Goal: Task Accomplishment & Management: Use online tool/utility

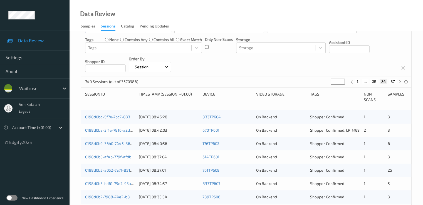
scroll to position [56, 0]
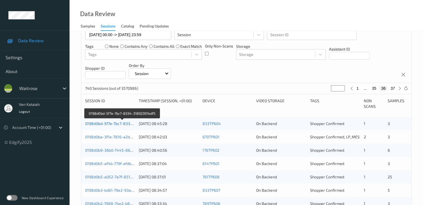
click at [97, 123] on link "0198d0bd-5f7e-7bc7-8334-31892397edf5" at bounding box center [122, 123] width 74 height 5
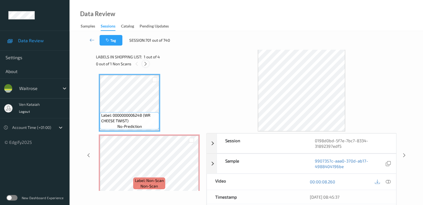
click at [146, 66] on icon at bounding box center [145, 63] width 5 height 5
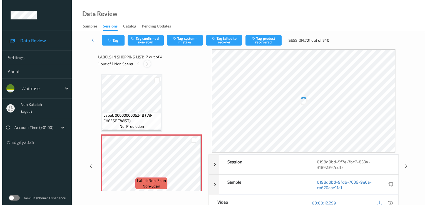
scroll to position [3, 0]
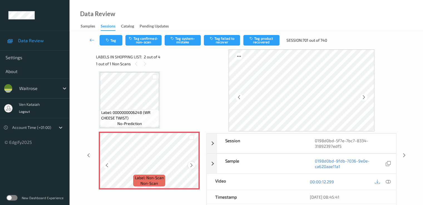
click at [193, 166] on icon at bounding box center [191, 165] width 5 height 5
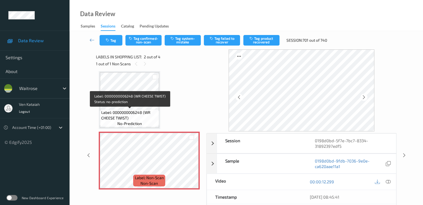
click at [142, 114] on span "Label: 0000000006248 (WR CHEESE TWIST)" at bounding box center [129, 115] width 56 height 11
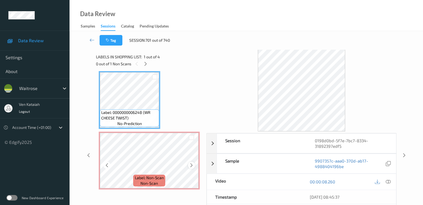
click at [191, 165] on icon at bounding box center [191, 165] width 5 height 5
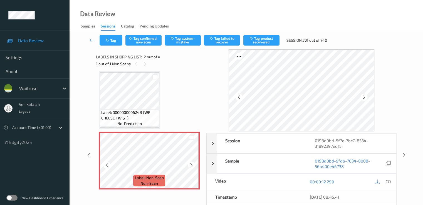
click at [191, 165] on icon at bounding box center [191, 165] width 5 height 5
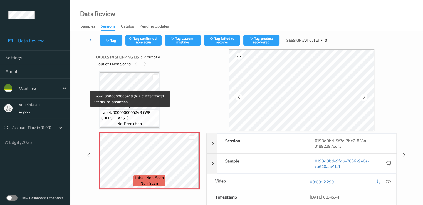
click at [154, 112] on span "Label: 0000000006248 (WR CHEESE TWIST)" at bounding box center [129, 115] width 56 height 11
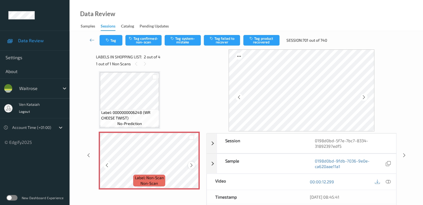
click at [191, 168] on div at bounding box center [191, 165] width 7 height 7
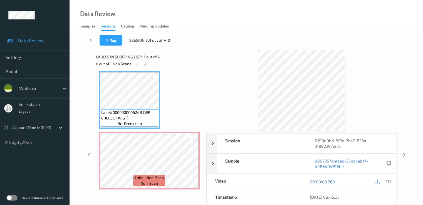
click at [392, 180] on div "00:00:08.260" at bounding box center [348, 182] width 94 height 16
click at [389, 182] on icon at bounding box center [387, 181] width 5 height 5
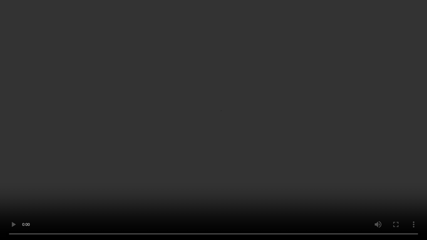
click at [169, 190] on video at bounding box center [213, 120] width 427 height 240
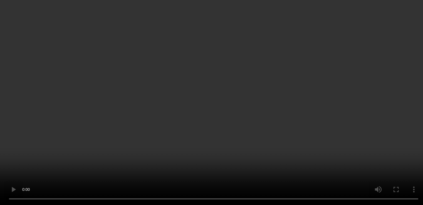
click at [388, 102] on icon at bounding box center [387, 99] width 5 height 5
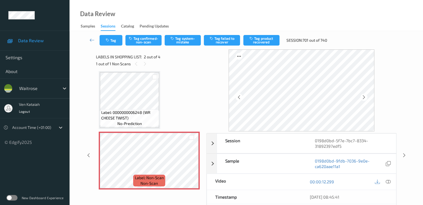
click at [188, 48] on div "Tag Tag confirmed-non-scan Tag system-mistake Tag failed to recover Tag product…" at bounding box center [246, 40] width 330 height 18
click at [188, 45] on button "Tag system-mistake" at bounding box center [182, 40] width 36 height 11
click at [113, 41] on button "Tag" at bounding box center [110, 40] width 23 height 11
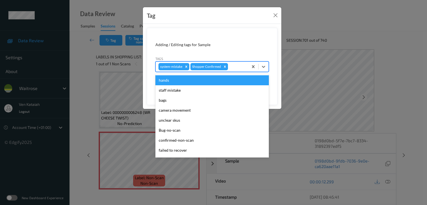
click at [233, 67] on div at bounding box center [237, 66] width 16 height 7
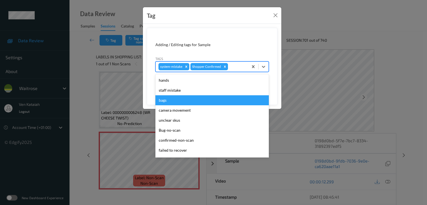
scroll to position [109, 0]
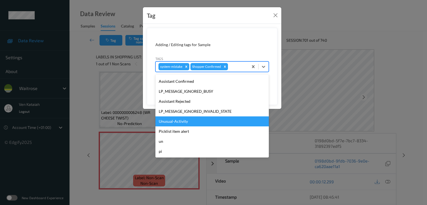
click at [188, 123] on div "Unusual-Activity" at bounding box center [211, 121] width 113 height 10
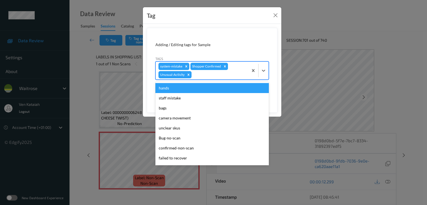
click at [216, 77] on div at bounding box center [219, 74] width 53 height 7
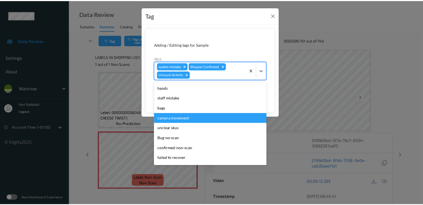
scroll to position [99, 0]
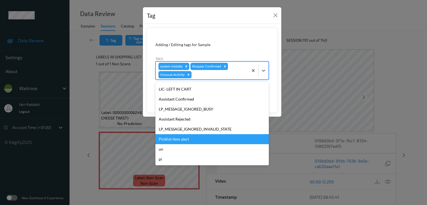
click at [176, 140] on div "Picklist item alert" at bounding box center [211, 139] width 113 height 10
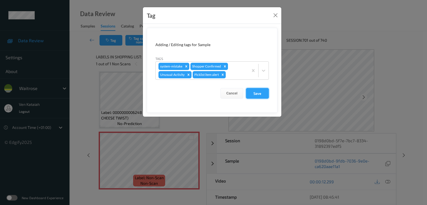
click at [267, 93] on button "Save" at bounding box center [257, 93] width 23 height 11
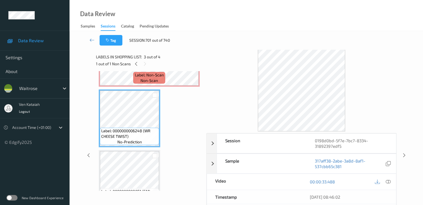
scroll to position [114, 0]
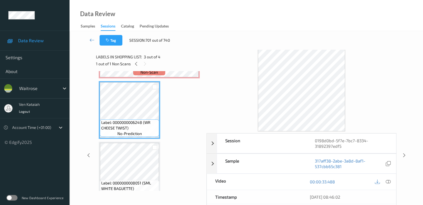
click at [93, 46] on div "Tag Session: 701 out of 740" at bounding box center [246, 40] width 330 height 18
click at [93, 43] on link at bounding box center [92, 40] width 15 height 11
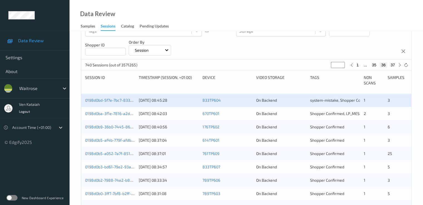
scroll to position [111, 0]
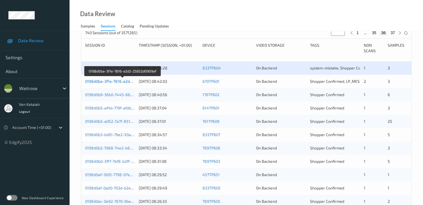
click at [107, 80] on link "0198d0ba-3f1e-7816-a2d2-25852d0909af" at bounding box center [122, 81] width 75 height 5
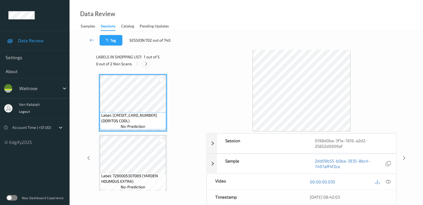
click at [145, 63] on icon at bounding box center [146, 63] width 5 height 5
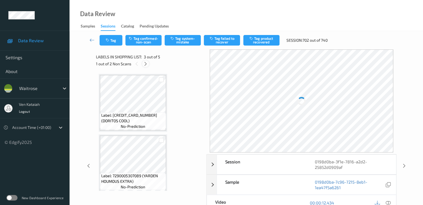
scroll to position [63, 0]
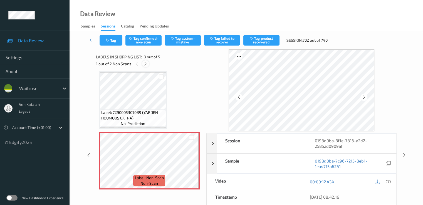
click at [147, 66] on icon at bounding box center [145, 63] width 5 height 5
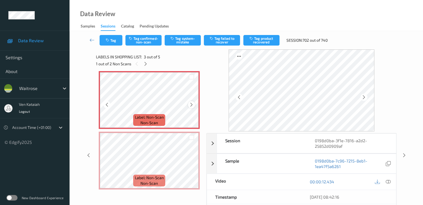
click at [191, 104] on icon at bounding box center [191, 104] width 5 height 5
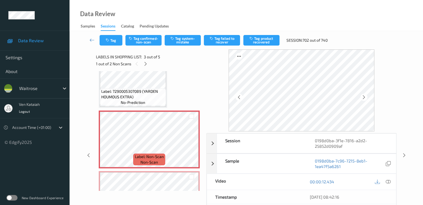
scroll to position [68, 0]
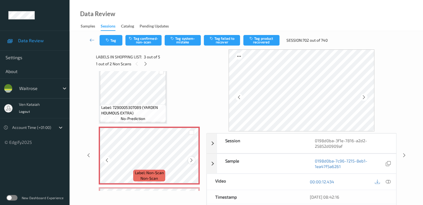
click at [192, 160] on icon at bounding box center [191, 160] width 5 height 5
click at [191, 160] on icon at bounding box center [191, 160] width 5 height 5
click at [142, 112] on span "Label: 7290005307089 (YARDEN HOUMOUS EXTRA)" at bounding box center [132, 110] width 63 height 11
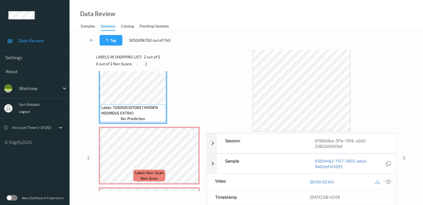
click at [389, 181] on icon at bounding box center [387, 181] width 5 height 5
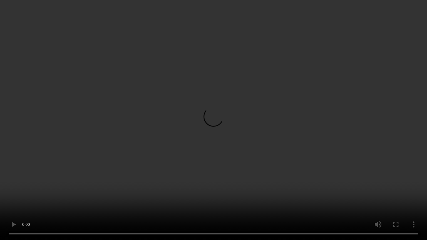
click at [339, 146] on video at bounding box center [213, 120] width 427 height 240
click at [134, 157] on video at bounding box center [213, 120] width 427 height 240
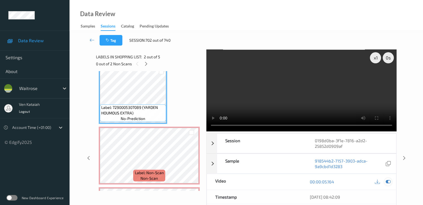
click at [390, 183] on div at bounding box center [388, 182] width 8 height 8
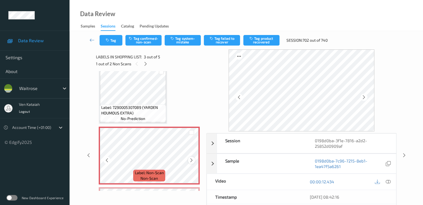
click at [194, 160] on div at bounding box center [191, 160] width 7 height 7
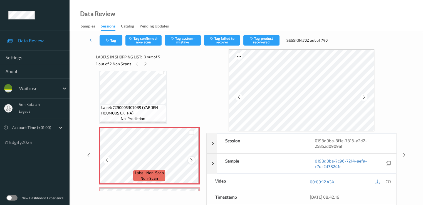
click at [192, 158] on icon at bounding box center [191, 160] width 5 height 5
click at [189, 162] on div at bounding box center [191, 160] width 7 height 7
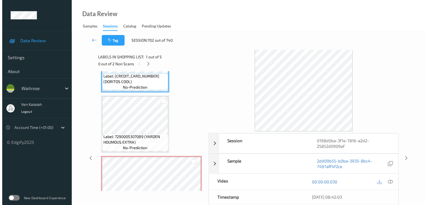
scroll to position [56, 0]
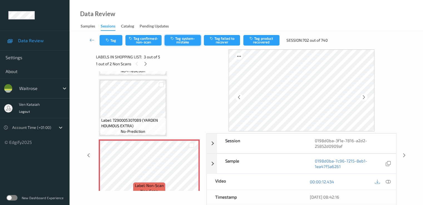
click at [189, 40] on button "Tag system-mistake" at bounding box center [182, 40] width 36 height 11
click at [108, 43] on button "Tag" at bounding box center [110, 40] width 23 height 11
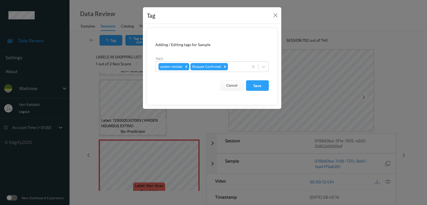
click at [237, 73] on form "Adding / Editing tags for Sample Tags system-mistake Shopper Confirmed Cancel S…" at bounding box center [212, 66] width 131 height 77
click at [235, 68] on div at bounding box center [237, 66] width 16 height 7
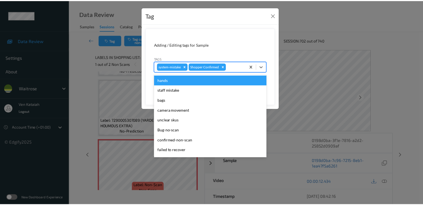
scroll to position [109, 0]
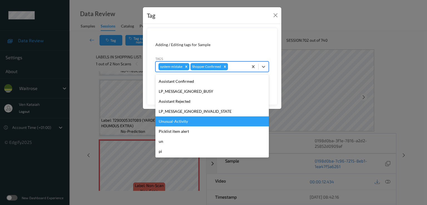
click at [183, 120] on div "Unusual-Activity" at bounding box center [211, 121] width 113 height 10
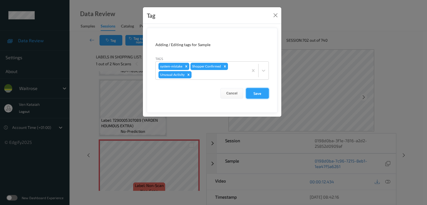
click at [258, 90] on button "Save" at bounding box center [257, 93] width 23 height 11
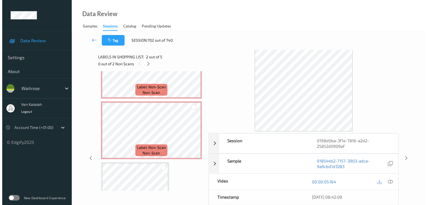
scroll to position [167, 0]
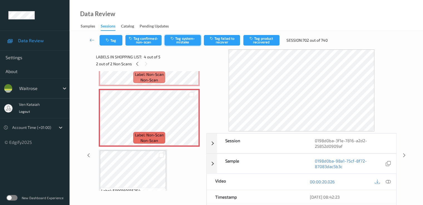
click at [186, 37] on button "Tag system-mistake" at bounding box center [182, 40] width 36 height 11
click at [103, 41] on button "Tag" at bounding box center [110, 40] width 23 height 11
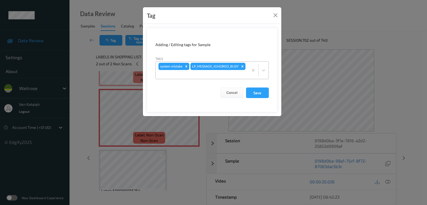
click at [242, 75] on div at bounding box center [201, 74] width 87 height 7
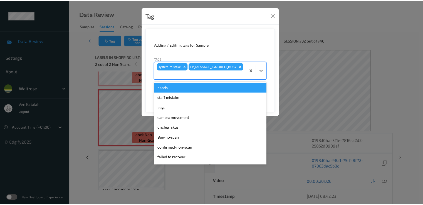
scroll to position [109, 0]
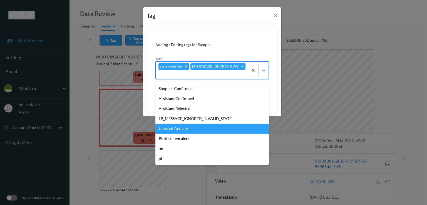
drag, startPoint x: 181, startPoint y: 123, endPoint x: 188, endPoint y: 123, distance: 7.0
click at [181, 124] on div "Unusual-Activity" at bounding box center [211, 129] width 113 height 10
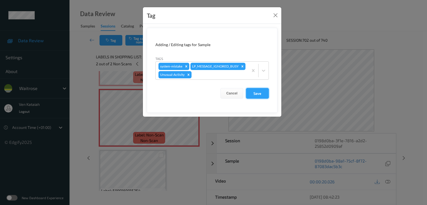
click at [255, 90] on button "Save" at bounding box center [257, 93] width 23 height 11
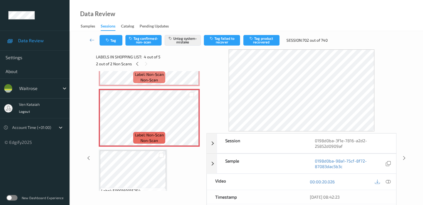
click at [113, 34] on div "Tag Tag confirmed-non-scan Untag system-mistake Tag failed to recover Tag produ…" at bounding box center [246, 40] width 330 height 18
click at [112, 38] on button "Tag" at bounding box center [110, 40] width 23 height 11
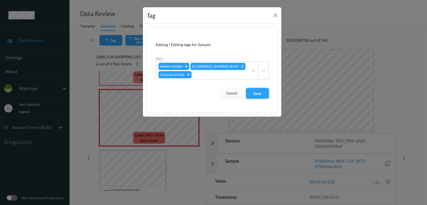
click at [259, 93] on button "Save" at bounding box center [257, 93] width 23 height 11
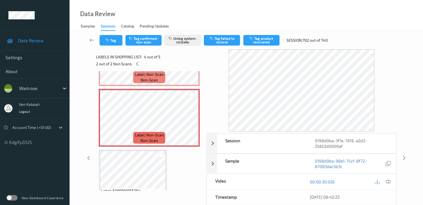
click at [89, 48] on div "Tag Tag confirmed-non-scan Untag system-mistake Tag failed to recover Tag produ…" at bounding box center [246, 40] width 330 height 18
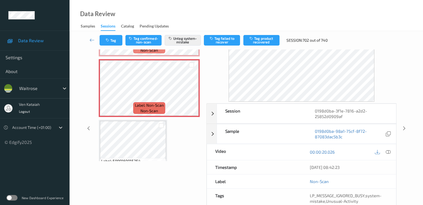
scroll to position [17, 0]
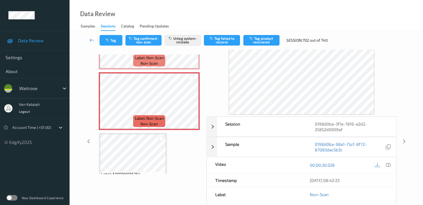
click at [92, 43] on icon at bounding box center [91, 40] width 5 height 6
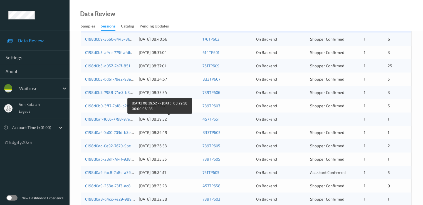
scroll to position [111, 0]
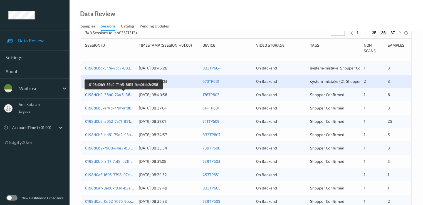
click at [122, 96] on link "0198d0b9-36b0-7445-8615-9eb0fbb2e258" at bounding box center [123, 94] width 77 height 5
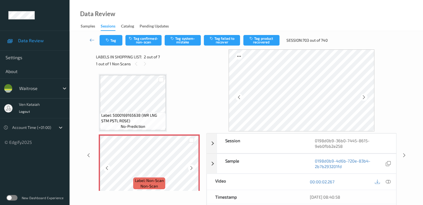
click at [193, 167] on icon at bounding box center [191, 168] width 5 height 5
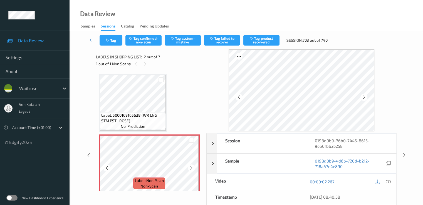
click at [193, 167] on icon at bounding box center [191, 168] width 5 height 5
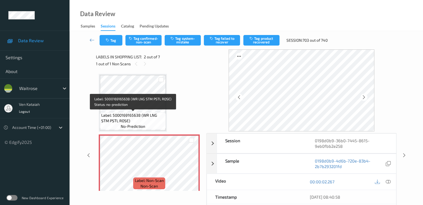
drag, startPoint x: 141, startPoint y: 116, endPoint x: 221, endPoint y: 131, distance: 82.0
click at [141, 116] on span "Label: 5000169165638 (WR LNG STM PSTL ROSE)" at bounding box center [132, 118] width 63 height 11
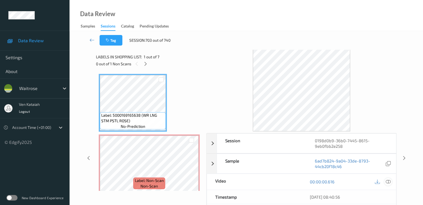
click at [387, 180] on icon at bounding box center [387, 181] width 5 height 5
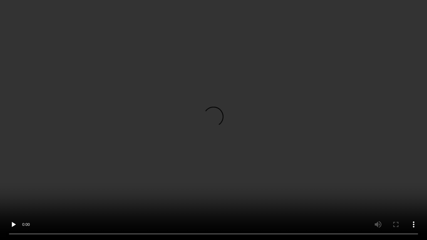
click at [192, 139] on video at bounding box center [213, 120] width 427 height 240
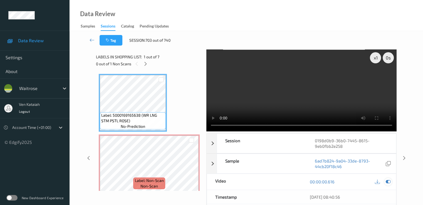
drag, startPoint x: 387, startPoint y: 180, endPoint x: 357, endPoint y: 181, distance: 30.0
click at [386, 181] on icon at bounding box center [387, 181] width 5 height 5
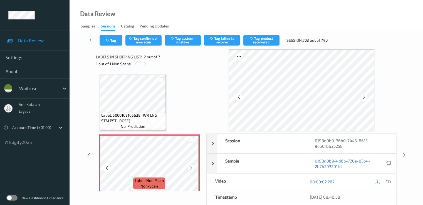
click at [193, 169] on icon at bounding box center [191, 168] width 5 height 5
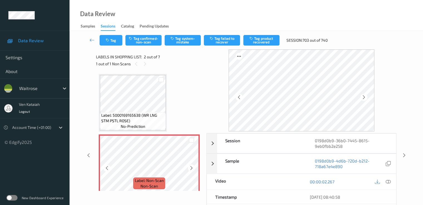
click at [193, 169] on icon at bounding box center [191, 168] width 5 height 5
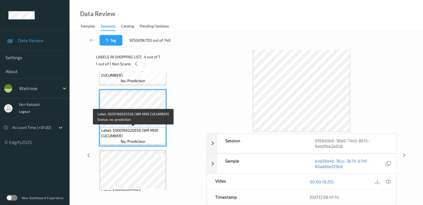
scroll to position [111, 0]
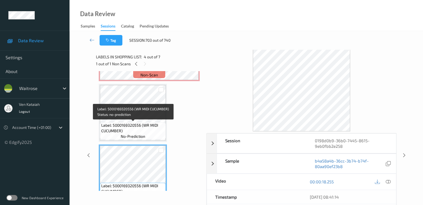
click at [135, 125] on span "Label: 5000169320556 (WR MIDI CUCUMBER)" at bounding box center [132, 128] width 63 height 11
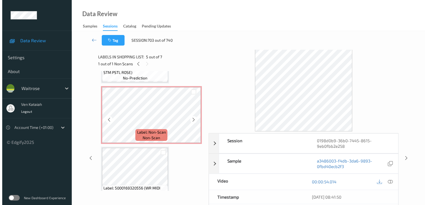
scroll to position [56, 0]
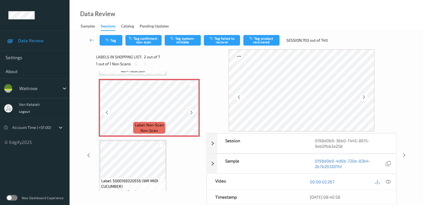
click at [189, 113] on icon at bounding box center [191, 112] width 5 height 5
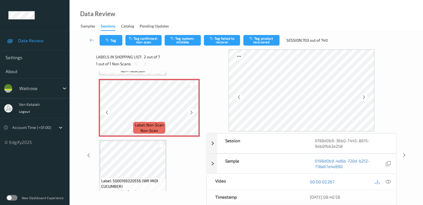
click at [189, 113] on icon at bounding box center [191, 112] width 5 height 5
click at [186, 43] on button "Tag system-mistake" at bounding box center [182, 40] width 36 height 11
click at [116, 43] on button "Tag" at bounding box center [110, 40] width 23 height 11
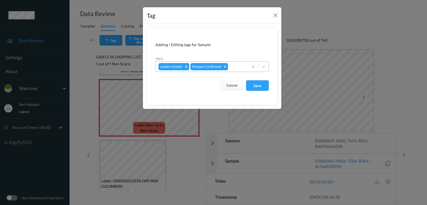
click at [239, 66] on div at bounding box center [237, 66] width 16 height 7
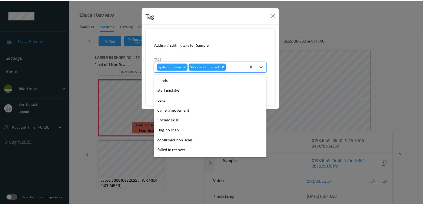
scroll to position [109, 0]
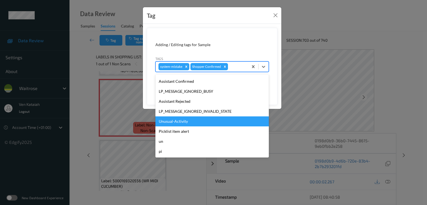
click at [178, 125] on div "Unusual-Activity" at bounding box center [211, 121] width 113 height 10
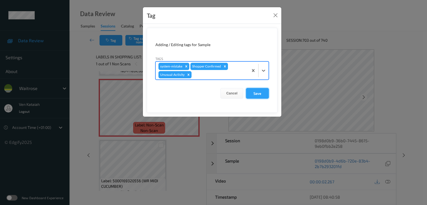
click at [267, 95] on button "Save" at bounding box center [257, 93] width 23 height 11
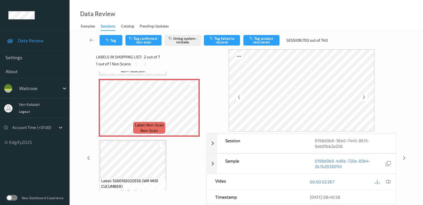
click at [106, 34] on div "Tag Tag confirmed-non-scan Untag system-mistake Tag failed to recover Tag produ…" at bounding box center [246, 40] width 330 height 18
click at [108, 41] on icon "button" at bounding box center [108, 40] width 5 height 4
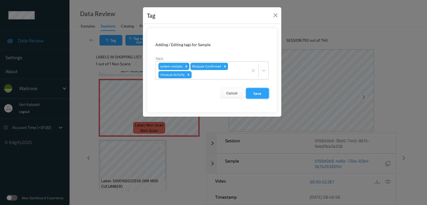
click at [268, 91] on button "Save" at bounding box center [257, 93] width 23 height 11
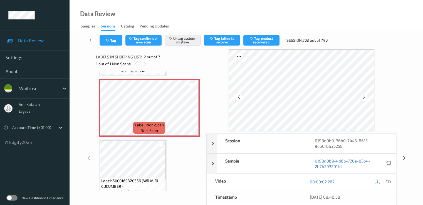
click at [92, 47] on div "Tag Tag confirmed-non-scan Untag system-mistake Tag failed to recover Tag produ…" at bounding box center [246, 40] width 330 height 18
click at [93, 37] on icon at bounding box center [91, 40] width 5 height 6
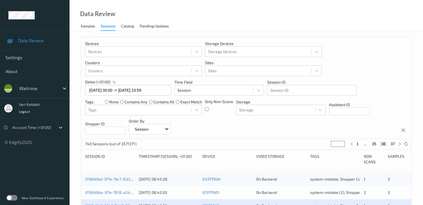
scroll to position [167, 0]
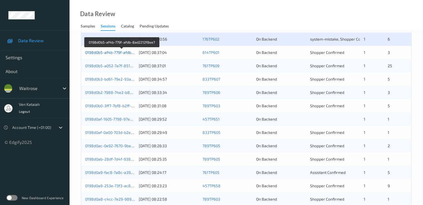
click at [113, 51] on link "0198d0b5-af4b-779f-afdb-8ad2212f8ee7" at bounding box center [121, 52] width 73 height 5
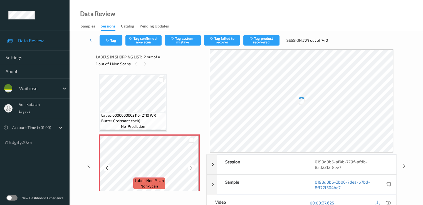
scroll to position [56, 0]
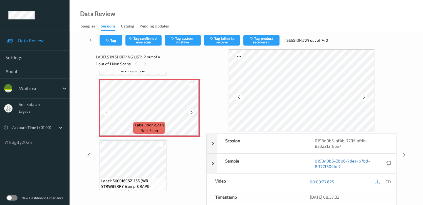
click at [192, 114] on icon at bounding box center [191, 112] width 5 height 5
click at [191, 114] on icon at bounding box center [191, 112] width 5 height 5
click at [190, 114] on icon at bounding box center [191, 112] width 5 height 5
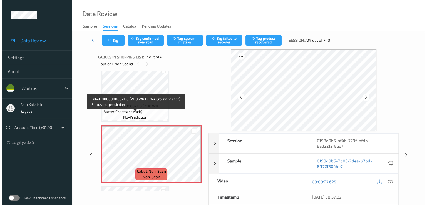
scroll to position [0, 0]
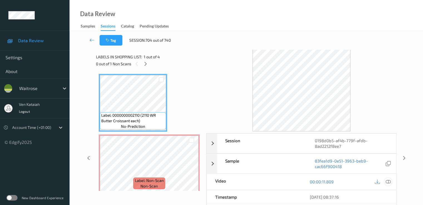
click at [387, 180] on icon at bounding box center [387, 181] width 5 height 5
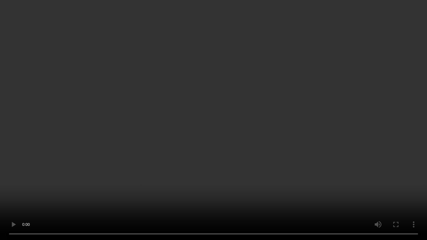
click at [43, 162] on video at bounding box center [213, 120] width 427 height 240
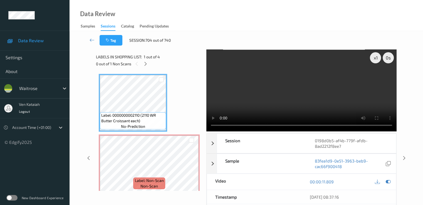
click at [393, 181] on div "00:00:11.809" at bounding box center [348, 182] width 94 height 16
drag, startPoint x: 393, startPoint y: 181, endPoint x: 385, endPoint y: 183, distance: 8.5
click at [391, 181] on div "00:00:11.809" at bounding box center [348, 182] width 94 height 16
click at [384, 183] on div at bounding box center [388, 182] width 8 height 8
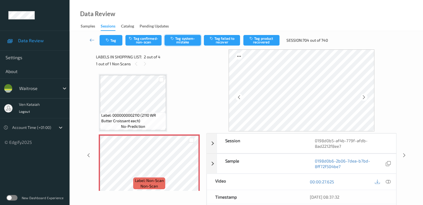
click at [176, 38] on button "Tag system-mistake" at bounding box center [182, 40] width 36 height 11
click at [112, 40] on button "Tag" at bounding box center [110, 40] width 23 height 11
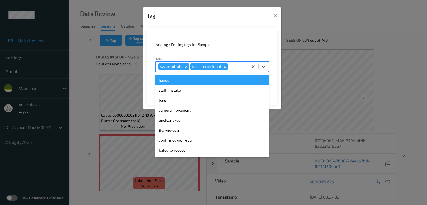
click at [242, 67] on div at bounding box center [237, 66] width 16 height 7
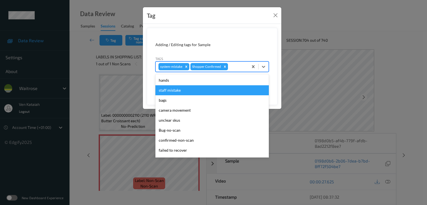
scroll to position [109, 0]
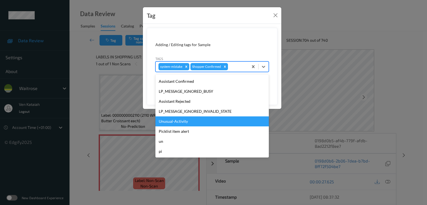
click at [179, 123] on div "Unusual-Activity" at bounding box center [211, 121] width 113 height 10
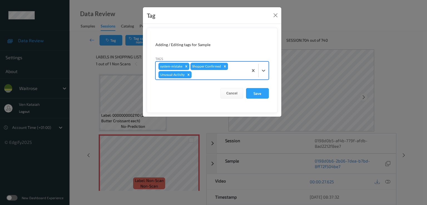
click at [234, 78] on div "system-mistake Shopper Confirmed Unusual-Activity" at bounding box center [202, 71] width 93 height 18
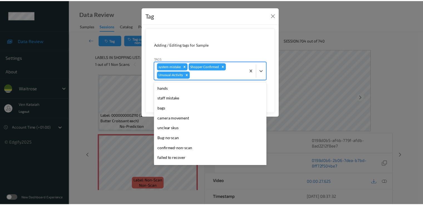
scroll to position [99, 0]
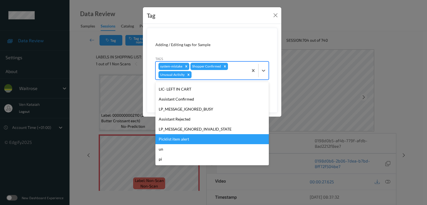
click at [179, 138] on div "Picklist item alert" at bounding box center [211, 139] width 113 height 10
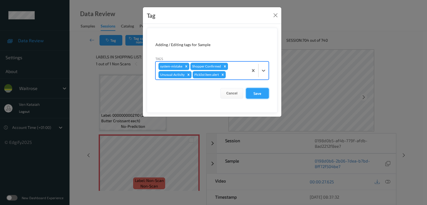
click at [263, 94] on button "Save" at bounding box center [257, 93] width 23 height 11
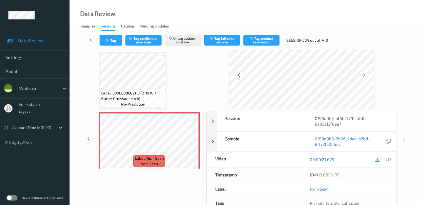
click at [91, 39] on icon at bounding box center [91, 40] width 5 height 6
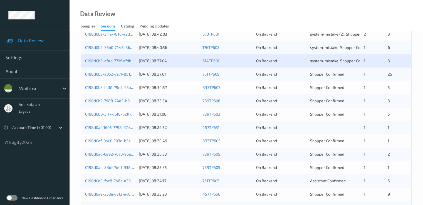
scroll to position [167, 0]
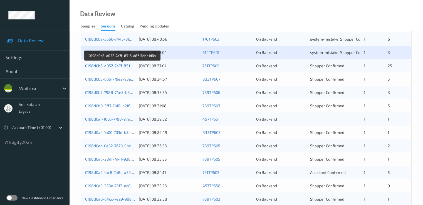
click at [93, 65] on link "0198d0b5-a052-7a7f-8516-a8616dae1d64" at bounding box center [122, 65] width 75 height 5
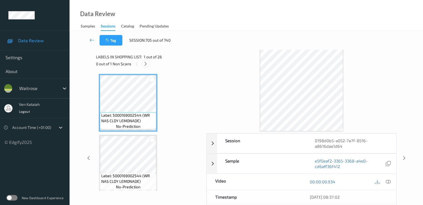
click at [147, 64] on icon at bounding box center [145, 63] width 5 height 5
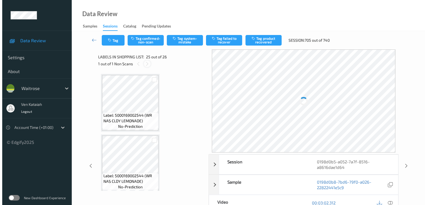
scroll to position [1396, 0]
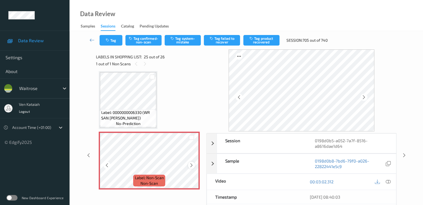
click at [191, 166] on icon at bounding box center [191, 165] width 5 height 5
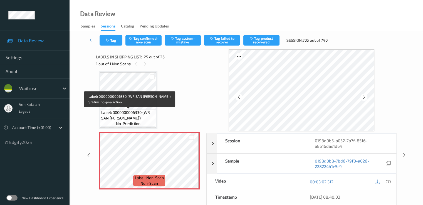
click at [138, 119] on span "Label: 0000000006330 (WR SAN FRAN BLOOMER)" at bounding box center [128, 115] width 54 height 11
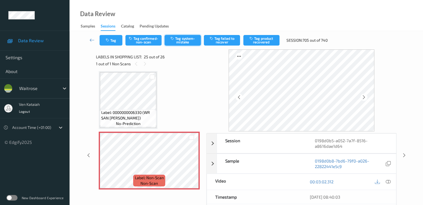
click at [178, 39] on button "Tag system-mistake" at bounding box center [182, 40] width 36 height 11
click at [113, 41] on button "Tag" at bounding box center [110, 40] width 23 height 11
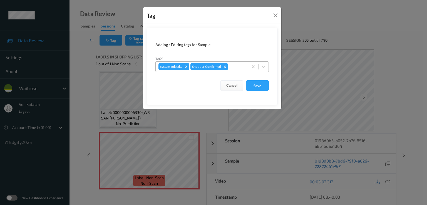
click at [239, 66] on div at bounding box center [237, 66] width 16 height 7
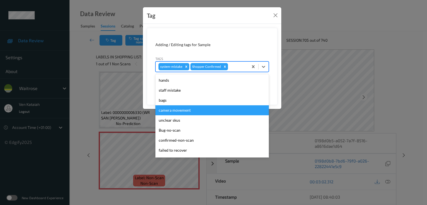
scroll to position [109, 0]
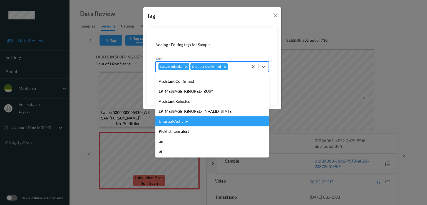
click at [194, 122] on div "Unusual-Activity" at bounding box center [211, 121] width 113 height 10
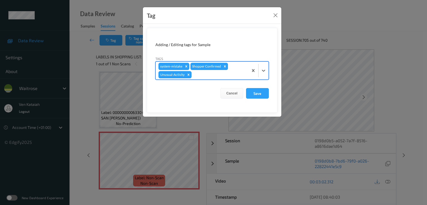
click at [227, 76] on div at bounding box center [219, 74] width 53 height 7
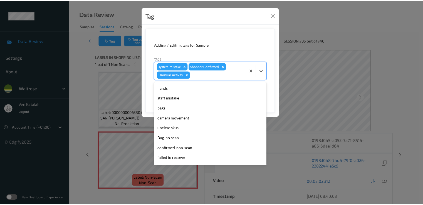
scroll to position [99, 0]
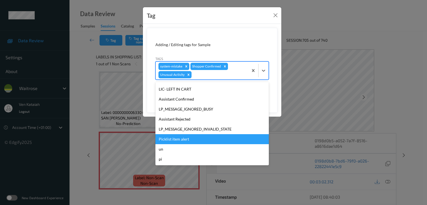
drag, startPoint x: 174, startPoint y: 139, endPoint x: 189, endPoint y: 136, distance: 15.4
click at [174, 139] on div "Picklist item alert" at bounding box center [211, 139] width 113 height 10
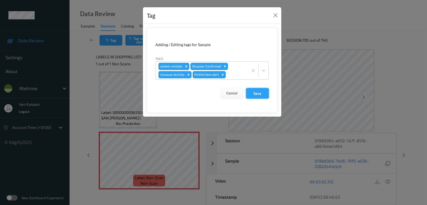
click at [249, 95] on button "Save" at bounding box center [257, 93] width 23 height 11
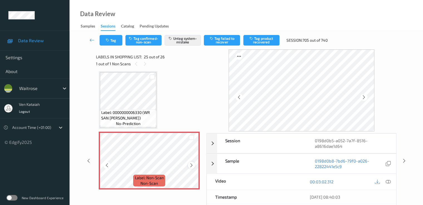
click at [190, 166] on icon at bounding box center [191, 165] width 5 height 5
click at [113, 43] on button "Tag" at bounding box center [110, 40] width 23 height 11
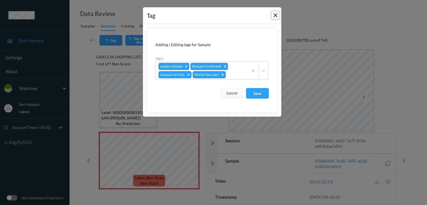
click at [276, 15] on button "Close" at bounding box center [275, 15] width 8 height 8
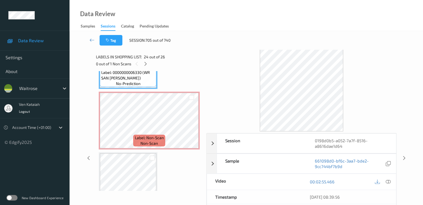
scroll to position [1458, 0]
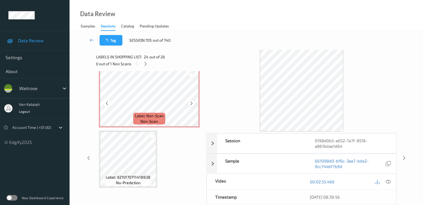
click at [190, 100] on div at bounding box center [191, 103] width 7 height 7
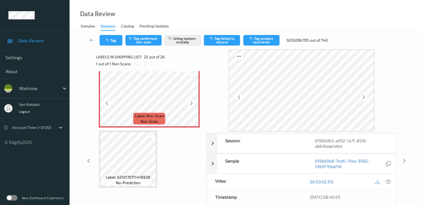
click at [190, 102] on icon at bounding box center [191, 103] width 5 height 5
click at [190, 103] on icon at bounding box center [191, 103] width 5 height 5
click at [109, 40] on icon "button" at bounding box center [108, 40] width 5 height 4
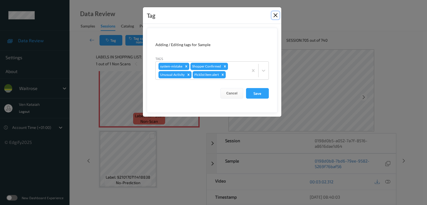
click at [273, 14] on button "Close" at bounding box center [275, 15] width 8 height 8
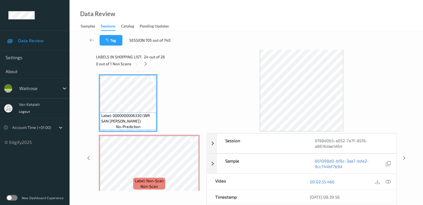
scroll to position [1402, 0]
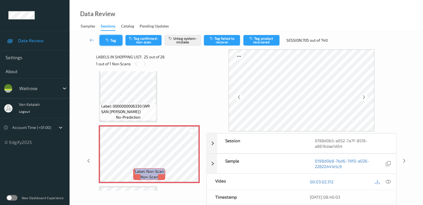
click at [114, 41] on button "Tag" at bounding box center [110, 40] width 23 height 11
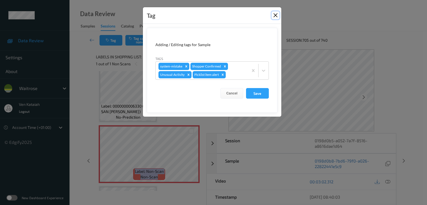
click at [276, 15] on button "Close" at bounding box center [275, 15] width 8 height 8
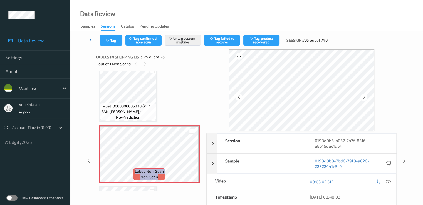
click at [93, 41] on icon at bounding box center [91, 40] width 5 height 6
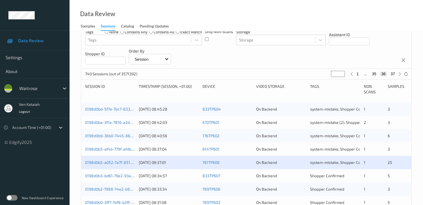
scroll to position [111, 0]
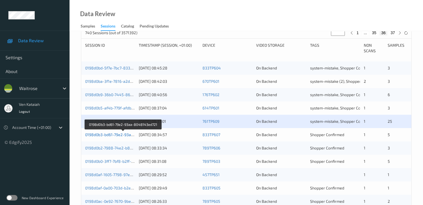
click at [123, 134] on link "0198d0b3-bd61-79e2-93aa-8048143ed721" at bounding box center [123, 134] width 76 height 5
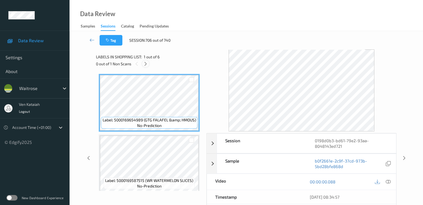
click at [145, 66] on div at bounding box center [145, 63] width 7 height 7
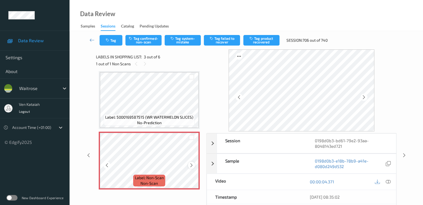
click at [193, 165] on icon at bounding box center [191, 165] width 5 height 5
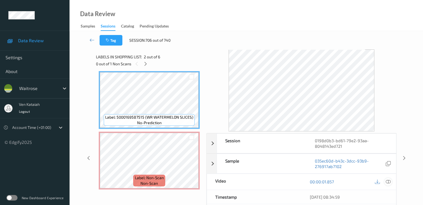
click at [388, 180] on icon at bounding box center [387, 181] width 5 height 5
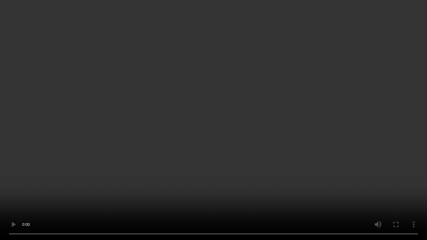
click at [149, 196] on video at bounding box center [213, 120] width 427 height 240
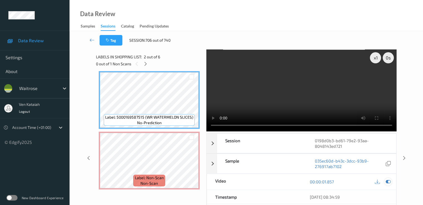
click at [388, 181] on icon at bounding box center [387, 181] width 5 height 5
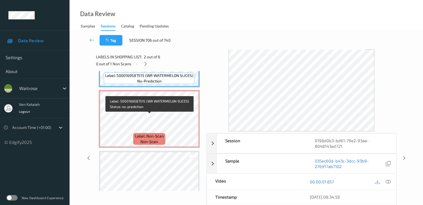
scroll to position [119, 0]
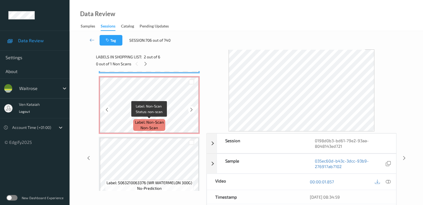
click at [155, 123] on span "Label: Non-Scan" at bounding box center [149, 122] width 29 height 6
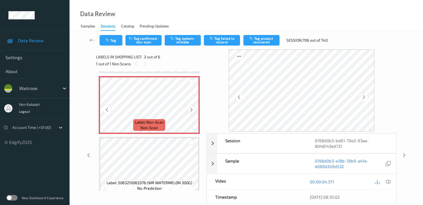
click at [191, 110] on icon at bounding box center [191, 109] width 5 height 5
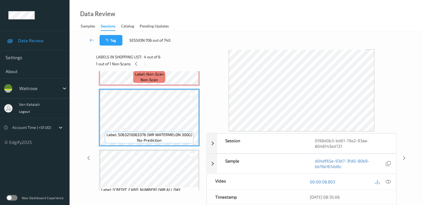
scroll to position [174, 0]
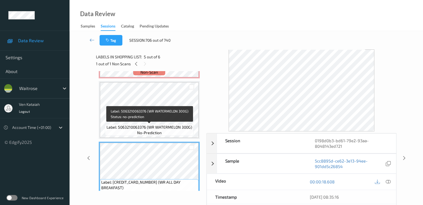
click at [174, 127] on span "Label: 5063210063376 (WR WATERMELON 300G)" at bounding box center [149, 127] width 86 height 6
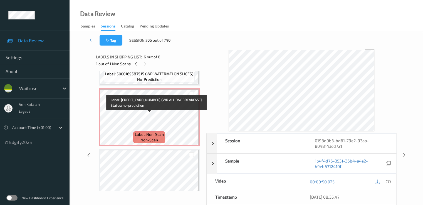
scroll to position [80, 0]
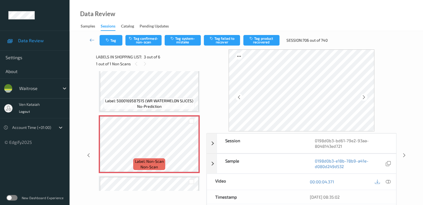
click at [143, 46] on div "Tag Tag confirmed-non-scan Tag system-mistake Tag failed to recover Tag product…" at bounding box center [246, 40] width 330 height 18
click at [143, 43] on button "Tag confirmed-non-scan" at bounding box center [143, 40] width 36 height 11
click at [138, 39] on button "Tag confirmed-non-scan" at bounding box center [143, 40] width 36 height 11
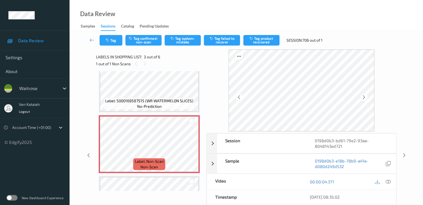
click at [183, 10] on div "Data Review Samples Sessions Catalog Pending Updates" at bounding box center [245, 15] width 353 height 31
click at [226, 38] on button "Tag failed to recover" at bounding box center [222, 40] width 36 height 11
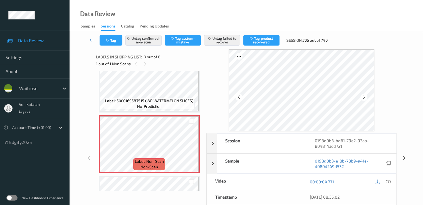
scroll to position [135, 0]
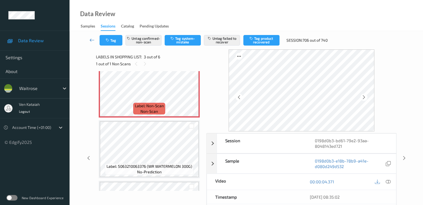
click at [91, 39] on icon at bounding box center [91, 40] width 5 height 6
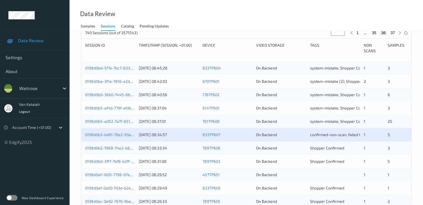
scroll to position [167, 0]
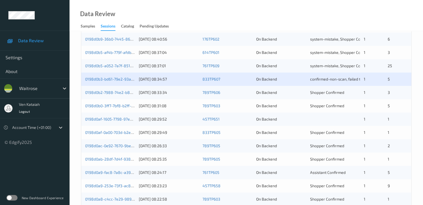
click at [119, 95] on div "0198d0b2-7988-74e2-b8b5-a2f811b99f4a" at bounding box center [110, 93] width 50 height 6
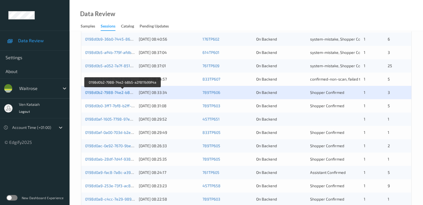
click at [122, 91] on link "0198d0b2-7988-74e2-b8b5-a2f811b99f4a" at bounding box center [122, 92] width 75 height 5
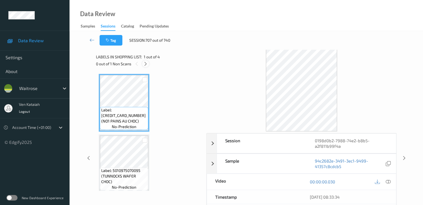
click at [145, 64] on icon at bounding box center [145, 63] width 5 height 5
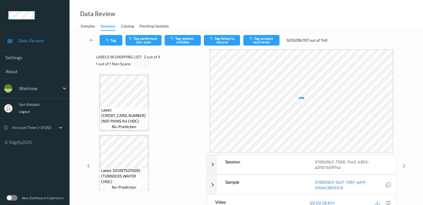
scroll to position [63, 0]
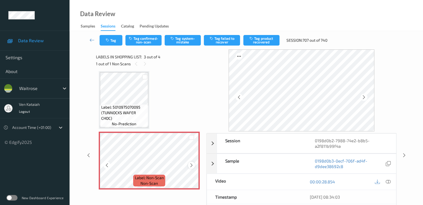
click at [191, 165] on icon at bounding box center [191, 165] width 5 height 5
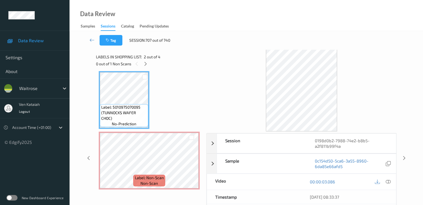
scroll to position [8, 0]
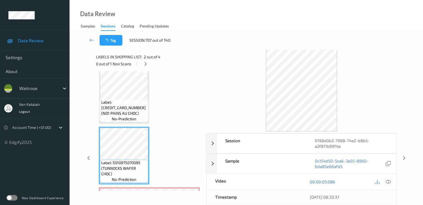
click at [389, 181] on icon at bounding box center [387, 181] width 5 height 5
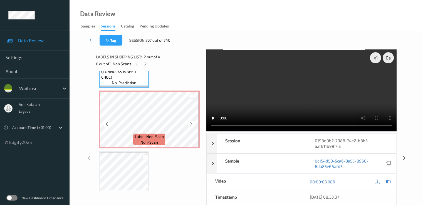
scroll to position [119, 0]
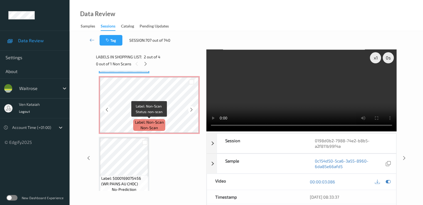
click at [136, 120] on span "Label: Non-Scan" at bounding box center [149, 122] width 29 height 6
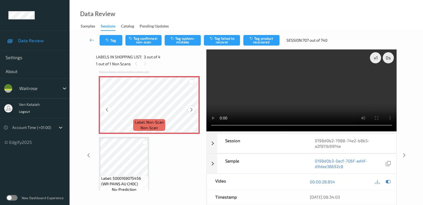
click at [191, 112] on div at bounding box center [191, 109] width 7 height 7
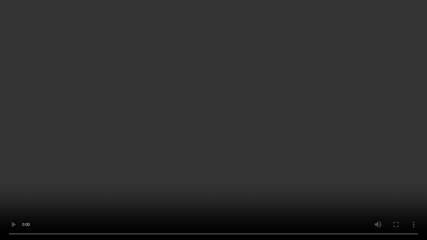
click at [329, 142] on video at bounding box center [213, 120] width 427 height 240
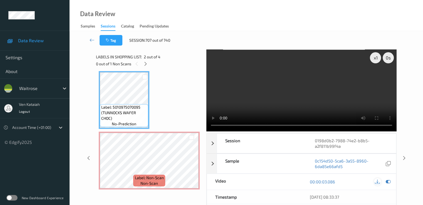
drag, startPoint x: 387, startPoint y: 182, endPoint x: 377, endPoint y: 182, distance: 10.3
click at [387, 182] on icon at bounding box center [387, 181] width 5 height 5
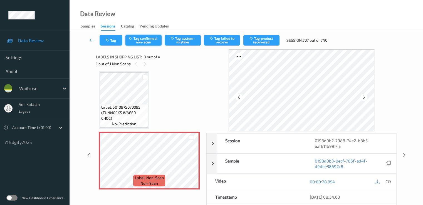
click at [139, 40] on button "Tag confirmed-non-scan" at bounding box center [143, 40] width 36 height 11
click at [264, 41] on button "Tag product recovered" at bounding box center [261, 40] width 36 height 11
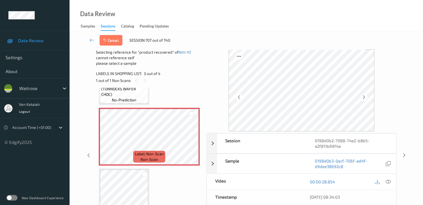
scroll to position [125, 0]
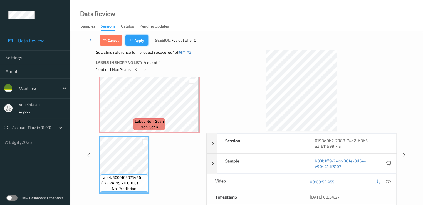
click at [129, 37] on button "Apply" at bounding box center [136, 40] width 23 height 11
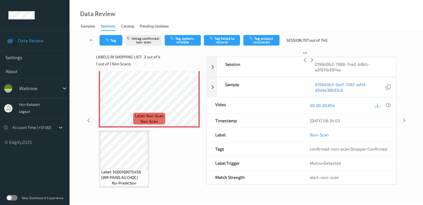
scroll to position [63, 0]
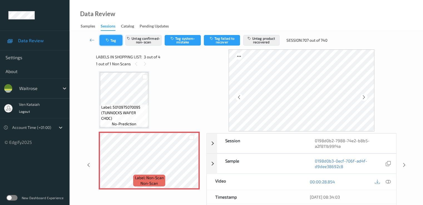
click at [117, 44] on button "Tag" at bounding box center [110, 40] width 23 height 11
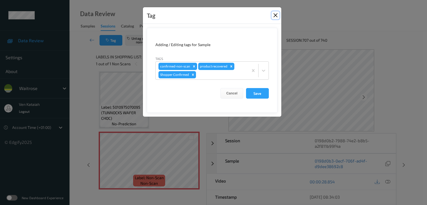
click at [276, 16] on button "Close" at bounding box center [275, 15] width 8 height 8
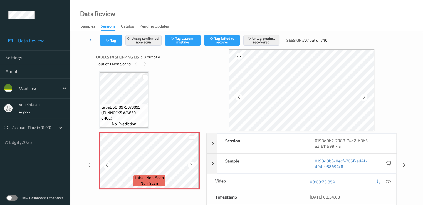
scroll to position [125, 0]
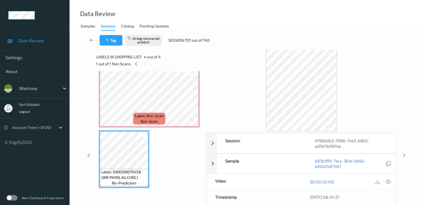
click at [94, 37] on icon at bounding box center [91, 40] width 5 height 6
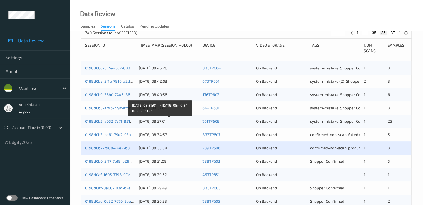
scroll to position [167, 0]
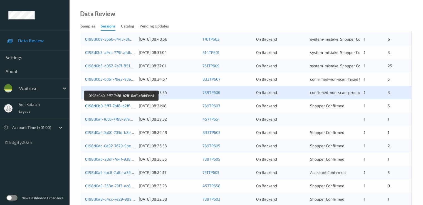
click at [125, 106] on link "0198d0b0-3ff7-7bf8-b2ff-0af4e8dd9ab1" at bounding box center [121, 105] width 72 height 5
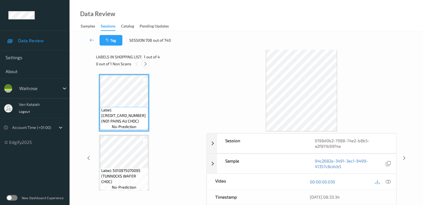
click at [144, 64] on icon at bounding box center [145, 63] width 5 height 5
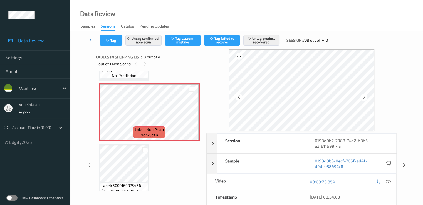
scroll to position [119, 0]
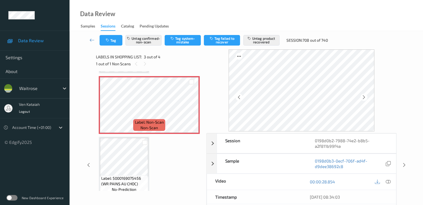
click at [168, 149] on div "Label: 5000169387870 (NO1 PAINS AU CHOC) no-prediction Label: 5010975070095 (TU…" at bounding box center [149, 74] width 101 height 239
click at [91, 41] on icon at bounding box center [91, 40] width 5 height 6
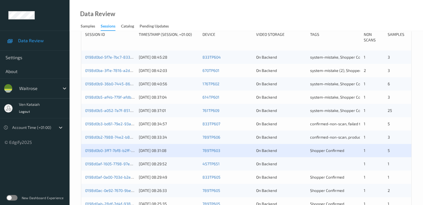
scroll to position [167, 0]
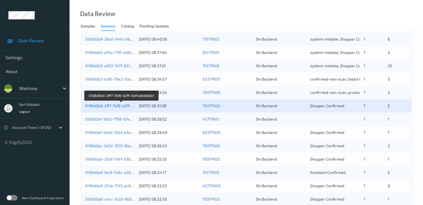
click at [112, 104] on link "0198d0b0-3ff7-7bf8-b2ff-0af4e8dd9ab1" at bounding box center [121, 105] width 72 height 5
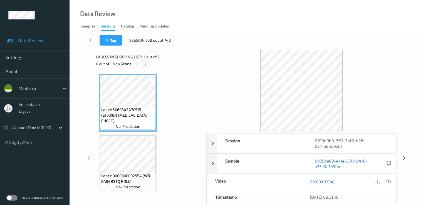
click at [145, 65] on icon at bounding box center [145, 63] width 5 height 5
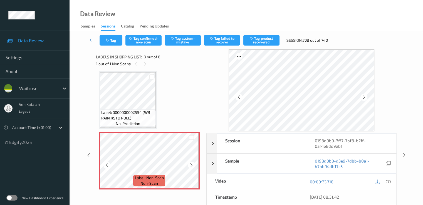
click at [191, 167] on icon at bounding box center [191, 165] width 5 height 5
drag, startPoint x: 199, startPoint y: 165, endPoint x: 190, endPoint y: 167, distance: 9.1
click at [190, 167] on icon at bounding box center [191, 165] width 5 height 5
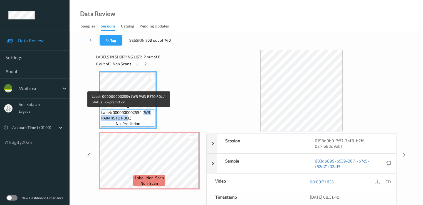
drag, startPoint x: 144, startPoint y: 113, endPoint x: 128, endPoint y: 119, distance: 17.8
click at [128, 119] on span "Label: 0000000002554 (WR PAIN RSTQ ROLL)" at bounding box center [127, 115] width 53 height 11
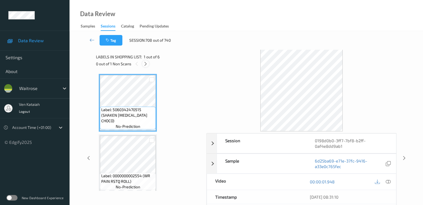
click at [148, 64] on div at bounding box center [145, 63] width 7 height 7
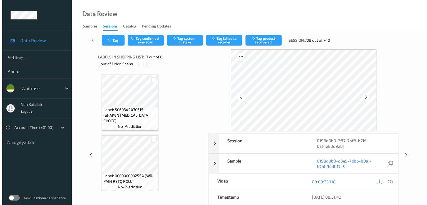
scroll to position [63, 0]
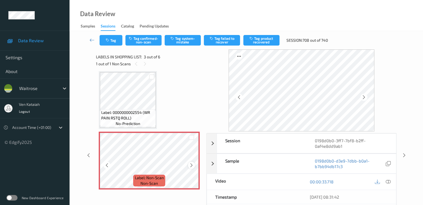
click at [192, 165] on icon at bounding box center [191, 165] width 5 height 5
click at [190, 166] on icon at bounding box center [191, 165] width 5 height 5
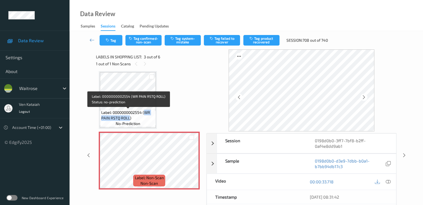
drag, startPoint x: 144, startPoint y: 111, endPoint x: 130, endPoint y: 119, distance: 16.3
click at [130, 119] on span "Label: 0000000002554 (WR PAIN RSTQ ROLL)" at bounding box center [127, 115] width 53 height 11
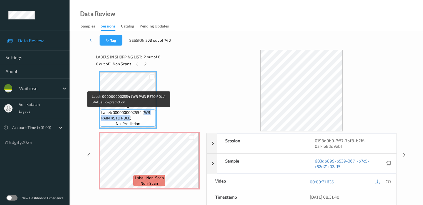
copy span "WR PAIN RSTQ ROLL"
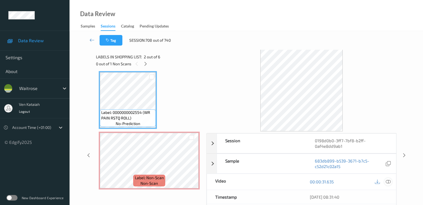
click at [388, 185] on div at bounding box center [388, 182] width 8 height 8
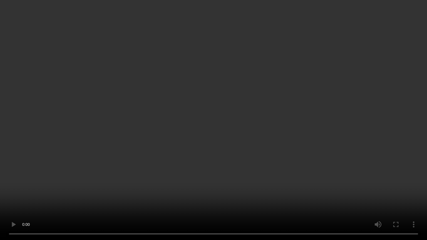
click at [275, 135] on video at bounding box center [213, 120] width 427 height 240
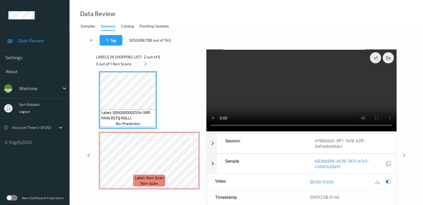
click at [387, 182] on icon at bounding box center [387, 181] width 5 height 5
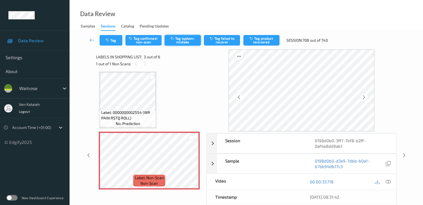
click at [191, 39] on button "Tag system-mistake" at bounding box center [182, 40] width 36 height 11
drag, startPoint x: 124, startPoint y: 36, endPoint x: 119, endPoint y: 39, distance: 5.8
click at [123, 36] on div "Tag Tag confirmed-non-scan Untag system-mistake Tag failed to recover Tag produ…" at bounding box center [215, 40] width 232 height 11
click at [119, 39] on button "Tag" at bounding box center [110, 40] width 23 height 11
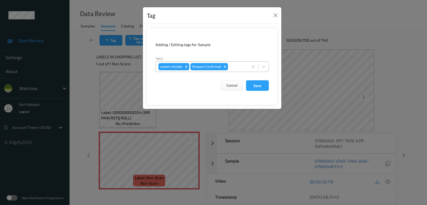
click at [233, 66] on div at bounding box center [237, 66] width 16 height 7
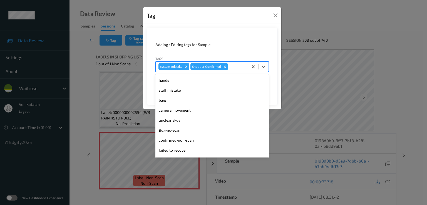
scroll to position [109, 0]
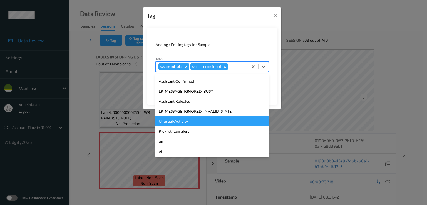
click at [167, 117] on div "Unusual-Activity" at bounding box center [211, 121] width 113 height 10
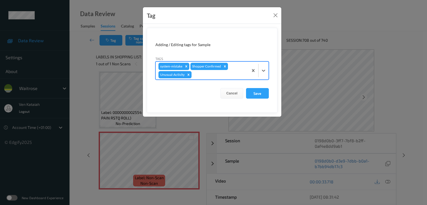
drag, startPoint x: 229, startPoint y: 73, endPoint x: 227, endPoint y: 80, distance: 7.4
click at [229, 78] on div "system-mistake Shopper Confirmed Unusual-Activity" at bounding box center [202, 71] width 93 height 18
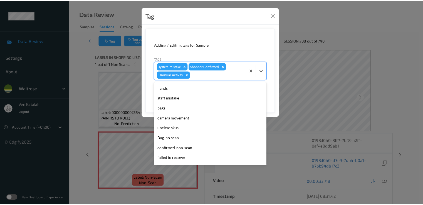
scroll to position [99, 0]
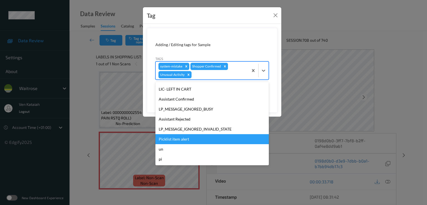
click at [169, 141] on div "Picklist item alert" at bounding box center [211, 139] width 113 height 10
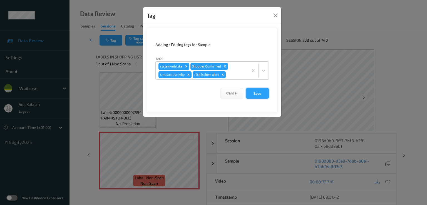
click at [263, 89] on button "Save" at bounding box center [257, 93] width 23 height 11
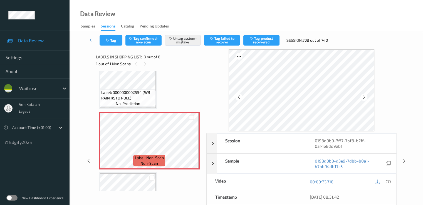
scroll to position [174, 0]
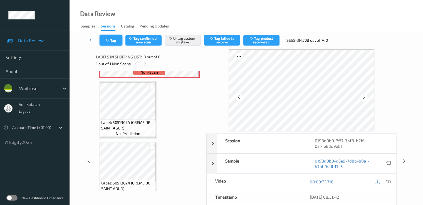
click at [120, 43] on button "Tag" at bounding box center [110, 40] width 23 height 11
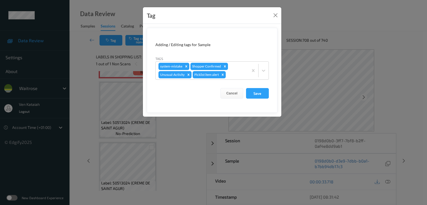
click at [86, 70] on div "Tag Adding / Editing tags for Sample Tags system-mistake Shopper Confirmed Unus…" at bounding box center [213, 102] width 427 height 205
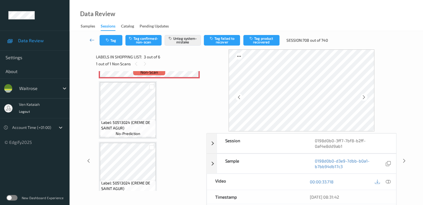
click at [92, 41] on icon at bounding box center [91, 40] width 5 height 6
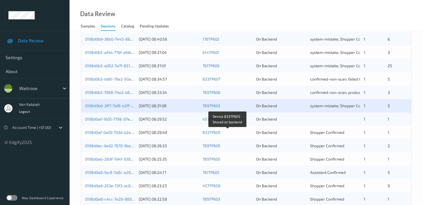
scroll to position [222, 0]
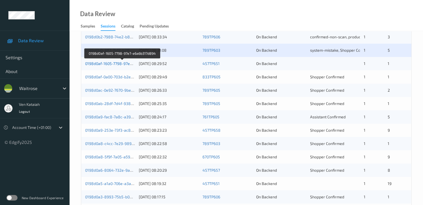
click at [114, 64] on link "0198d0af-1605-7798-97e7-e6a6b317d894" at bounding box center [122, 63] width 75 height 5
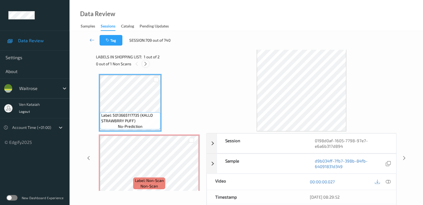
click at [146, 67] on div at bounding box center [145, 63] width 7 height 7
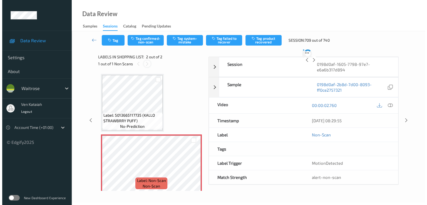
scroll to position [3, 0]
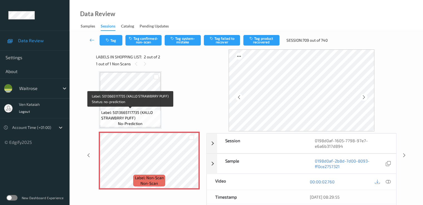
click at [142, 118] on span "Label: 5013665117735 (KALLO STRAWBRRY PUFF)" at bounding box center [130, 115] width 58 height 11
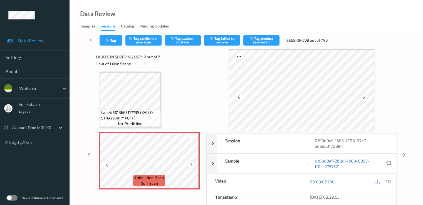
click at [190, 165] on icon at bounding box center [191, 165] width 5 height 5
click at [170, 43] on button "Tag system-mistake" at bounding box center [182, 40] width 36 height 11
click at [113, 41] on button "Tag" at bounding box center [110, 40] width 23 height 11
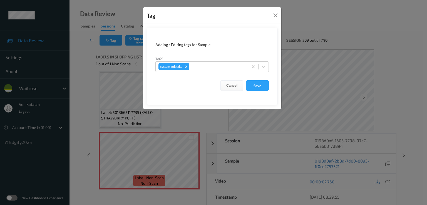
click at [211, 61] on div "Tags system-mistake" at bounding box center [211, 64] width 113 height 16
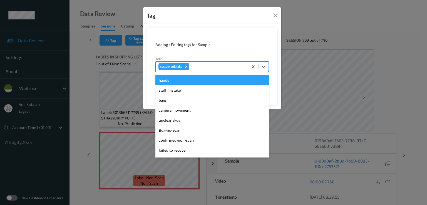
click at [204, 64] on div at bounding box center [217, 66] width 55 height 7
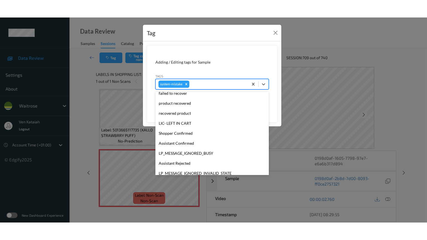
scroll to position [119, 0]
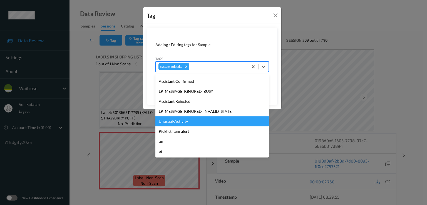
click at [181, 119] on div "Unusual-Activity" at bounding box center [211, 121] width 113 height 10
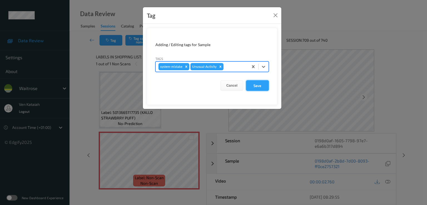
click at [248, 88] on button "Save" at bounding box center [257, 85] width 23 height 11
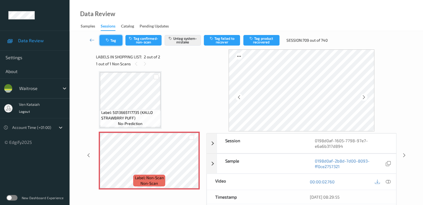
click at [114, 39] on button "Tag" at bounding box center [110, 40] width 23 height 11
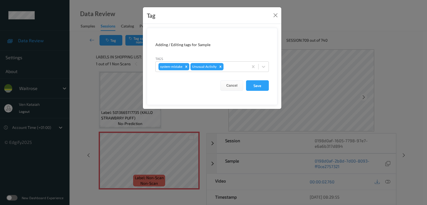
click at [137, 165] on div "Tag Adding / Editing tags for Sample Tags system-mistake Unusual-Activity Cance…" at bounding box center [213, 102] width 427 height 205
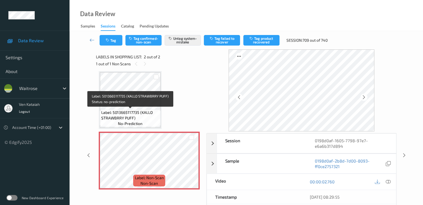
click at [133, 121] on span "no-prediction" at bounding box center [130, 124] width 24 height 6
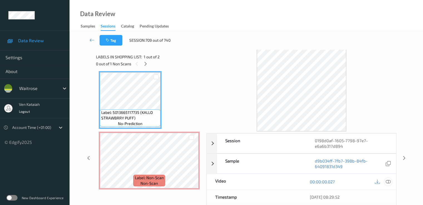
click at [388, 181] on icon at bounding box center [387, 181] width 5 height 5
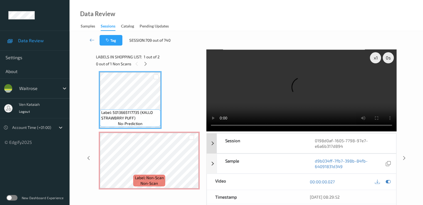
click at [375, 111] on video at bounding box center [301, 90] width 190 height 82
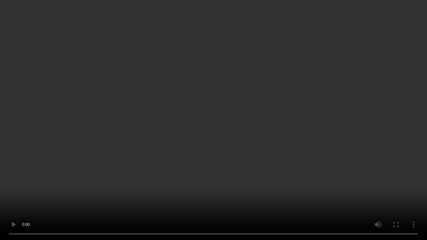
click at [39, 205] on video at bounding box center [213, 120] width 427 height 240
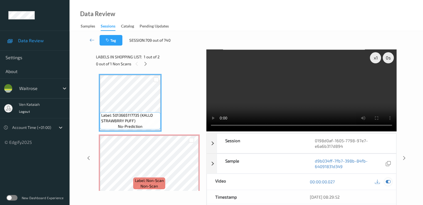
click at [389, 180] on icon at bounding box center [387, 181] width 5 height 5
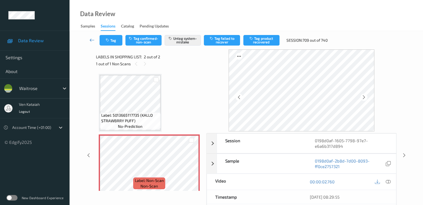
click at [89, 38] on link at bounding box center [92, 40] width 15 height 11
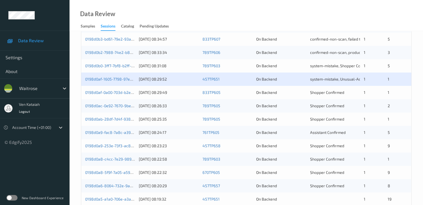
scroll to position [222, 0]
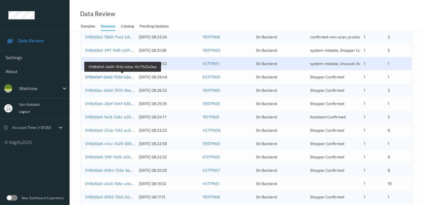
click at [94, 76] on link "0198d0af-0a00-703d-b2ea-15c77525a3ea" at bounding box center [122, 76] width 75 height 5
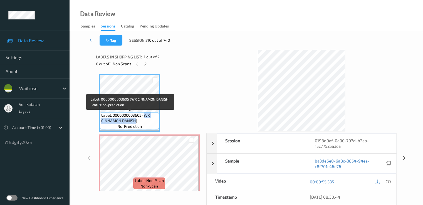
drag, startPoint x: 144, startPoint y: 113, endPoint x: 136, endPoint y: 121, distance: 11.8
click at [136, 121] on span "Label: 0000000003605 (WR CINNAMON DANISH)" at bounding box center [129, 118] width 56 height 11
copy span "WR CINNAMON DANISH"
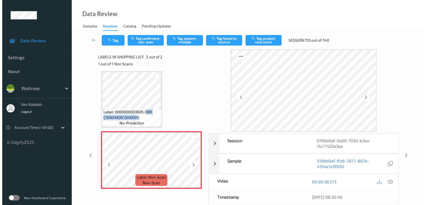
scroll to position [4, 0]
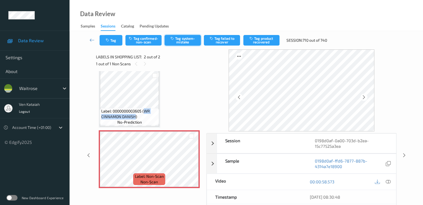
click at [181, 43] on button "Tag system-mistake" at bounding box center [182, 40] width 36 height 11
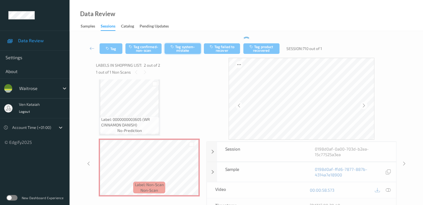
click at [180, 38] on div "Tag Tag confirmed-non-scan Tag system-mistake Tag failed to recover Tag product…" at bounding box center [246, 153] width 330 height 233
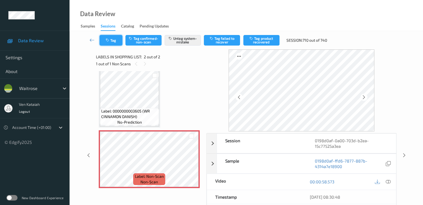
click at [113, 44] on button "Tag" at bounding box center [110, 40] width 23 height 11
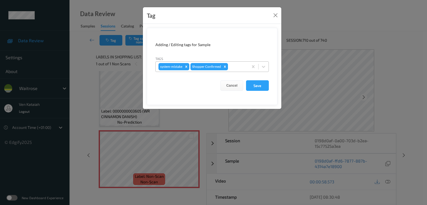
click at [238, 67] on div at bounding box center [237, 66] width 16 height 7
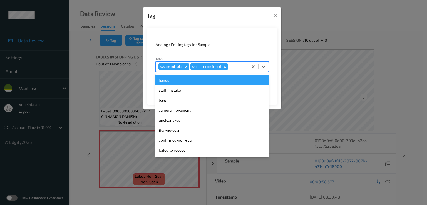
scroll to position [109, 0]
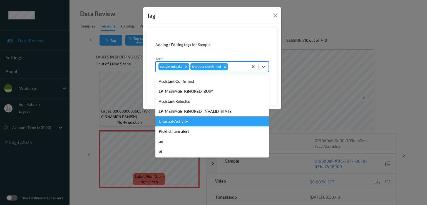
click at [179, 123] on div "Unusual-Activity" at bounding box center [211, 121] width 113 height 10
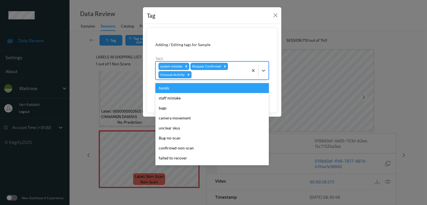
click at [230, 73] on div at bounding box center [219, 74] width 53 height 7
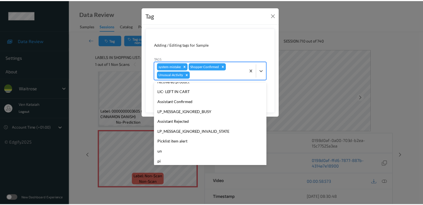
scroll to position [99, 0]
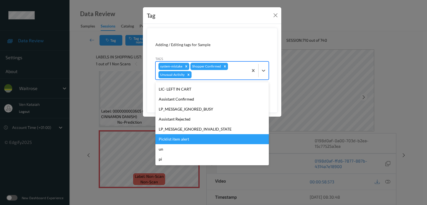
click at [184, 139] on div "Picklist item alert" at bounding box center [211, 139] width 113 height 10
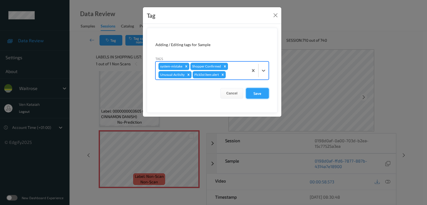
click at [259, 97] on button "Save" at bounding box center [257, 93] width 23 height 11
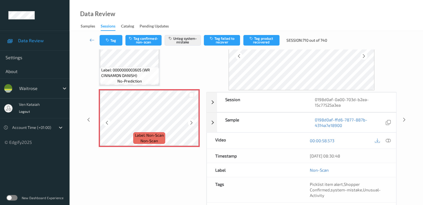
scroll to position [56, 0]
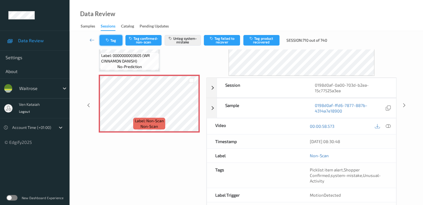
click at [111, 40] on button "Tag" at bounding box center [110, 40] width 23 height 11
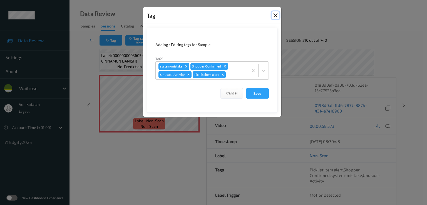
click at [277, 15] on button "Close" at bounding box center [275, 15] width 8 height 8
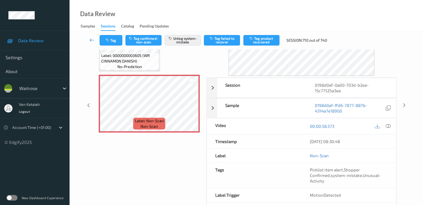
click at [93, 39] on icon at bounding box center [91, 40] width 5 height 6
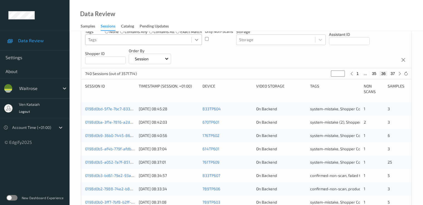
scroll to position [167, 0]
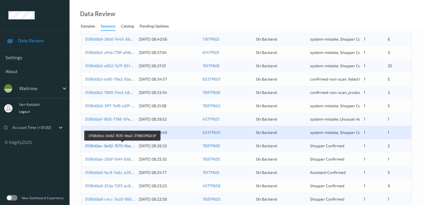
click at [130, 146] on link "0198d0ac-0e92-7670-9be2-379603f92c3f" at bounding box center [122, 145] width 74 height 5
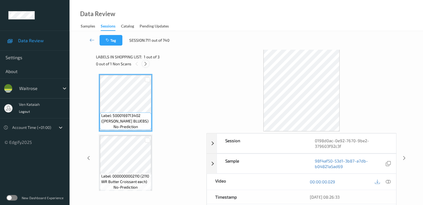
click at [144, 65] on icon at bounding box center [145, 63] width 5 height 5
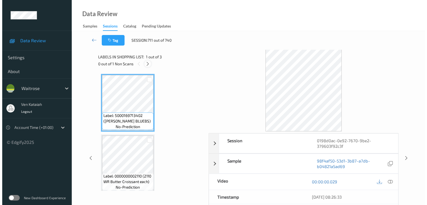
scroll to position [63, 0]
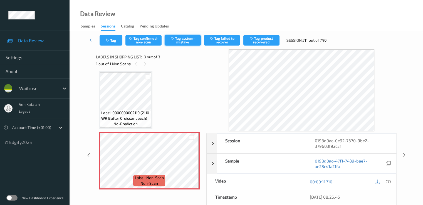
click at [173, 38] on icon "button" at bounding box center [172, 38] width 5 height 4
click at [119, 39] on button "Tag" at bounding box center [110, 40] width 23 height 11
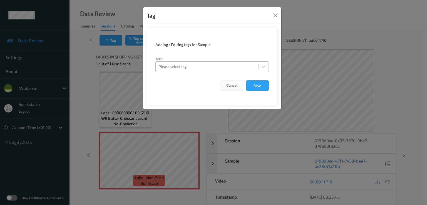
drag, startPoint x: 118, startPoint y: 16, endPoint x: 120, endPoint y: 40, distance: 24.5
click at [119, 19] on div "Tag Adding / Editing tags for Sample Tags Please select tag Cancel Save" at bounding box center [213, 102] width 427 height 205
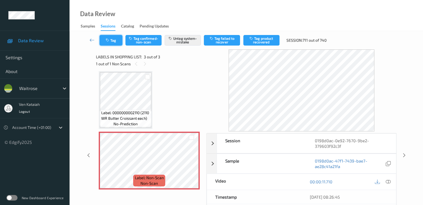
click at [117, 39] on button "Tag" at bounding box center [110, 40] width 23 height 11
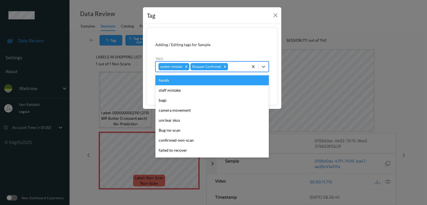
click at [234, 65] on div at bounding box center [237, 66] width 16 height 7
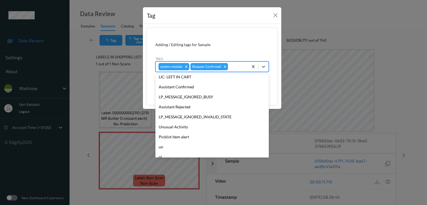
scroll to position [109, 0]
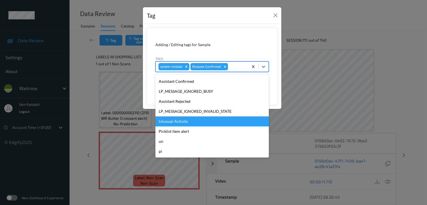
click at [186, 124] on div "Unusual-Activity" at bounding box center [211, 121] width 113 height 10
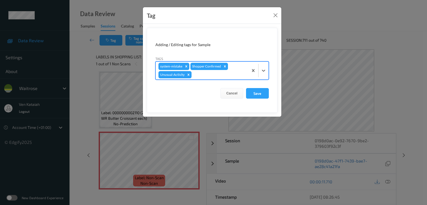
click at [231, 73] on div at bounding box center [219, 74] width 53 height 7
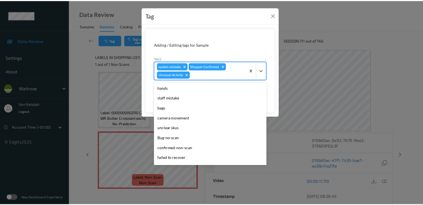
scroll to position [99, 0]
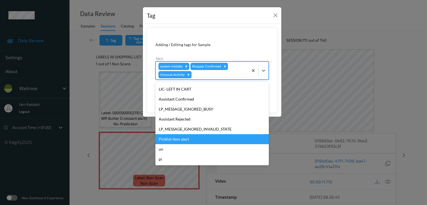
drag, startPoint x: 178, startPoint y: 138, endPoint x: 261, endPoint y: 89, distance: 96.0
click at [178, 137] on div "Picklist item alert" at bounding box center [211, 139] width 113 height 10
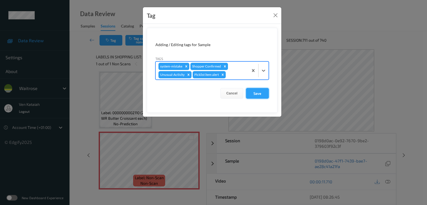
click at [255, 96] on button "Save" at bounding box center [257, 93] width 23 height 11
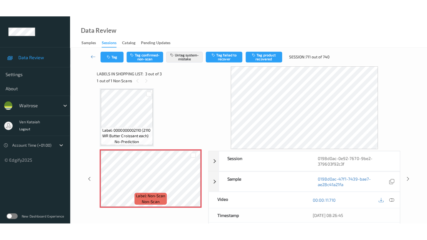
scroll to position [65, 0]
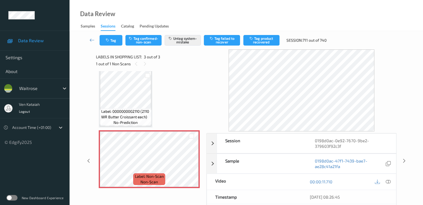
click at [133, 108] on div "Label: 0000000002110 (2110 WR Butter Croissant each) no-prediction" at bounding box center [125, 116] width 51 height 17
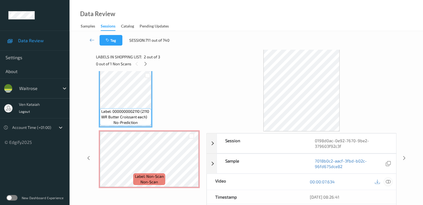
click at [388, 180] on icon at bounding box center [387, 181] width 5 height 5
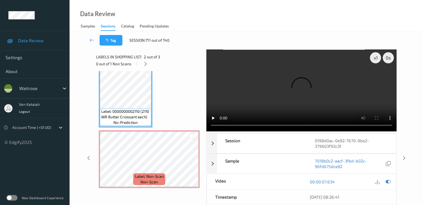
scroll to position [30, 0]
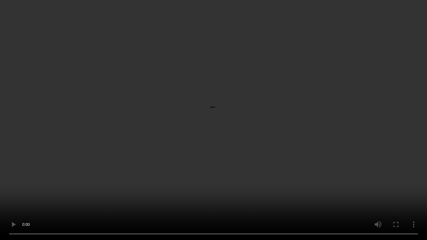
click at [156, 181] on video at bounding box center [213, 120] width 427 height 240
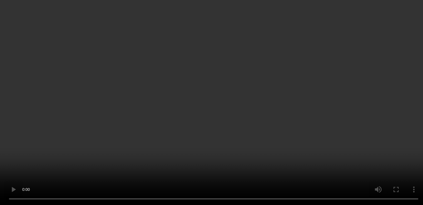
click at [391, 104] on div at bounding box center [388, 100] width 8 height 8
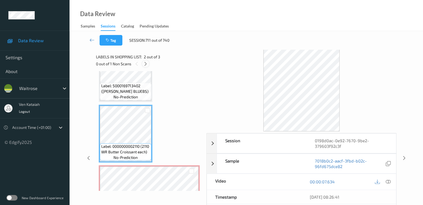
click at [145, 62] on icon at bounding box center [145, 63] width 5 height 5
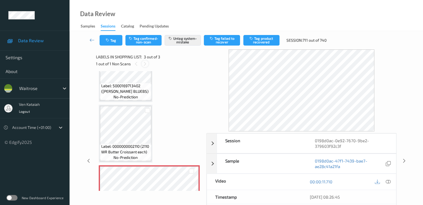
scroll to position [63, 0]
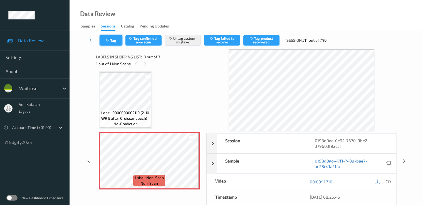
click at [109, 44] on button "Tag" at bounding box center [110, 40] width 23 height 11
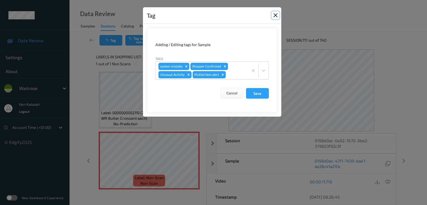
click at [275, 16] on button "Close" at bounding box center [275, 15] width 8 height 8
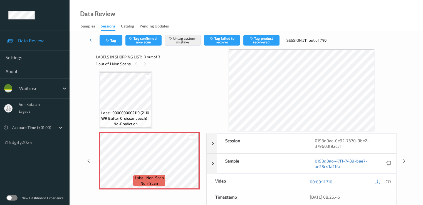
click at [88, 42] on link at bounding box center [92, 40] width 15 height 11
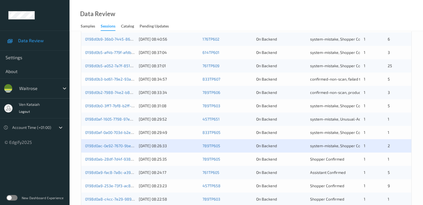
scroll to position [222, 0]
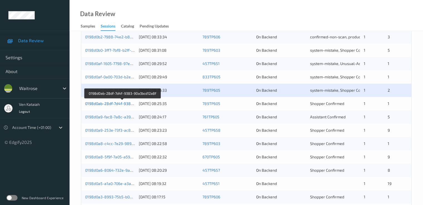
click at [98, 104] on link "0198d0ab-28df-7d4f-9383-90a3bcd12a8f" at bounding box center [122, 103] width 75 height 5
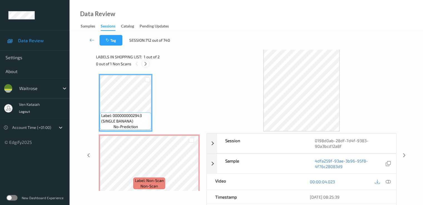
click at [148, 64] on icon at bounding box center [145, 63] width 5 height 5
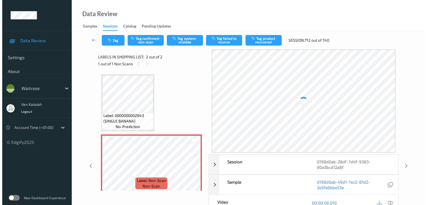
scroll to position [3, 0]
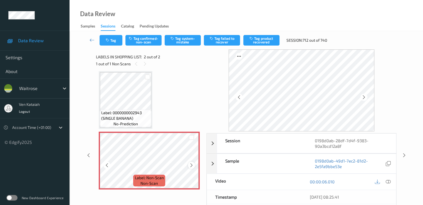
click at [193, 164] on icon at bounding box center [191, 165] width 5 height 5
click at [184, 43] on button "Tag system-mistake" at bounding box center [182, 40] width 36 height 11
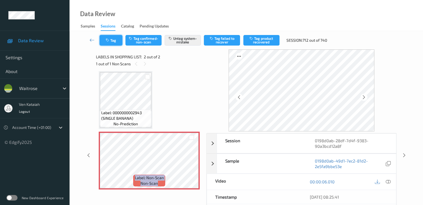
click at [118, 39] on button "Tag" at bounding box center [110, 40] width 23 height 11
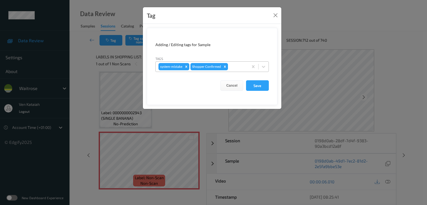
click at [242, 66] on div at bounding box center [237, 66] width 16 height 7
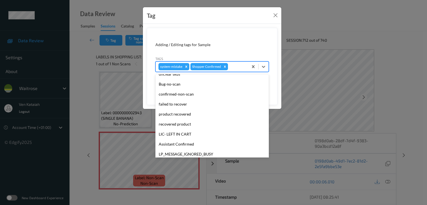
scroll to position [109, 0]
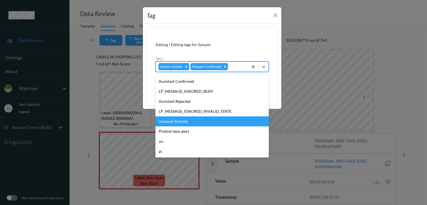
click at [189, 121] on div "Unusual-Activity" at bounding box center [211, 121] width 113 height 10
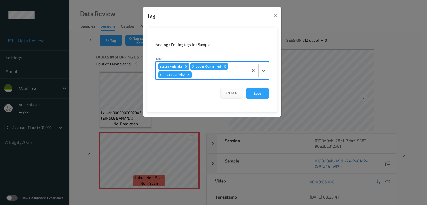
click at [228, 71] on div "system-mistake Shopper Confirmed Unusual-Activity" at bounding box center [202, 71] width 93 height 18
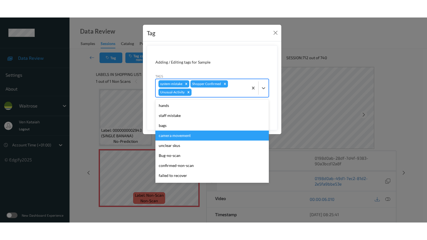
scroll to position [99, 0]
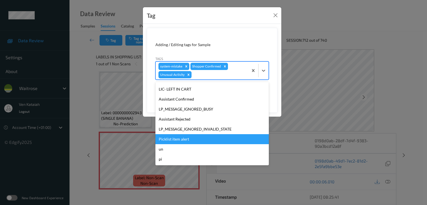
click at [181, 136] on div "Picklist item alert" at bounding box center [211, 139] width 113 height 10
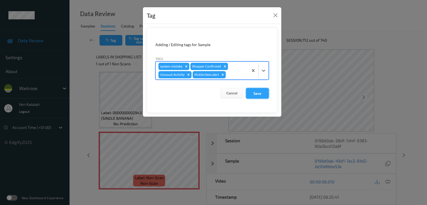
click at [256, 96] on button "Save" at bounding box center [257, 93] width 23 height 11
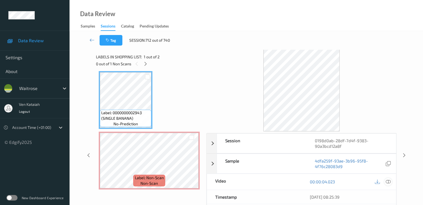
click at [387, 180] on icon at bounding box center [387, 181] width 5 height 5
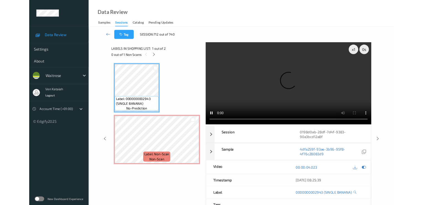
scroll to position [0, 0]
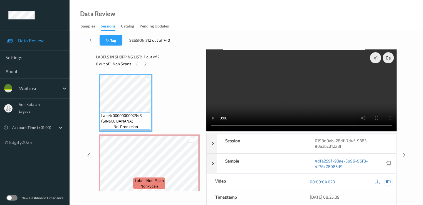
click at [386, 181] on icon at bounding box center [387, 181] width 5 height 5
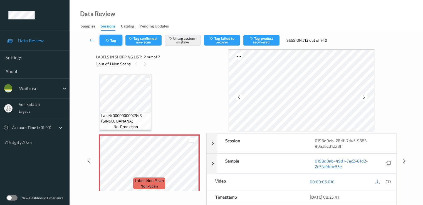
click at [113, 41] on button "Tag" at bounding box center [110, 40] width 23 height 11
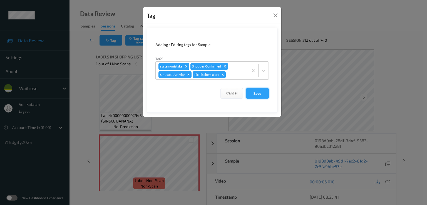
click at [256, 93] on button "Save" at bounding box center [257, 93] width 23 height 11
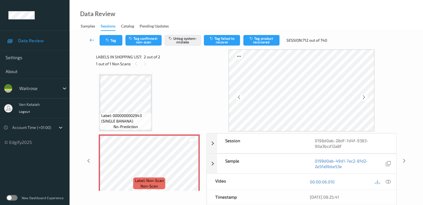
click at [91, 40] on icon at bounding box center [91, 40] width 5 height 6
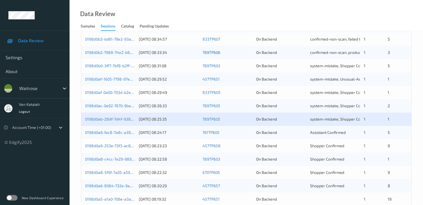
scroll to position [222, 0]
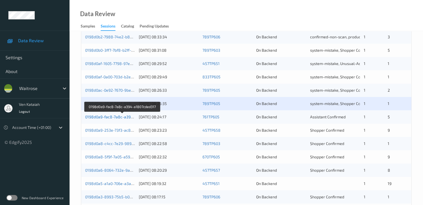
click at [117, 118] on link "0198d0a9-fac8-7a8c-a394-a1807cded317" at bounding box center [122, 116] width 75 height 5
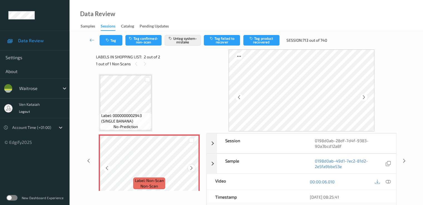
click at [191, 169] on icon at bounding box center [191, 168] width 5 height 5
click at [92, 36] on link at bounding box center [92, 40] width 15 height 11
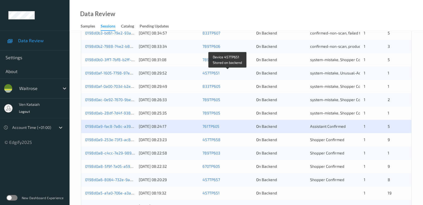
scroll to position [222, 0]
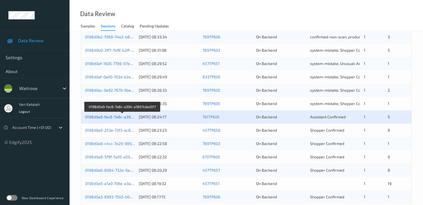
click at [110, 116] on link "0198d0a9-fac8-7a8c-a394-a1807cded317" at bounding box center [122, 116] width 75 height 5
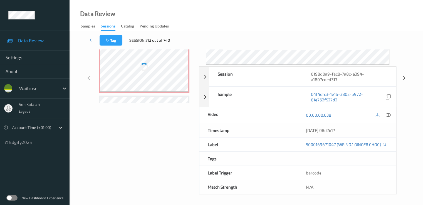
scroll to position [72, 0]
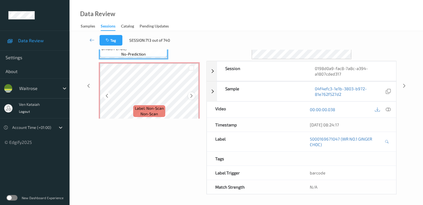
click at [189, 96] on icon at bounding box center [191, 95] width 5 height 5
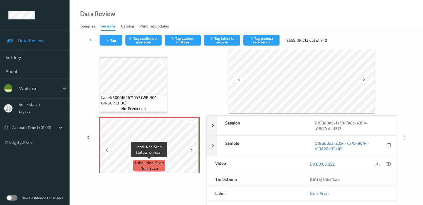
scroll to position [11, 0]
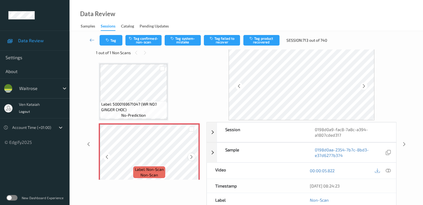
click at [189, 154] on div at bounding box center [191, 156] width 7 height 7
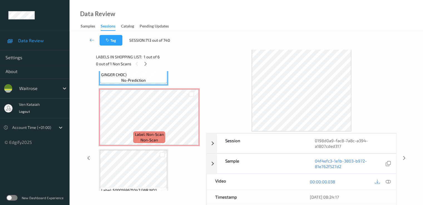
scroll to position [56, 0]
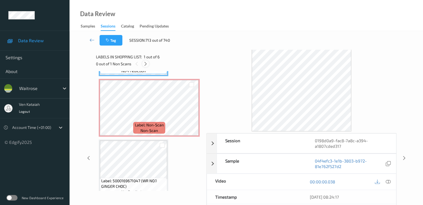
click at [148, 65] on icon at bounding box center [145, 63] width 5 height 5
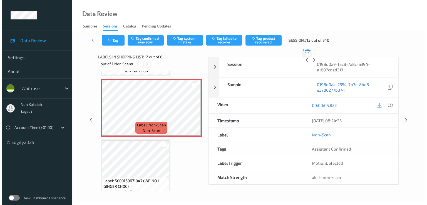
scroll to position [3, 0]
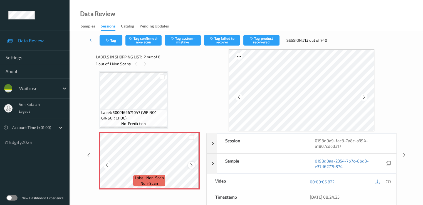
click at [192, 168] on div at bounding box center [191, 165] width 7 height 7
click at [190, 164] on icon at bounding box center [191, 165] width 5 height 5
click at [192, 166] on icon at bounding box center [191, 165] width 5 height 5
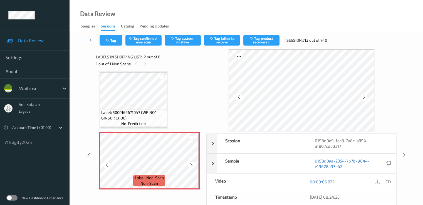
click at [192, 166] on icon at bounding box center [191, 165] width 5 height 5
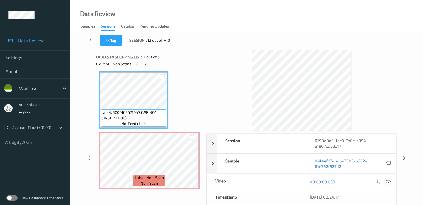
click at [390, 181] on icon at bounding box center [387, 181] width 5 height 5
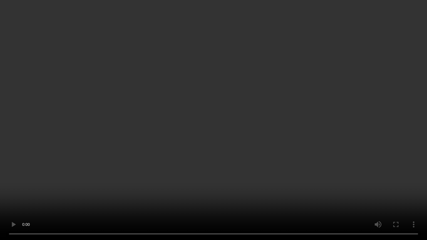
click at [94, 187] on video at bounding box center [213, 120] width 427 height 240
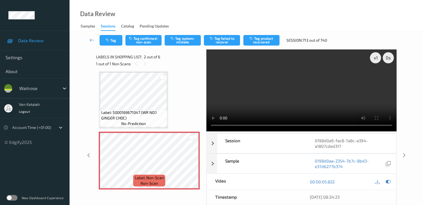
drag, startPoint x: 387, startPoint y: 181, endPoint x: 373, endPoint y: 181, distance: 13.9
click at [386, 181] on icon at bounding box center [387, 181] width 5 height 5
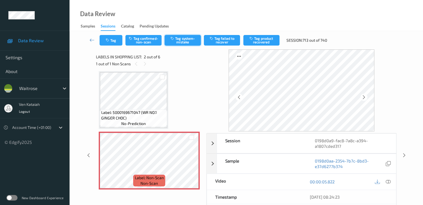
click at [190, 39] on button "Tag system-mistake" at bounding box center [182, 40] width 36 height 11
click at [109, 43] on button "Tag" at bounding box center [110, 40] width 23 height 11
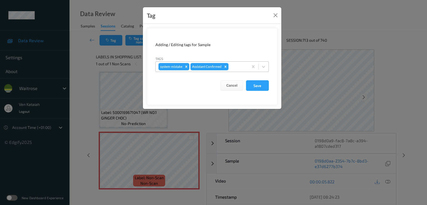
drag, startPoint x: 241, startPoint y: 64, endPoint x: 240, endPoint y: 67, distance: 3.2
click at [241, 64] on div at bounding box center [237, 66] width 16 height 7
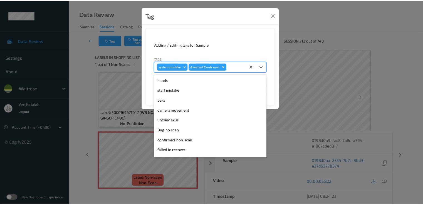
scroll to position [109, 0]
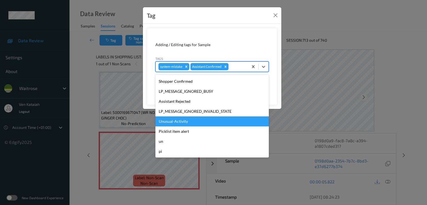
click at [170, 123] on div "Unusual-Activity" at bounding box center [211, 121] width 113 height 10
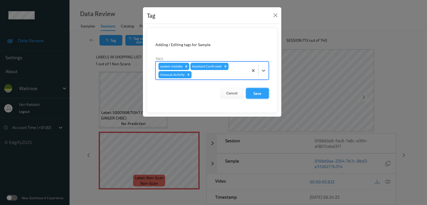
click at [256, 90] on button "Save" at bounding box center [257, 93] width 23 height 11
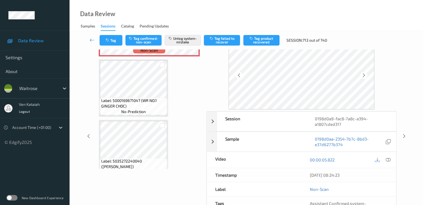
scroll to position [0, 0]
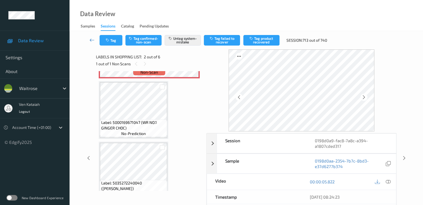
click at [90, 39] on icon at bounding box center [91, 40] width 5 height 6
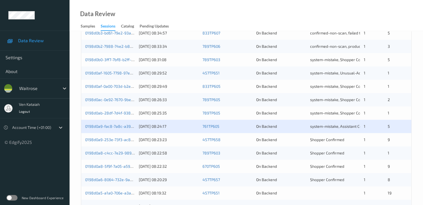
scroll to position [222, 0]
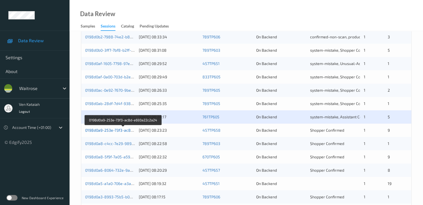
click at [125, 131] on link "0198d0a9-253e-73f3-ac8d-e693a22c2a24" at bounding box center [123, 130] width 76 height 5
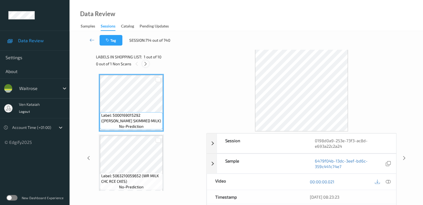
click at [146, 63] on icon at bounding box center [145, 63] width 5 height 5
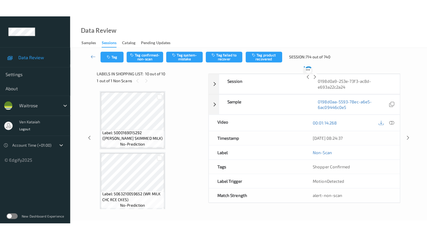
scroll to position [487, 0]
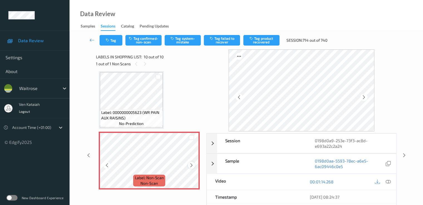
click at [193, 167] on icon at bounding box center [191, 165] width 5 height 5
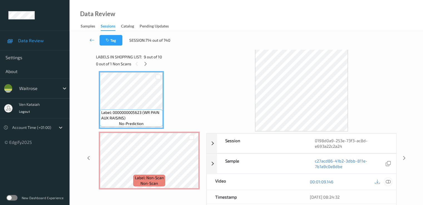
click at [387, 184] on icon at bounding box center [387, 181] width 5 height 5
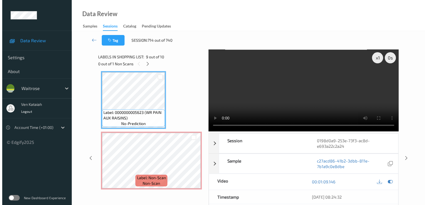
scroll to position [454, 0]
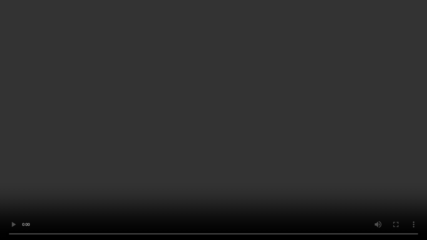
click at [224, 151] on video at bounding box center [213, 120] width 427 height 240
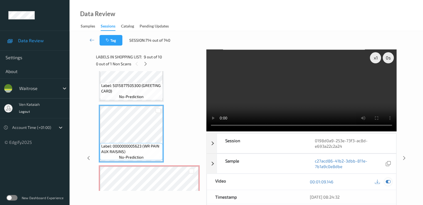
click at [387, 182] on icon at bounding box center [387, 181] width 5 height 5
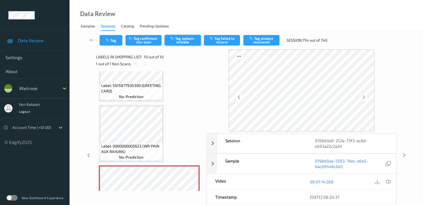
click at [181, 43] on button "Tag system-mistake" at bounding box center [182, 40] width 36 height 11
click at [119, 39] on button "Tag" at bounding box center [110, 40] width 23 height 11
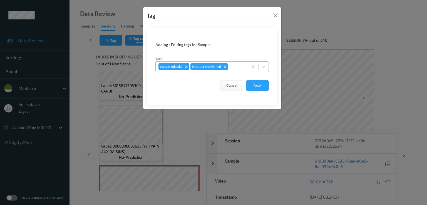
click at [239, 65] on div at bounding box center [237, 66] width 16 height 7
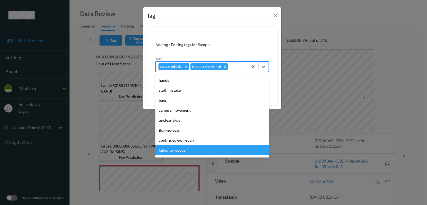
scroll to position [109, 0]
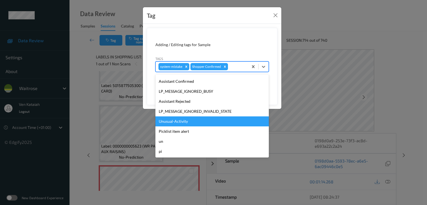
click at [184, 117] on div "Unusual-Activity" at bounding box center [211, 121] width 113 height 10
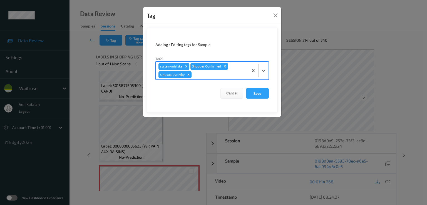
click at [235, 76] on div at bounding box center [219, 74] width 53 height 7
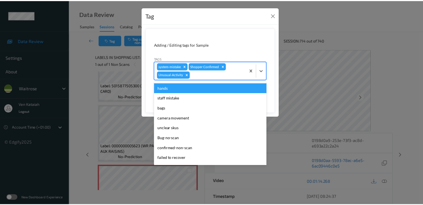
scroll to position [99, 0]
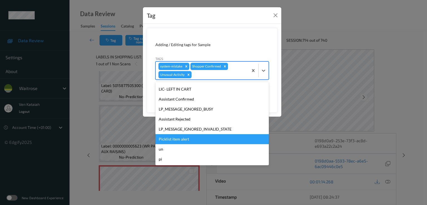
click at [177, 137] on div "Picklist item alert" at bounding box center [211, 139] width 113 height 10
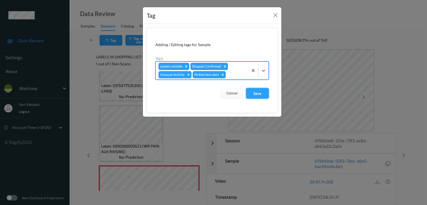
click at [250, 95] on button "Save" at bounding box center [257, 93] width 23 height 11
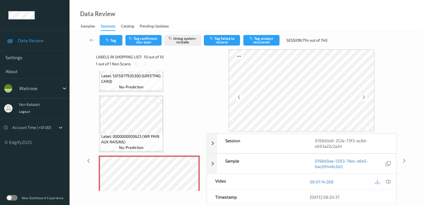
scroll to position [489, 0]
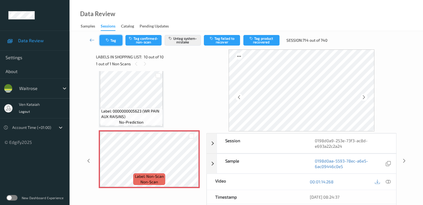
click at [113, 40] on button "Tag" at bounding box center [110, 40] width 23 height 11
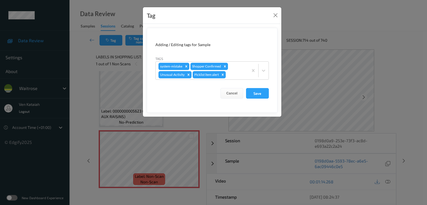
click at [89, 79] on div "Tag Adding / Editing tags for Sample Tags system-mistake Shopper Confirmed Unus…" at bounding box center [213, 102] width 427 height 205
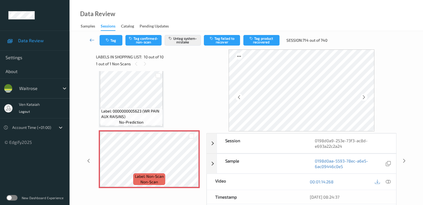
click at [93, 38] on icon at bounding box center [91, 40] width 5 height 6
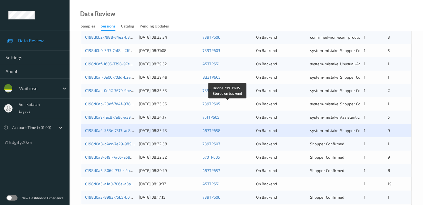
scroll to position [257, 0]
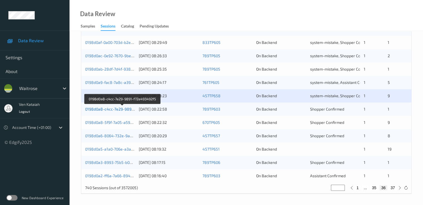
click at [119, 109] on link "0198d0a8-c4cc-7e29-9891-f72e493492f5" at bounding box center [122, 109] width 75 height 5
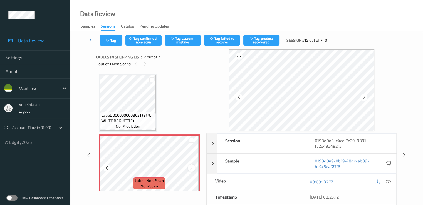
click at [189, 169] on icon at bounding box center [191, 168] width 5 height 5
click at [188, 46] on div "Tag Tag confirmed-non-scan Tag system-mistake Tag failed to recover Tag product…" at bounding box center [246, 40] width 330 height 18
click at [187, 44] on button "Tag system-mistake" at bounding box center [182, 40] width 36 height 11
click at [118, 41] on button "Tag" at bounding box center [110, 40] width 23 height 11
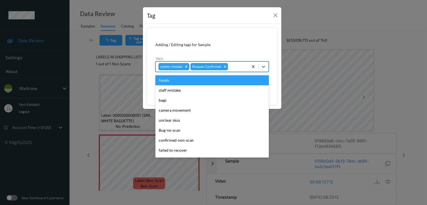
click at [233, 66] on div at bounding box center [237, 66] width 16 height 7
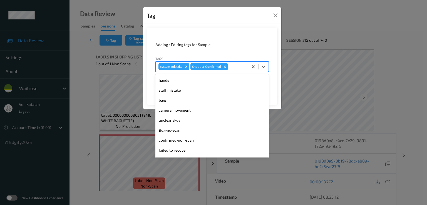
scroll to position [109, 0]
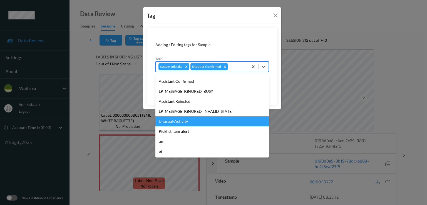
click at [178, 123] on div "Unusual-Activity" at bounding box center [211, 121] width 113 height 10
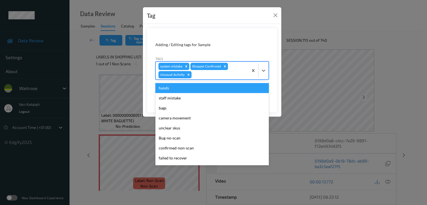
click at [231, 77] on div at bounding box center [219, 74] width 53 height 7
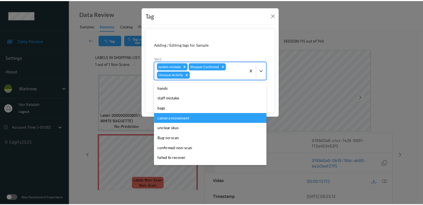
scroll to position [99, 0]
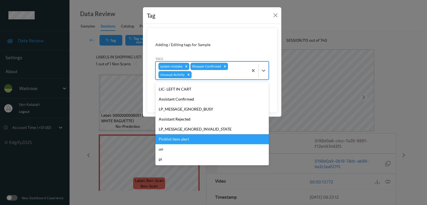
drag, startPoint x: 176, startPoint y: 139, endPoint x: 213, endPoint y: 118, distance: 42.9
click at [176, 139] on div "Picklist item alert" at bounding box center [211, 139] width 113 height 10
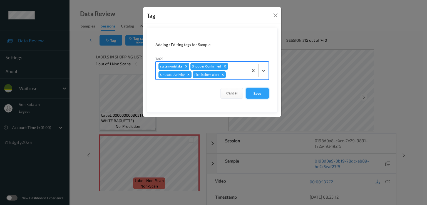
click at [256, 91] on button "Save" at bounding box center [257, 93] width 23 height 11
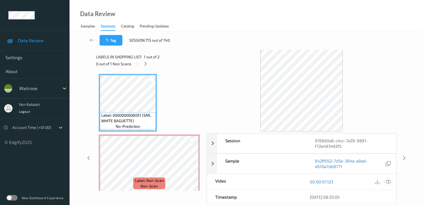
click at [389, 180] on icon at bounding box center [387, 181] width 5 height 5
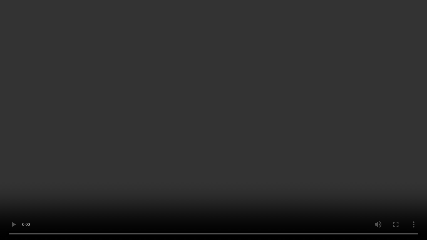
click at [124, 189] on video at bounding box center [213, 120] width 427 height 240
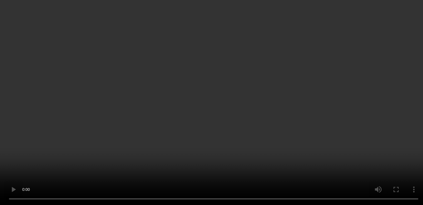
click at [390, 102] on icon at bounding box center [387, 99] width 5 height 5
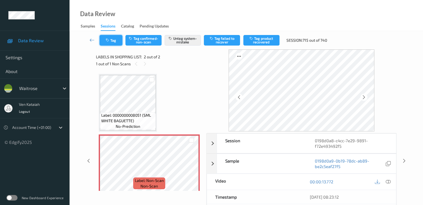
click at [118, 42] on button "Tag" at bounding box center [110, 40] width 23 height 11
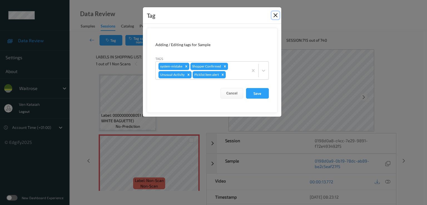
drag, startPoint x: 273, startPoint y: 14, endPoint x: 263, endPoint y: 13, distance: 10.1
click at [273, 13] on button "Close" at bounding box center [275, 15] width 8 height 8
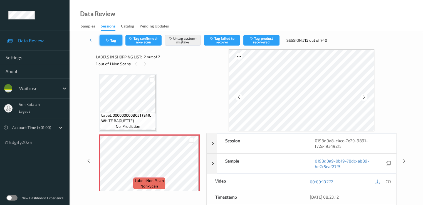
click at [113, 41] on button "Tag" at bounding box center [110, 40] width 23 height 11
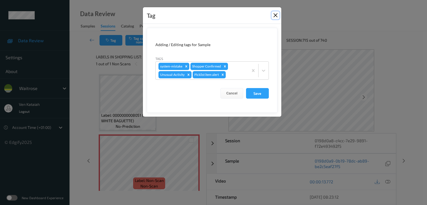
click at [278, 17] on button "Close" at bounding box center [275, 15] width 8 height 8
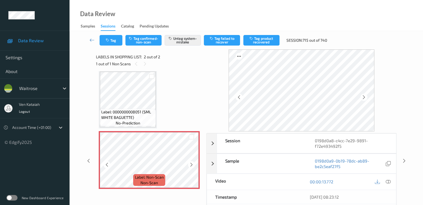
scroll to position [4, 0]
click at [96, 38] on link at bounding box center [92, 40] width 15 height 11
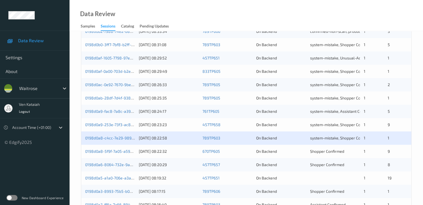
scroll to position [257, 0]
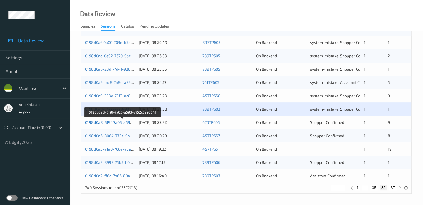
click at [130, 123] on link "0198d0a8-5f9f-7a05-a593-e752c3a9054f" at bounding box center [122, 122] width 74 height 5
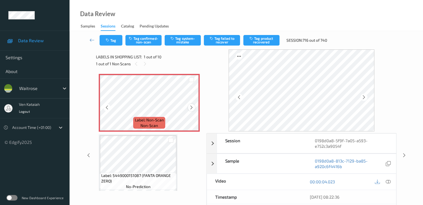
click at [193, 108] on icon at bounding box center [191, 107] width 5 height 5
click at [386, 181] on icon at bounding box center [387, 181] width 5 height 5
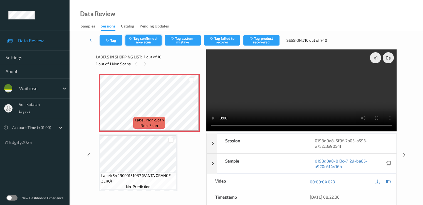
click at [149, 42] on button "Tag confirmed-non-scan" at bounding box center [143, 40] width 36 height 11
click at [252, 48] on div "Tag Untag confirmed-non-scan Tag system-mistake Tag failed to recover Tag produ…" at bounding box center [246, 40] width 330 height 18
click at [253, 43] on button "Tag product recovered" at bounding box center [261, 40] width 36 height 11
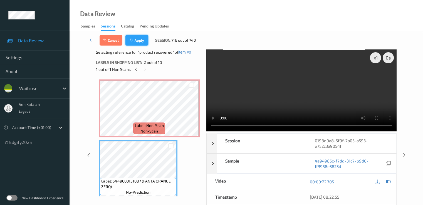
click at [138, 36] on button "Apply" at bounding box center [136, 40] width 23 height 11
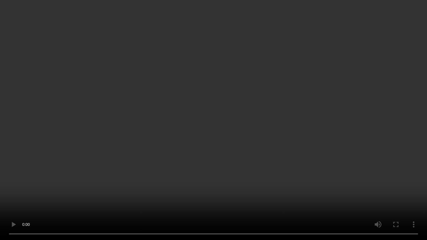
click at [240, 134] on video at bounding box center [213, 120] width 427 height 240
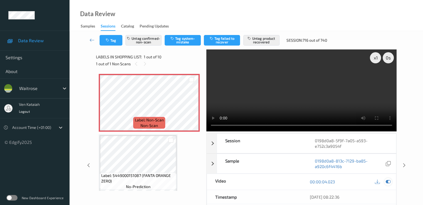
click at [388, 181] on icon at bounding box center [387, 181] width 5 height 5
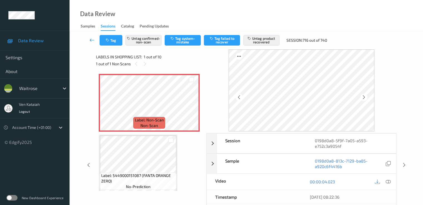
click at [93, 38] on icon at bounding box center [91, 40] width 5 height 6
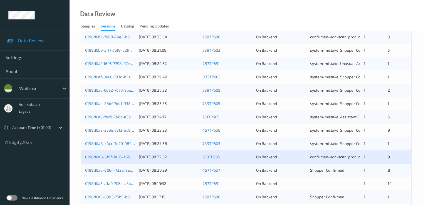
scroll to position [257, 0]
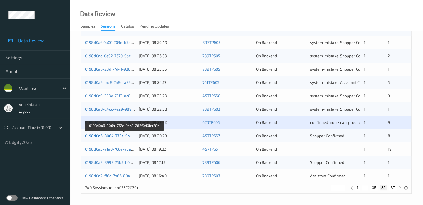
click at [116, 135] on link "0198d0a6-8064-732e-9ab2-282f0d0b428b" at bounding box center [124, 135] width 78 height 5
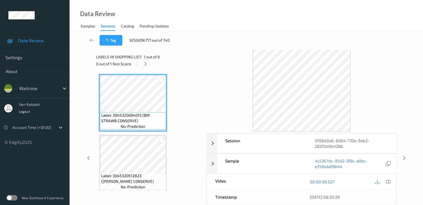
click at [145, 64] on icon at bounding box center [145, 63] width 5 height 5
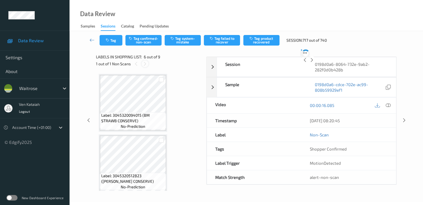
scroll to position [245, 0]
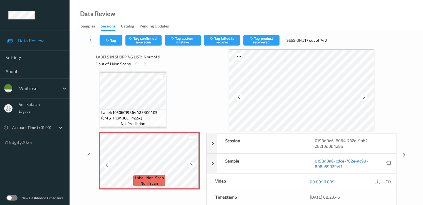
click at [191, 167] on icon at bounding box center [191, 165] width 5 height 5
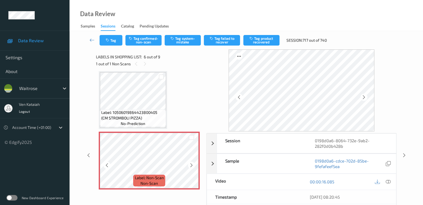
click at [191, 167] on icon at bounding box center [191, 165] width 5 height 5
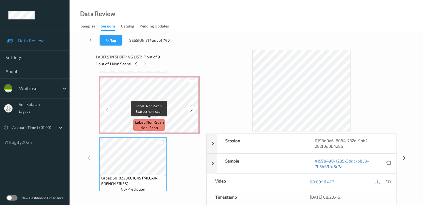
click at [148, 123] on span "Label: Non-Scan" at bounding box center [149, 122] width 29 height 6
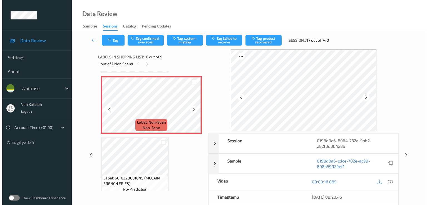
scroll to position [245, 0]
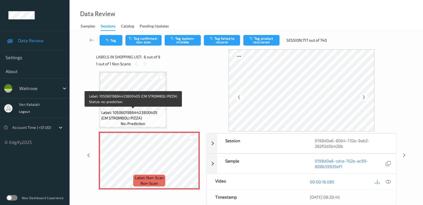
click at [148, 114] on span "Label: 10506019864423800405 (CM STROMBOLI PIZZA)" at bounding box center [132, 115] width 63 height 11
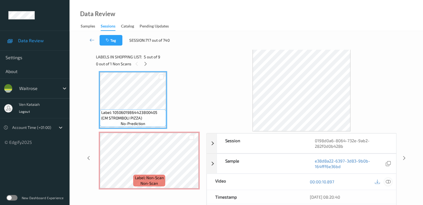
click at [388, 181] on icon at bounding box center [387, 181] width 5 height 5
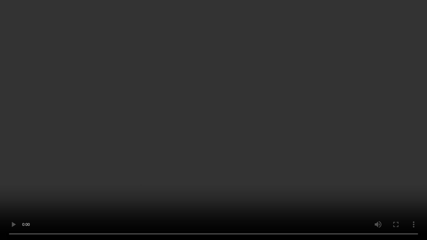
click at [124, 181] on video at bounding box center [213, 120] width 427 height 240
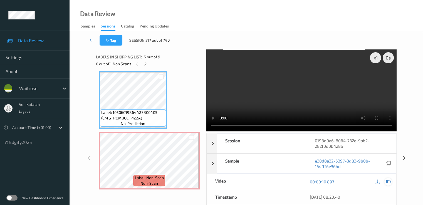
click at [389, 181] on icon at bounding box center [387, 181] width 5 height 5
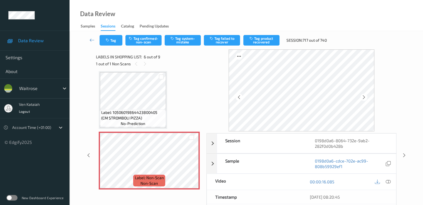
click at [181, 34] on div "Tag Tag confirmed-non-scan Tag system-mistake Tag failed to recover Tag product…" at bounding box center [246, 40] width 330 height 18
click at [181, 35] on button "Tag system-mistake" at bounding box center [182, 40] width 36 height 11
click at [119, 44] on button "Tag" at bounding box center [110, 40] width 23 height 11
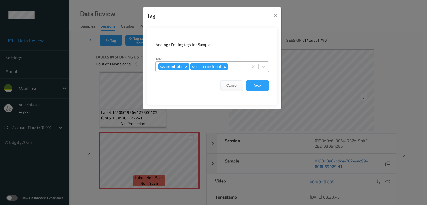
click at [233, 67] on div at bounding box center [237, 66] width 16 height 7
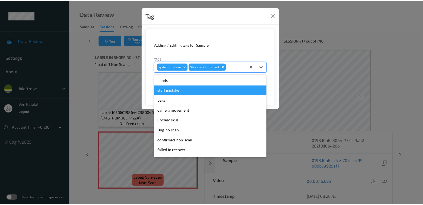
scroll to position [109, 0]
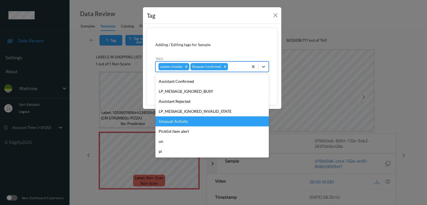
click at [186, 124] on div "Unusual-Activity" at bounding box center [211, 121] width 113 height 10
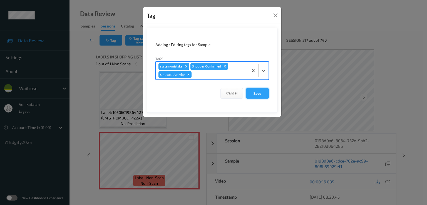
click at [258, 98] on button "Save" at bounding box center [257, 93] width 23 height 11
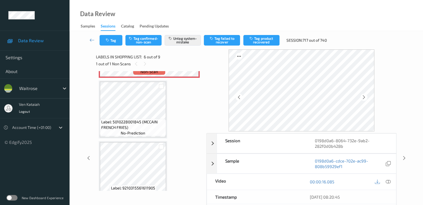
scroll to position [412, 0]
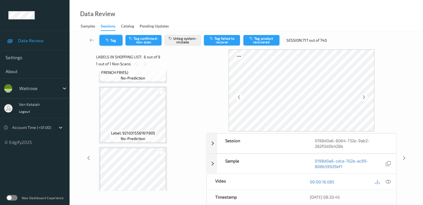
click at [114, 39] on button "Tag" at bounding box center [110, 40] width 23 height 11
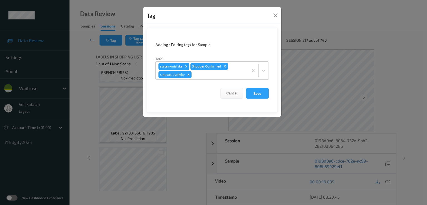
click at [280, 14] on div "Tag" at bounding box center [212, 15] width 138 height 17
click at [275, 14] on button "Close" at bounding box center [275, 15] width 8 height 8
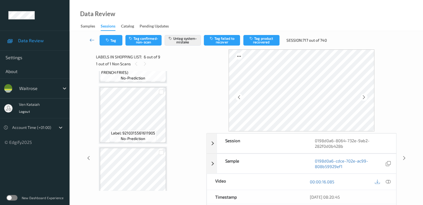
click at [91, 40] on icon at bounding box center [91, 40] width 5 height 6
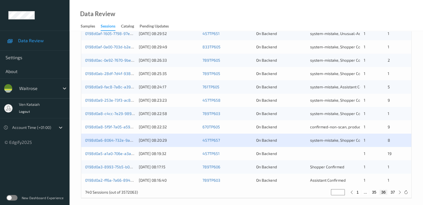
scroll to position [257, 0]
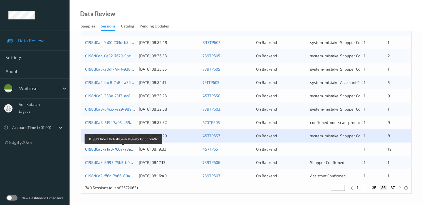
click at [96, 148] on link "0198d0a5-a1a0-706e-a3a9-ebd8d332da9c" at bounding box center [123, 149] width 76 height 5
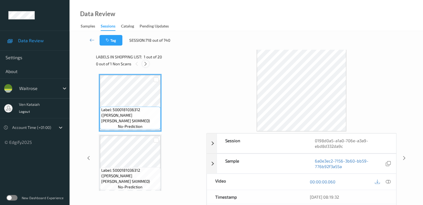
click at [146, 65] on icon at bounding box center [145, 63] width 5 height 5
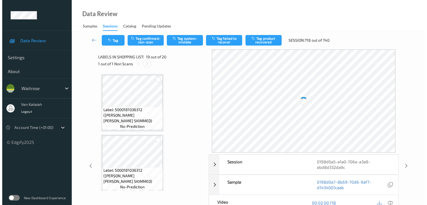
scroll to position [1032, 0]
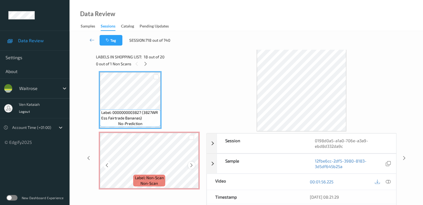
click at [191, 165] on icon at bounding box center [191, 165] width 5 height 5
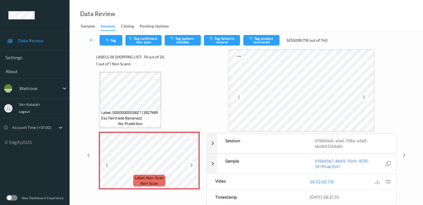
click at [191, 165] on icon at bounding box center [191, 165] width 5 height 5
click at [191, 164] on icon at bounding box center [191, 165] width 5 height 5
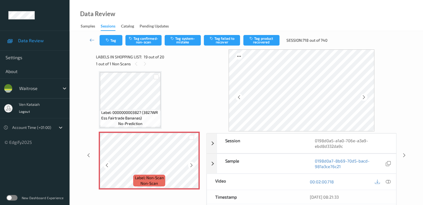
click at [191, 164] on icon at bounding box center [191, 165] width 5 height 5
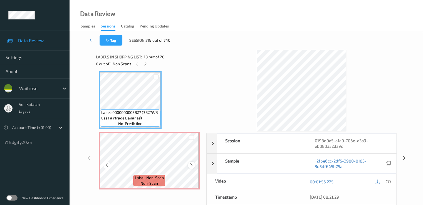
click at [191, 164] on icon at bounding box center [191, 165] width 5 height 5
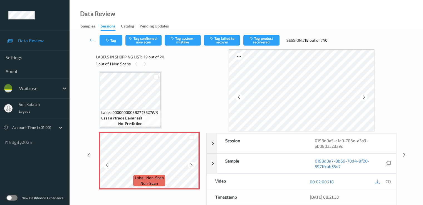
click at [191, 164] on icon at bounding box center [191, 165] width 5 height 5
click at [178, 38] on button "Tag system-mistake" at bounding box center [182, 40] width 36 height 11
click at [104, 38] on button "Tag" at bounding box center [110, 40] width 23 height 11
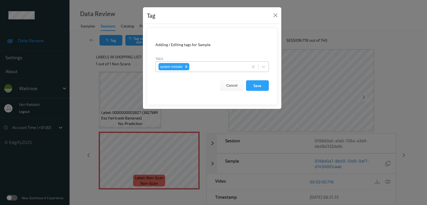
click at [225, 68] on div at bounding box center [217, 66] width 55 height 7
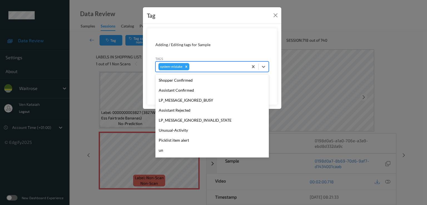
scroll to position [119, 0]
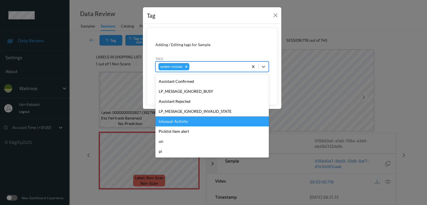
click at [188, 118] on div "Unusual-Activity" at bounding box center [211, 121] width 113 height 10
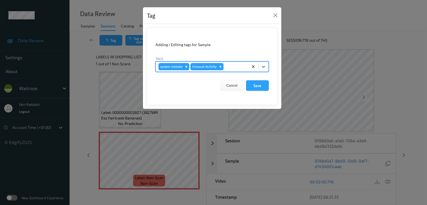
click at [228, 68] on div at bounding box center [234, 66] width 21 height 7
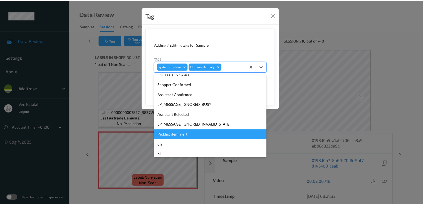
scroll to position [109, 0]
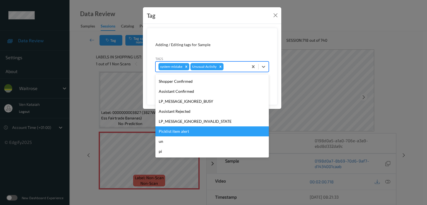
click at [176, 134] on div "Picklist item alert" at bounding box center [211, 131] width 113 height 10
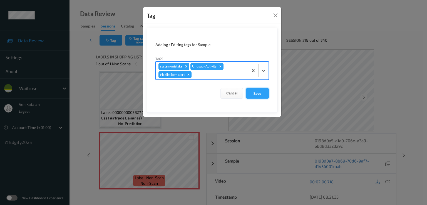
click at [259, 95] on button "Save" at bounding box center [257, 93] width 23 height 11
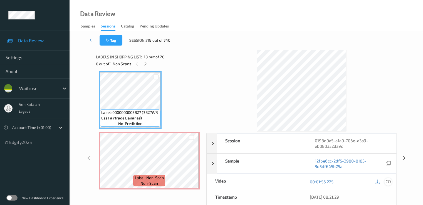
click at [386, 180] on icon at bounding box center [387, 181] width 5 height 5
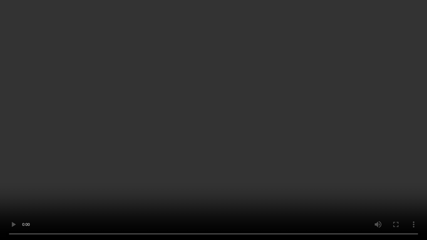
click at [298, 195] on video at bounding box center [213, 120] width 427 height 240
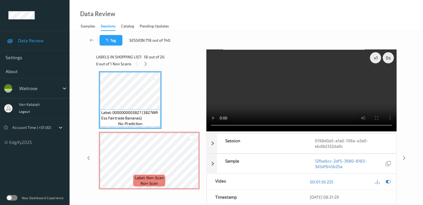
click at [390, 183] on icon at bounding box center [387, 181] width 5 height 5
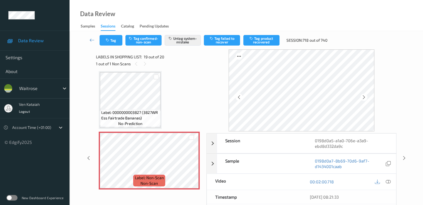
click at [112, 46] on div "Tag Tag confirmed-non-scan Untag system-mistake Tag failed to recover Tag produ…" at bounding box center [246, 40] width 330 height 18
click at [113, 41] on button "Tag" at bounding box center [110, 40] width 23 height 11
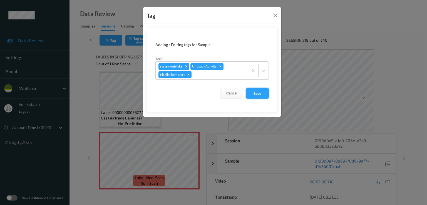
click at [257, 91] on button "Save" at bounding box center [257, 93] width 23 height 11
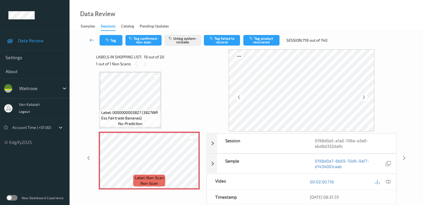
click at [93, 43] on link at bounding box center [92, 40] width 15 height 11
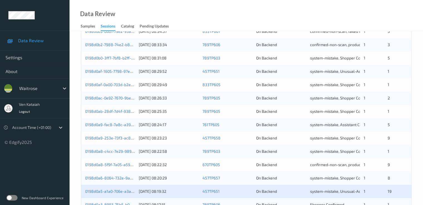
scroll to position [257, 0]
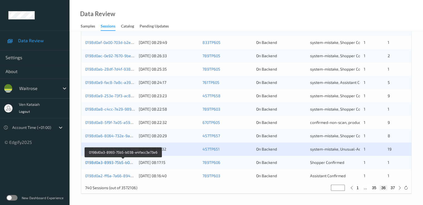
click at [128, 163] on link "0198d0a3-8993-75b5-b038-e4facc3e73e6" at bounding box center [123, 162] width 76 height 5
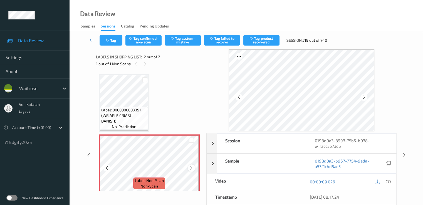
click at [194, 168] on div at bounding box center [191, 167] width 7 height 7
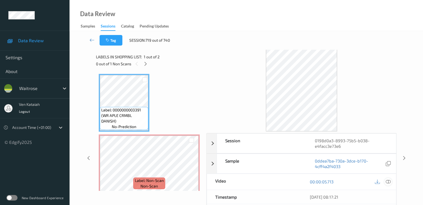
click at [386, 181] on icon at bounding box center [387, 181] width 5 height 5
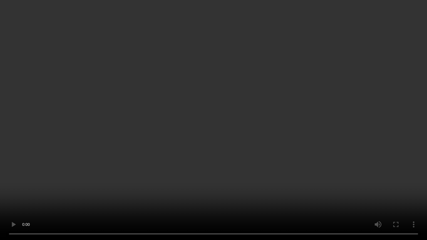
click at [78, 189] on video at bounding box center [213, 120] width 427 height 240
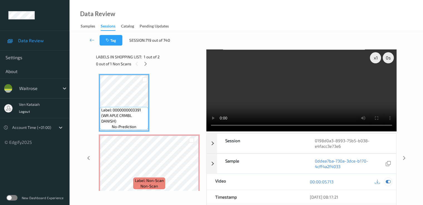
click at [389, 181] on icon at bounding box center [387, 181] width 5 height 5
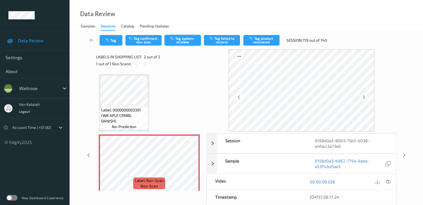
click at [181, 35] on button "Tag system-mistake" at bounding box center [182, 40] width 36 height 11
click at [111, 38] on button "Tag" at bounding box center [110, 40] width 23 height 11
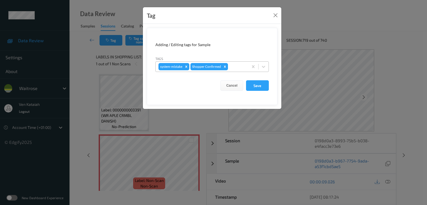
click at [242, 66] on div at bounding box center [237, 66] width 16 height 7
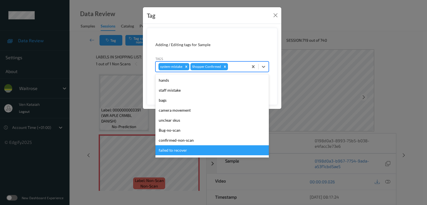
scroll to position [109, 0]
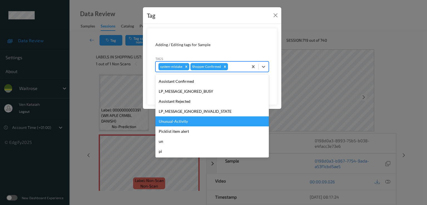
click at [176, 120] on div "Unusual-Activity" at bounding box center [211, 121] width 113 height 10
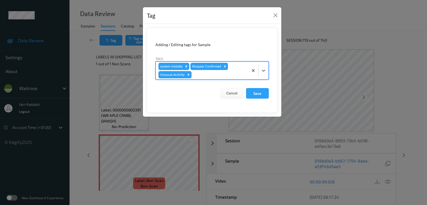
click at [240, 71] on div at bounding box center [219, 74] width 53 height 7
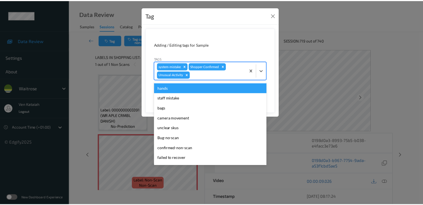
scroll to position [99, 0]
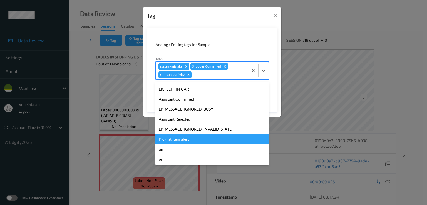
click at [170, 139] on div "Picklist item alert" at bounding box center [211, 139] width 113 height 10
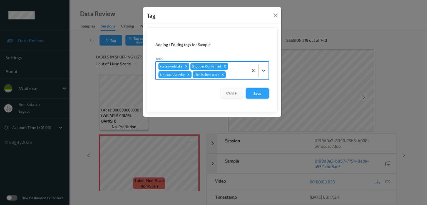
click at [256, 96] on button "Save" at bounding box center [257, 93] width 23 height 11
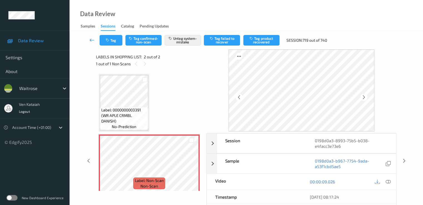
click at [92, 39] on icon at bounding box center [91, 40] width 5 height 6
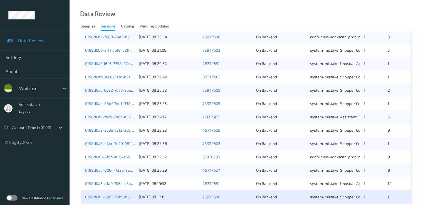
scroll to position [257, 0]
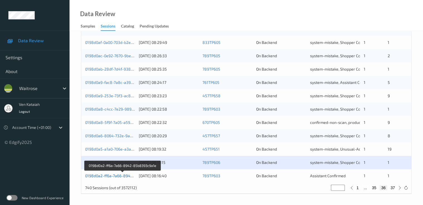
click at [110, 175] on link "0198d0a2-ff6a-7a66-8942-85b8393c9a1e" at bounding box center [123, 175] width 76 height 5
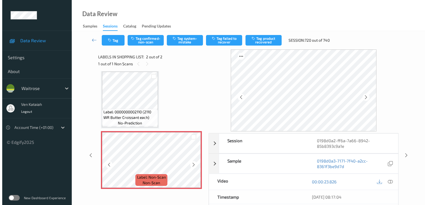
scroll to position [4, 0]
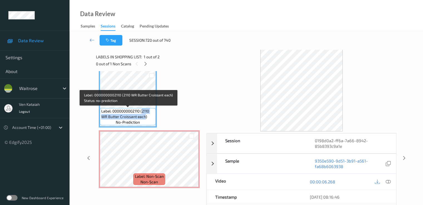
drag, startPoint x: 143, startPoint y: 111, endPoint x: 145, endPoint y: 117, distance: 6.9
click at [145, 117] on span "Label: 0000000002110 (2110 WR Butter Croissant each)" at bounding box center [127, 113] width 53 height 11
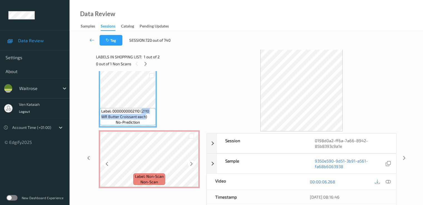
copy span "2110 WR Butter Croissant each"
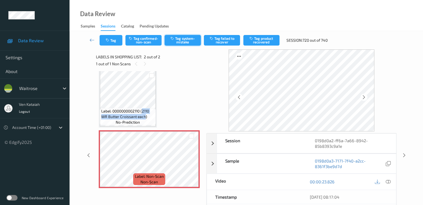
click at [178, 42] on button "Tag system-mistake" at bounding box center [182, 40] width 36 height 11
click at [100, 42] on button "Tag" at bounding box center [110, 40] width 23 height 11
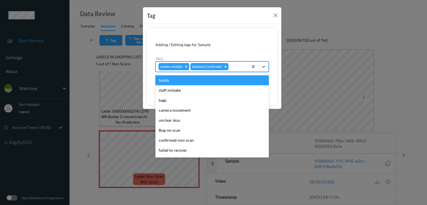
click at [233, 64] on div at bounding box center [237, 66] width 16 height 7
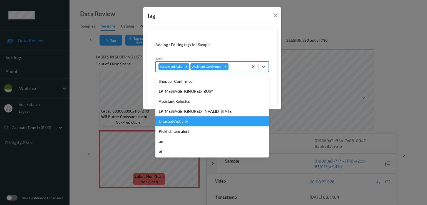
click at [179, 123] on div "Unusual-Activity" at bounding box center [211, 121] width 113 height 10
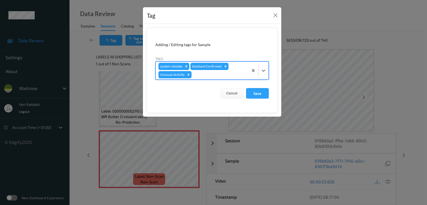
click at [225, 74] on div at bounding box center [219, 74] width 53 height 7
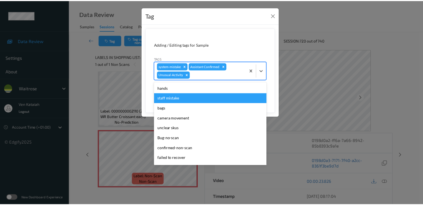
scroll to position [99, 0]
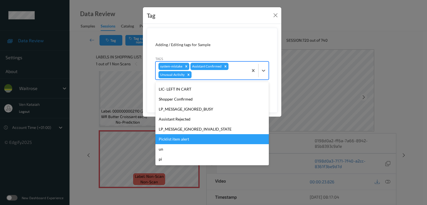
click at [176, 138] on div "Picklist item alert" at bounding box center [211, 139] width 113 height 10
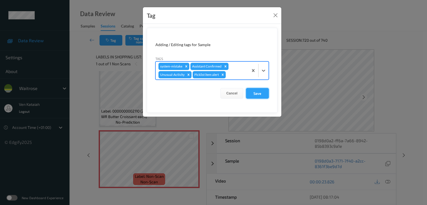
click at [262, 94] on button "Save" at bounding box center [257, 93] width 23 height 11
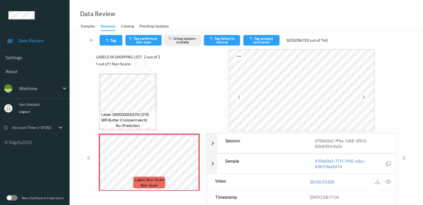
scroll to position [0, 0]
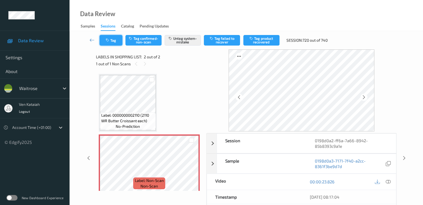
click at [108, 41] on icon "button" at bounding box center [108, 40] width 5 height 4
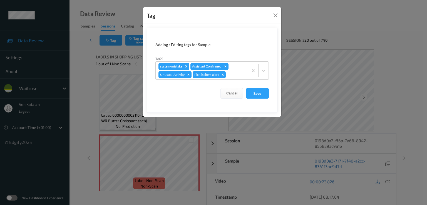
click at [84, 98] on div "Tag Adding / Editing tags for Sample Tags system-mistake Assistant Confirmed Un…" at bounding box center [213, 102] width 427 height 205
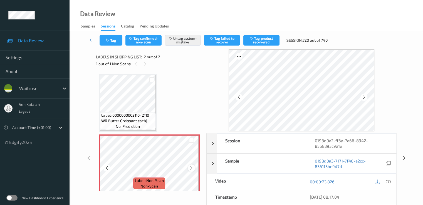
click at [192, 167] on icon at bounding box center [191, 168] width 5 height 5
click at [92, 39] on icon at bounding box center [91, 40] width 5 height 6
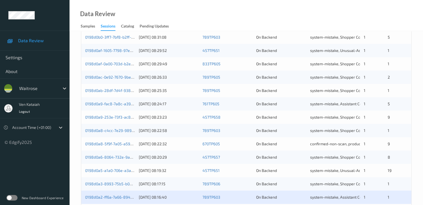
scroll to position [257, 0]
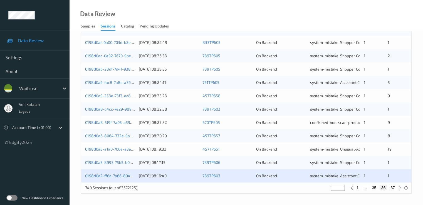
click at [391, 187] on button "37" at bounding box center [392, 187] width 8 height 5
type input "**"
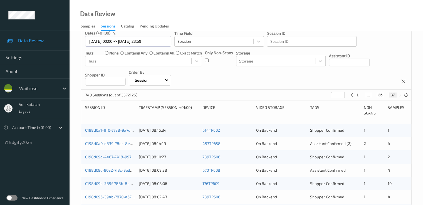
scroll to position [56, 0]
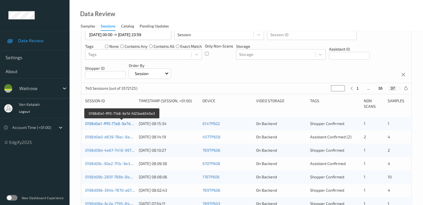
click at [119, 122] on link "0198d0a1-fff0-77a8-9a7d-fd23ae6540e3" at bounding box center [121, 123] width 73 height 5
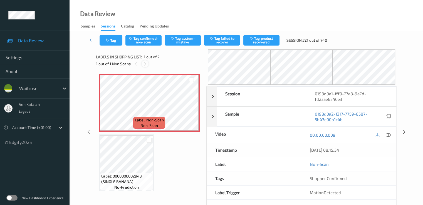
click at [146, 64] on icon at bounding box center [145, 63] width 5 height 5
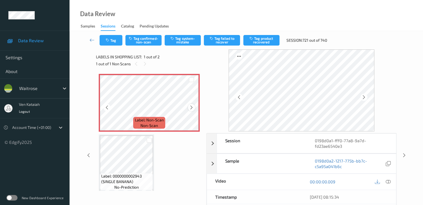
click at [193, 107] on icon at bounding box center [191, 107] width 5 height 5
click at [389, 183] on icon at bounding box center [387, 181] width 5 height 5
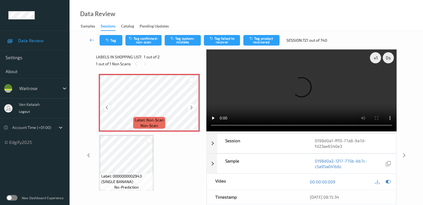
click at [105, 106] on icon at bounding box center [106, 107] width 5 height 5
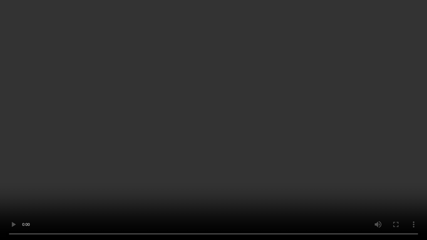
click at [225, 143] on video at bounding box center [213, 120] width 427 height 240
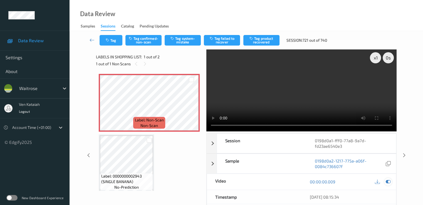
click at [388, 182] on icon at bounding box center [387, 181] width 5 height 5
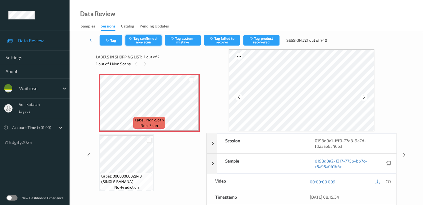
click at [133, 39] on icon "button" at bounding box center [131, 38] width 5 height 4
click at [258, 45] on button "Tag product recovered" at bounding box center [261, 40] width 36 height 11
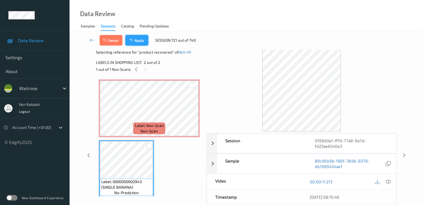
click at [142, 41] on button "Apply" at bounding box center [136, 40] width 23 height 11
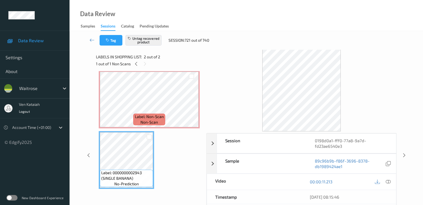
scroll to position [4, 0]
click at [92, 39] on icon at bounding box center [91, 40] width 5 height 6
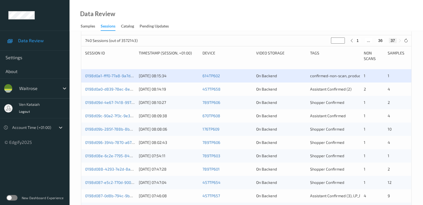
scroll to position [111, 0]
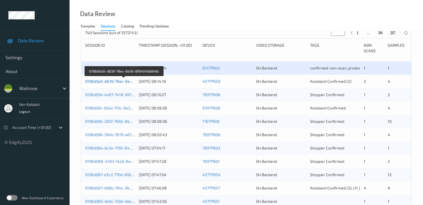
click at [116, 81] on link "0198d0a0-d839-78ec-8e56-8f64046b646c" at bounding box center [124, 81] width 78 height 5
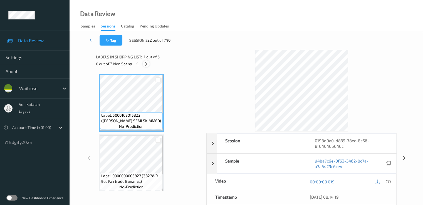
click at [149, 65] on div at bounding box center [146, 63] width 7 height 7
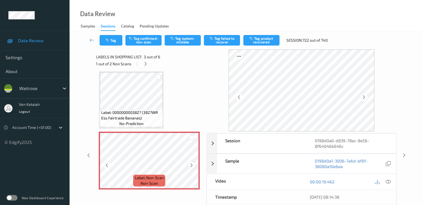
click at [193, 165] on icon at bounding box center [191, 165] width 5 height 5
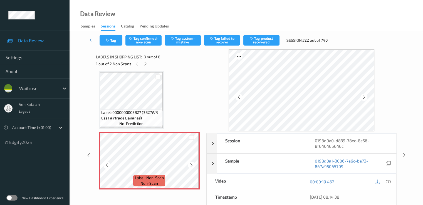
click at [193, 165] on icon at bounding box center [191, 165] width 5 height 5
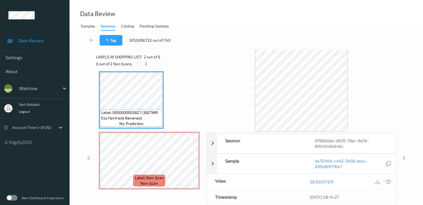
click at [387, 183] on icon at bounding box center [387, 181] width 5 height 5
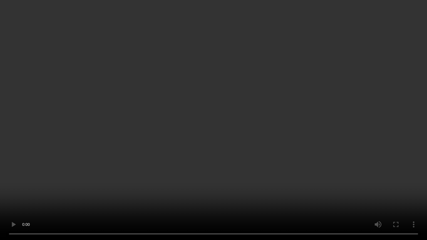
click at [162, 154] on video at bounding box center [213, 120] width 427 height 240
click at [246, 120] on video at bounding box center [213, 120] width 427 height 240
click at [243, 123] on video at bounding box center [213, 120] width 427 height 240
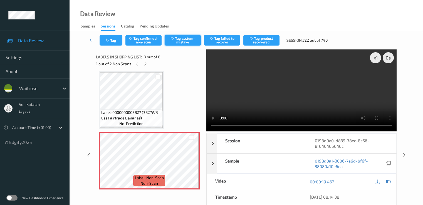
click at [181, 38] on button "Tag system-mistake" at bounding box center [182, 40] width 36 height 11
click at [177, 40] on button "Tag system-mistake" at bounding box center [182, 40] width 36 height 11
click at [388, 181] on icon at bounding box center [387, 181] width 5 height 5
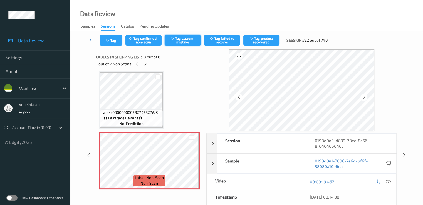
click at [188, 43] on button "Tag system-mistake" at bounding box center [182, 40] width 36 height 11
click at [118, 41] on button "Tag" at bounding box center [110, 40] width 23 height 11
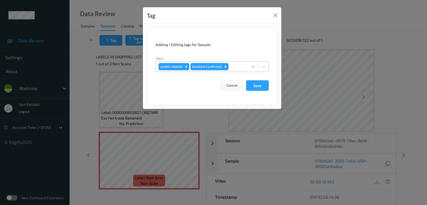
click at [238, 69] on div at bounding box center [237, 66] width 16 height 7
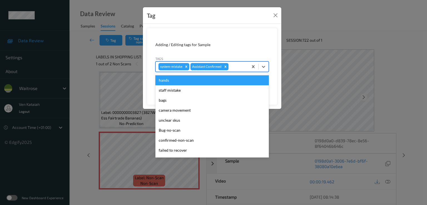
scroll to position [109, 0]
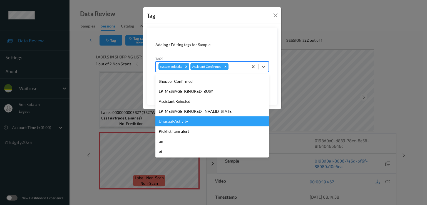
click at [175, 121] on div "Unusual-Activity" at bounding box center [211, 121] width 113 height 10
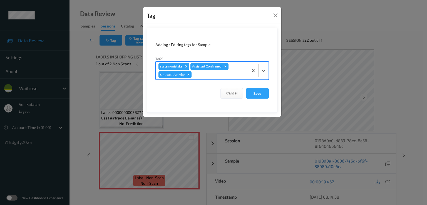
click at [233, 75] on div at bounding box center [219, 74] width 53 height 7
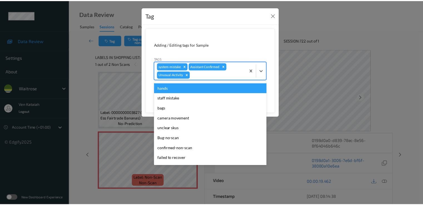
scroll to position [99, 0]
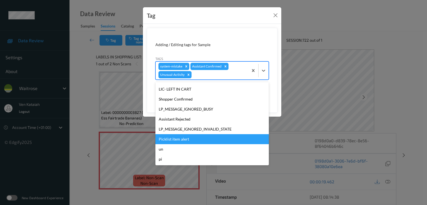
click at [164, 138] on div "Picklist item alert" at bounding box center [211, 139] width 113 height 10
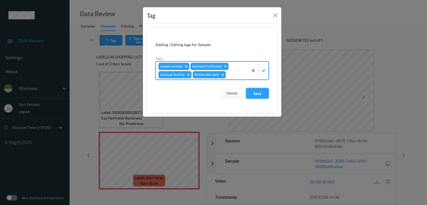
click at [249, 93] on button "Save" at bounding box center [257, 93] width 23 height 11
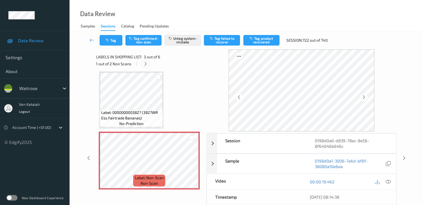
click at [147, 66] on div at bounding box center [145, 63] width 7 height 7
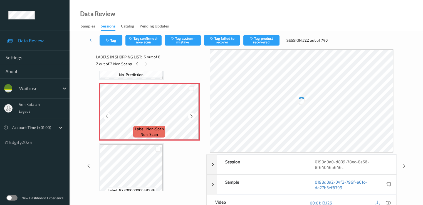
scroll to position [240, 0]
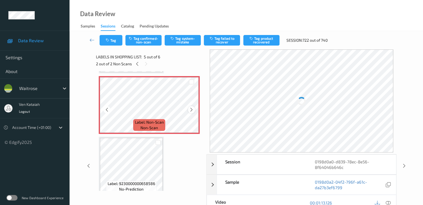
click at [191, 111] on icon at bounding box center [191, 109] width 5 height 5
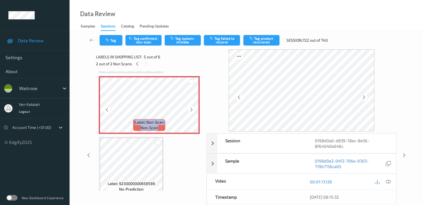
click at [191, 111] on icon at bounding box center [191, 109] width 5 height 5
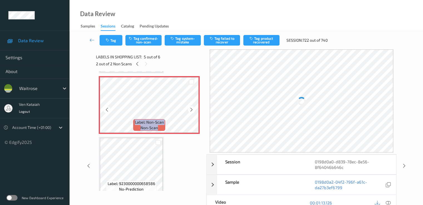
click at [191, 111] on icon at bounding box center [191, 109] width 5 height 5
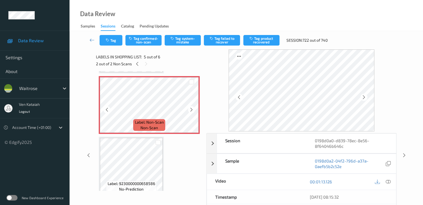
click at [191, 111] on icon at bounding box center [191, 109] width 5 height 5
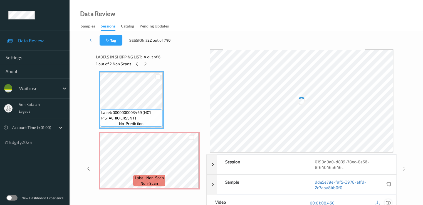
click at [388, 201] on icon at bounding box center [387, 202] width 5 height 5
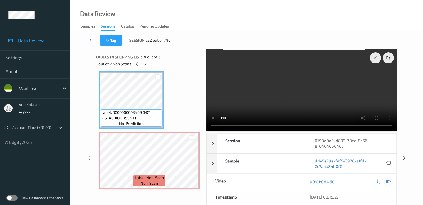
click at [389, 180] on icon at bounding box center [387, 181] width 5 height 5
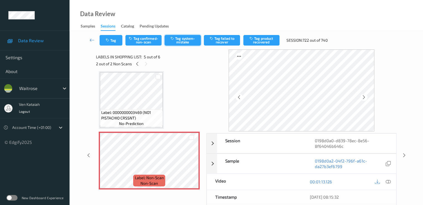
click at [171, 42] on button "Tag system-mistake" at bounding box center [182, 40] width 36 height 11
click at [186, 42] on button "Tag system-mistake" at bounding box center [182, 40] width 36 height 11
click at [98, 37] on link at bounding box center [92, 40] width 15 height 11
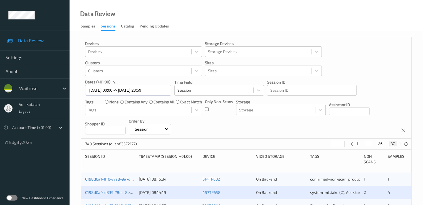
drag, startPoint x: 98, startPoint y: 37, endPoint x: 105, endPoint y: 38, distance: 7.1
click at [105, 38] on div "Devices Devices Storage Devices Storage Devices Clusters Clusters Sites Sites d…" at bounding box center [246, 88] width 330 height 102
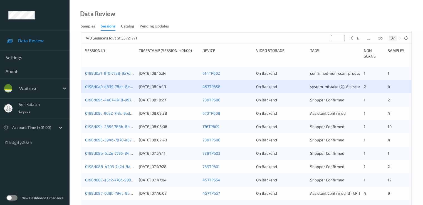
scroll to position [111, 0]
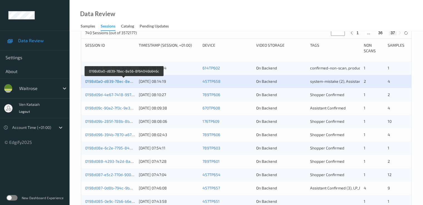
click at [113, 80] on link "0198d0a0-d839-78ec-8e56-8f64046b646c" at bounding box center [124, 81] width 78 height 5
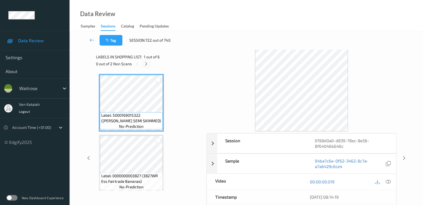
click at [144, 63] on icon at bounding box center [146, 63] width 5 height 5
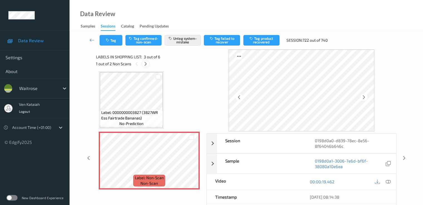
click at [144, 63] on icon at bounding box center [145, 63] width 5 height 5
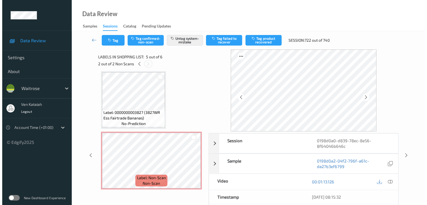
scroll to position [184, 0]
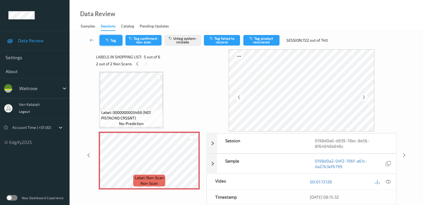
click at [117, 38] on button "Tag" at bounding box center [110, 40] width 23 height 11
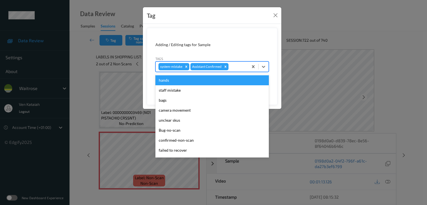
click at [241, 69] on div at bounding box center [237, 66] width 16 height 7
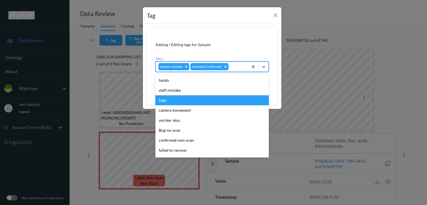
scroll to position [109, 0]
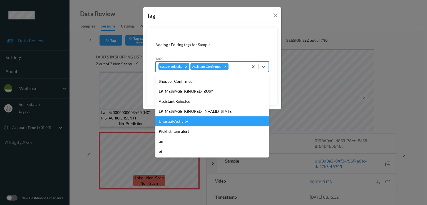
click at [174, 123] on div "Unusual-Activity" at bounding box center [211, 121] width 113 height 10
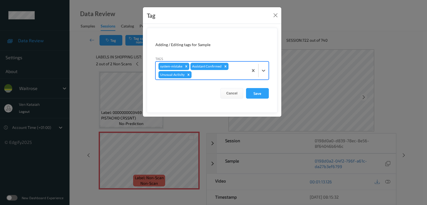
click at [236, 71] on div at bounding box center [219, 74] width 53 height 7
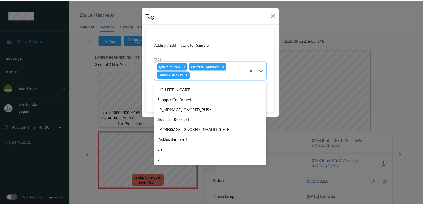
scroll to position [99, 0]
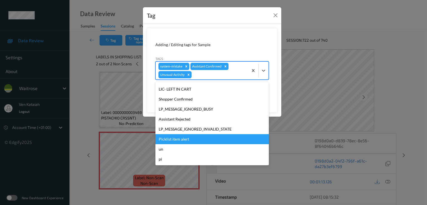
drag, startPoint x: 178, startPoint y: 138, endPoint x: 180, endPoint y: 136, distance: 3.3
click at [177, 139] on div "Picklist item alert" at bounding box center [211, 139] width 113 height 10
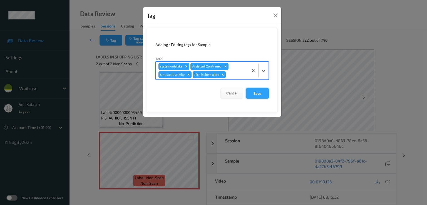
click at [256, 93] on button "Save" at bounding box center [257, 93] width 23 height 11
click at [256, 94] on button "Save" at bounding box center [257, 93] width 23 height 11
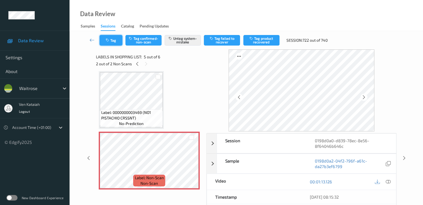
click at [113, 41] on button "Tag" at bounding box center [110, 40] width 23 height 11
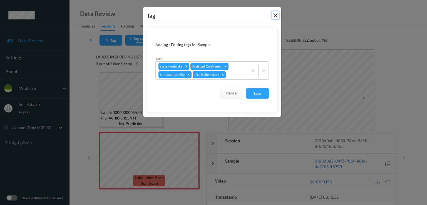
click at [273, 16] on button "Close" at bounding box center [275, 15] width 8 height 8
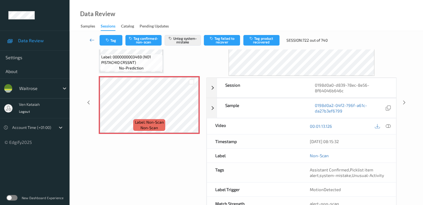
click at [90, 39] on icon at bounding box center [91, 40] width 5 height 6
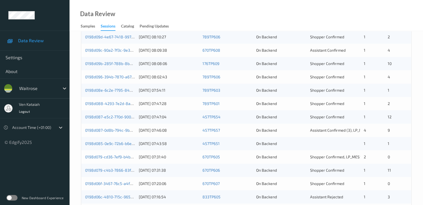
scroll to position [113, 0]
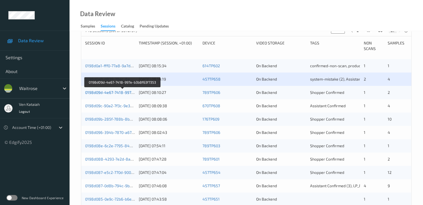
click at [106, 93] on link "0198d09d-4e67-7418-997e-b3b8f63f7353" at bounding box center [122, 92] width 75 height 5
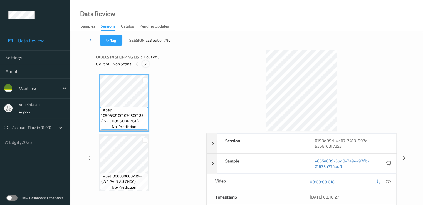
click at [143, 65] on icon at bounding box center [145, 63] width 5 height 5
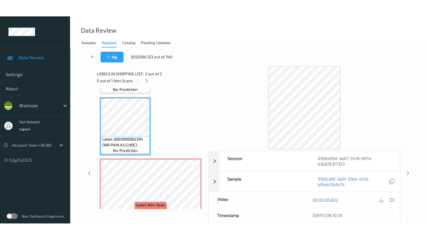
scroll to position [63, 0]
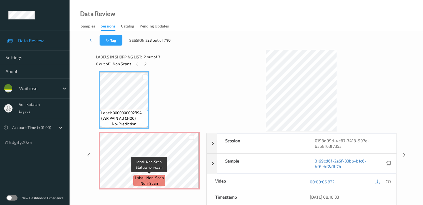
click at [156, 177] on span "Label: Non-Scan" at bounding box center [149, 178] width 29 height 6
click at [392, 183] on div "00:00:05.822" at bounding box center [348, 182] width 94 height 16
click at [386, 179] on icon at bounding box center [387, 181] width 5 height 5
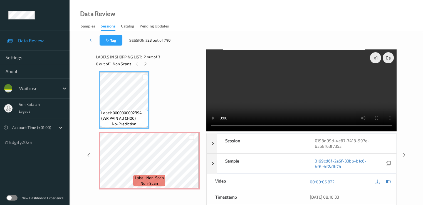
scroll to position [30, 0]
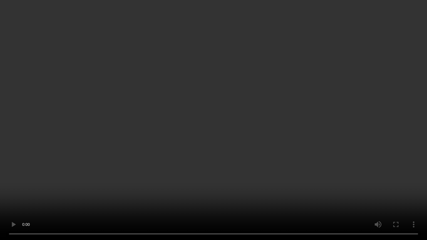
click at [198, 142] on video at bounding box center [213, 120] width 427 height 240
click at [265, 137] on video at bounding box center [213, 120] width 427 height 240
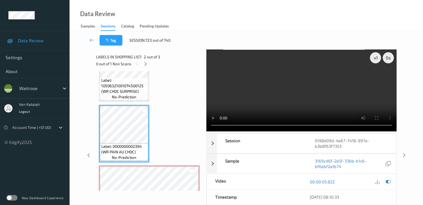
click at [388, 180] on icon at bounding box center [387, 181] width 5 height 5
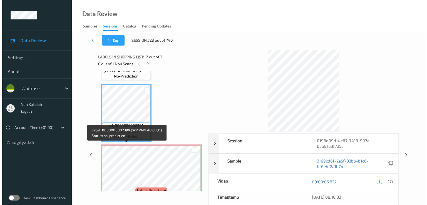
scroll to position [65, 0]
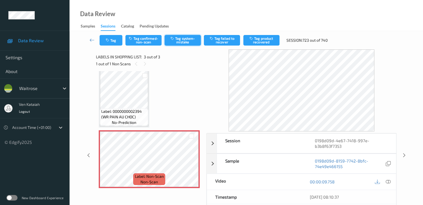
click at [179, 43] on button "Tag system-mistake" at bounding box center [182, 40] width 36 height 11
click at [114, 41] on button "Tag" at bounding box center [110, 40] width 23 height 11
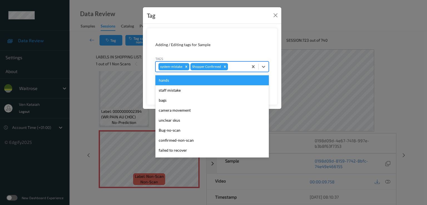
click at [237, 69] on div at bounding box center [237, 66] width 16 height 7
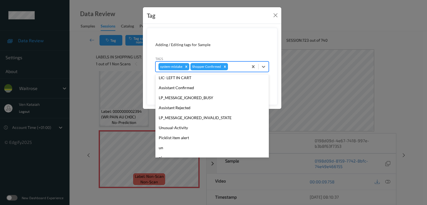
scroll to position [109, 0]
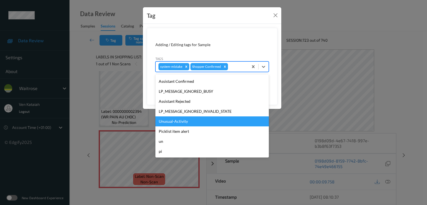
click at [177, 122] on div "Unusual-Activity" at bounding box center [211, 121] width 113 height 10
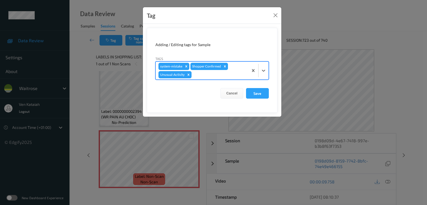
click at [244, 76] on div at bounding box center [219, 74] width 53 height 7
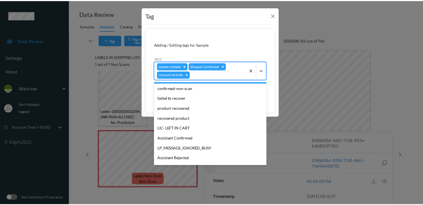
scroll to position [99, 0]
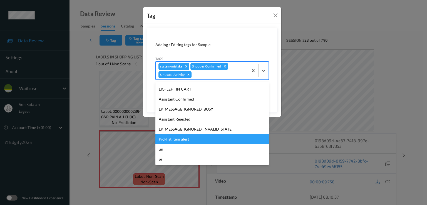
click at [189, 137] on div "Picklist item alert" at bounding box center [211, 139] width 113 height 10
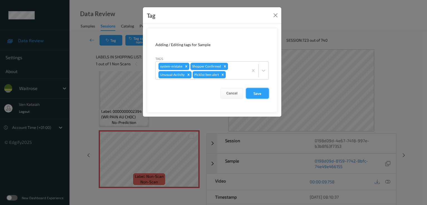
click at [253, 94] on button "Save" at bounding box center [257, 93] width 23 height 11
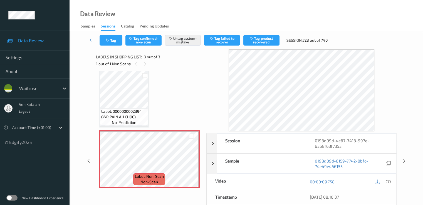
scroll to position [78, 0]
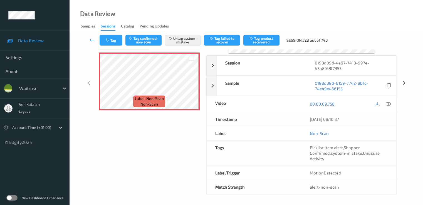
click at [90, 39] on icon at bounding box center [91, 40] width 5 height 6
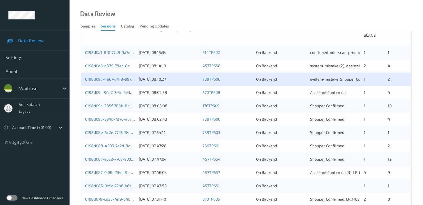
scroll to position [118, 0]
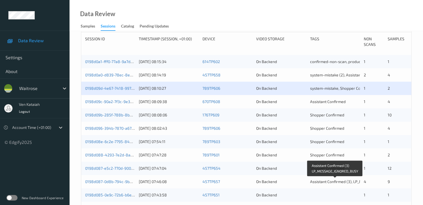
click at [319, 183] on span "Assistant Confirmed (3), LP_MESSAGE_IGNORED_BUSY" at bounding box center [357, 181] width 95 height 5
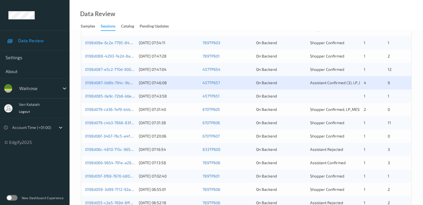
scroll to position [229, 0]
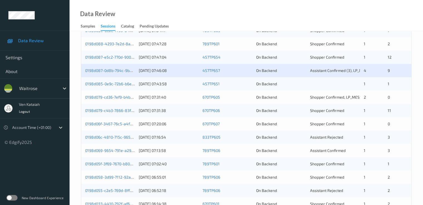
click at [327, 200] on div "0198d033-4410-792f-af6b-ca53fcf66cd0 22/08/2025 06:14:38 670TP601 On Backend Sh…" at bounding box center [246, 203] width 330 height 13
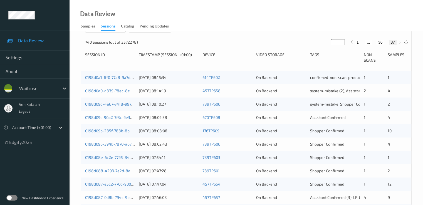
scroll to position [111, 0]
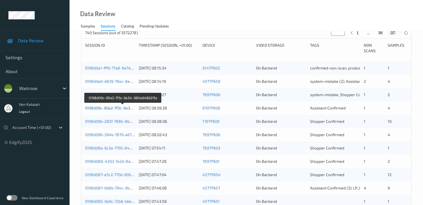
click at [123, 109] on link "0198d09c-90a2-7f3c-9e34-980e648621fa" at bounding box center [122, 108] width 75 height 5
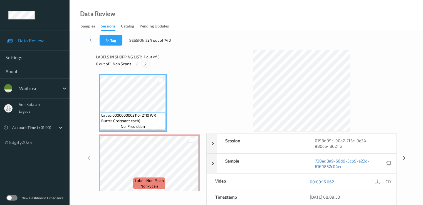
click at [147, 64] on icon at bounding box center [145, 63] width 5 height 5
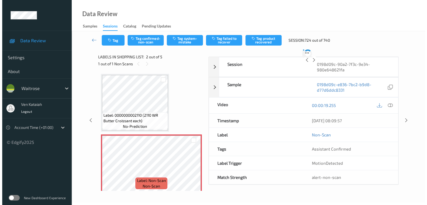
scroll to position [3, 0]
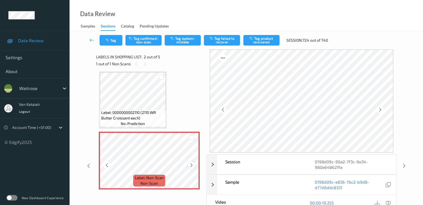
click at [191, 165] on icon at bounding box center [191, 165] width 5 height 5
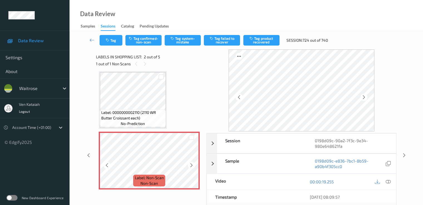
click at [191, 165] on icon at bounding box center [191, 165] width 5 height 5
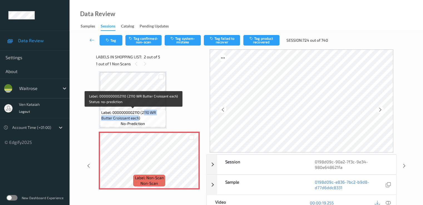
drag, startPoint x: 144, startPoint y: 111, endPoint x: 138, endPoint y: 118, distance: 9.7
click at [138, 118] on span "Label: 0000000002110 (2110 WR Butter Croissant each)" at bounding box center [132, 115] width 63 height 11
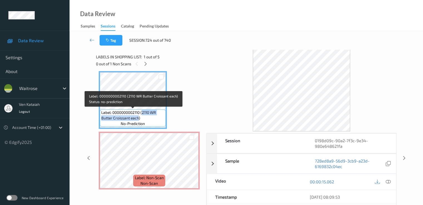
drag, startPoint x: 142, startPoint y: 111, endPoint x: 138, endPoint y: 119, distance: 8.5
click at [138, 119] on span "Label: 0000000002110 (2110 WR Butter Croissant each)" at bounding box center [132, 115] width 63 height 11
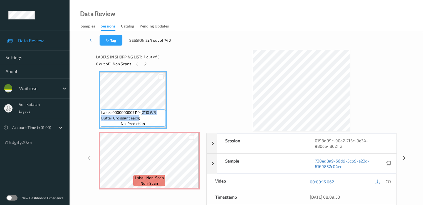
copy span "2110 WR Butter Croissant each"
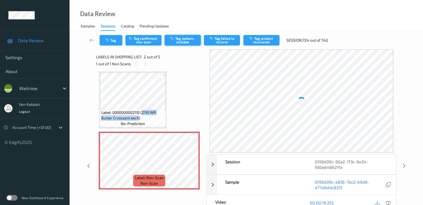
click at [173, 42] on button "Tag system-mistake" at bounding box center [182, 40] width 36 height 11
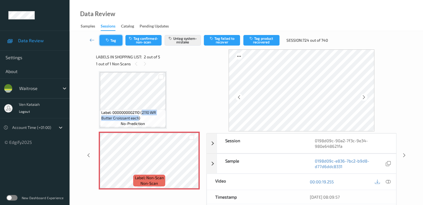
click at [111, 44] on button "Tag" at bounding box center [110, 40] width 23 height 11
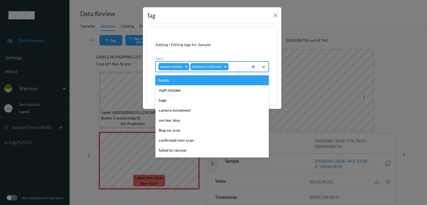
click at [231, 68] on div at bounding box center [237, 66] width 16 height 7
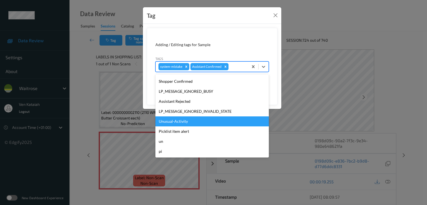
click at [164, 121] on div "Unusual-Activity" at bounding box center [211, 121] width 113 height 10
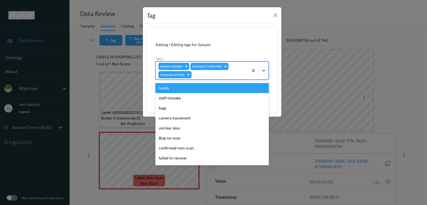
click at [223, 77] on div at bounding box center [219, 74] width 53 height 7
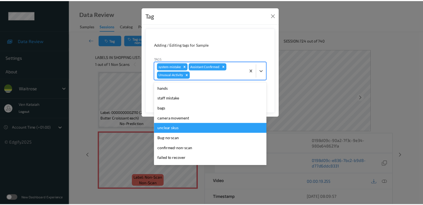
scroll to position [99, 0]
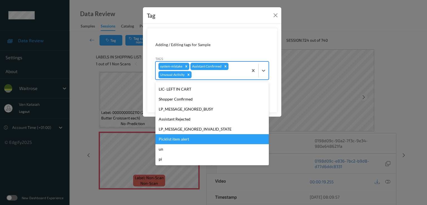
click at [165, 136] on div "Picklist item alert" at bounding box center [211, 139] width 113 height 10
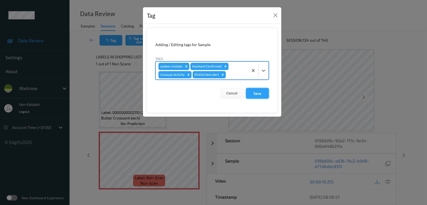
click at [256, 91] on button "Save" at bounding box center [257, 93] width 23 height 11
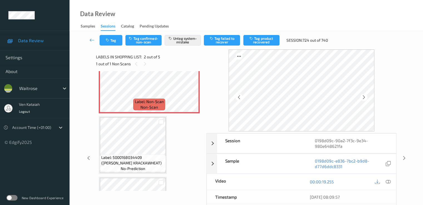
scroll to position [169, 0]
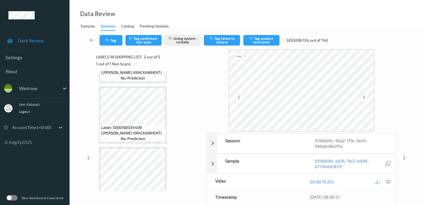
click at [94, 39] on icon at bounding box center [91, 40] width 5 height 6
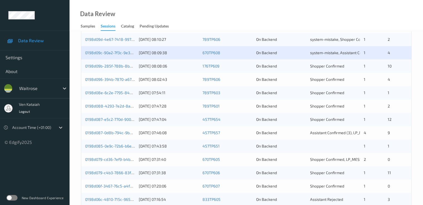
scroll to position [167, 0]
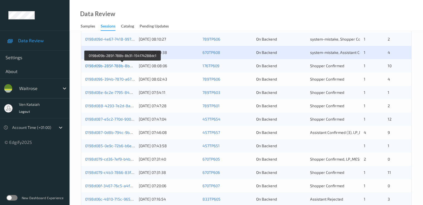
click at [121, 66] on link "0198d09b-285f-788b-8b31-154174288dc1" at bounding box center [123, 65] width 76 height 5
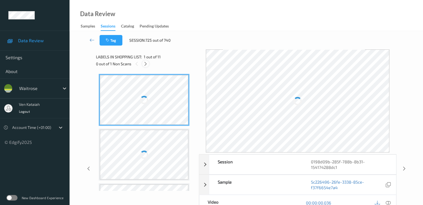
click at [145, 65] on icon at bounding box center [145, 63] width 5 height 5
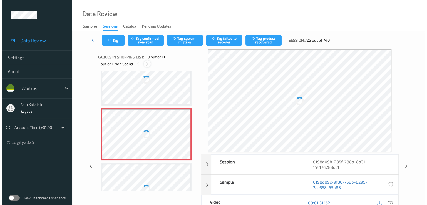
scroll to position [487, 0]
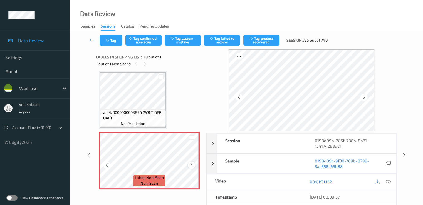
click at [191, 165] on icon at bounding box center [191, 165] width 5 height 5
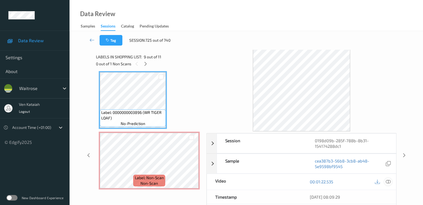
click at [389, 180] on icon at bounding box center [387, 181] width 5 height 5
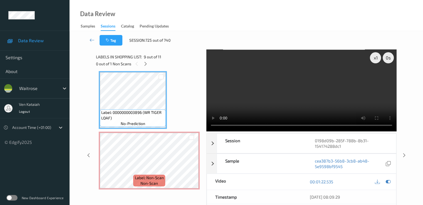
click at [392, 178] on div "00:01:22.535" at bounding box center [348, 182] width 94 height 16
click at [389, 181] on icon at bounding box center [387, 181] width 5 height 5
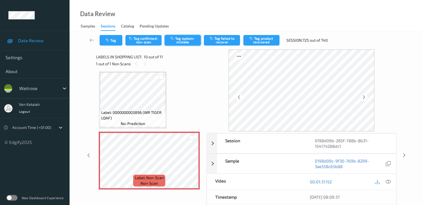
click at [179, 41] on button "Tag system-mistake" at bounding box center [182, 40] width 36 height 11
click at [115, 39] on button "Tag" at bounding box center [110, 40] width 23 height 11
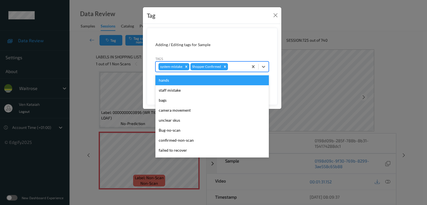
click at [243, 66] on div at bounding box center [237, 66] width 16 height 7
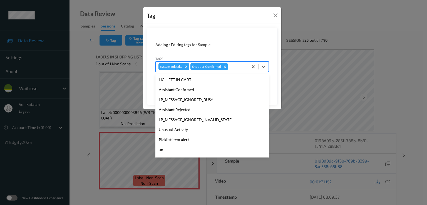
scroll to position [109, 0]
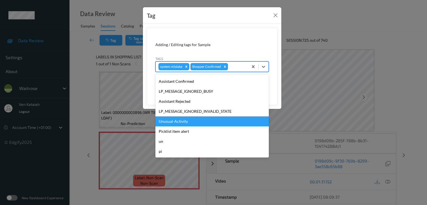
drag, startPoint x: 177, startPoint y: 121, endPoint x: 180, endPoint y: 119, distance: 3.9
click at [177, 121] on div "Unusual-Activity" at bounding box center [211, 121] width 113 height 10
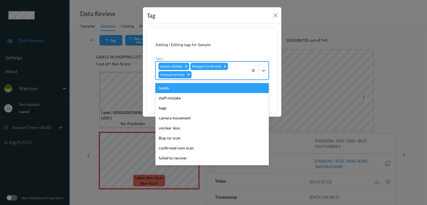
click at [240, 74] on div at bounding box center [219, 74] width 53 height 7
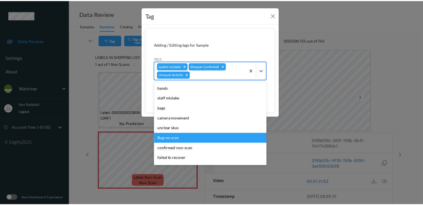
scroll to position [99, 0]
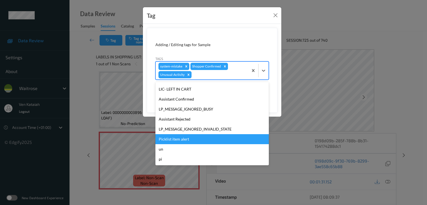
click at [179, 136] on div "Picklist item alert" at bounding box center [211, 139] width 113 height 10
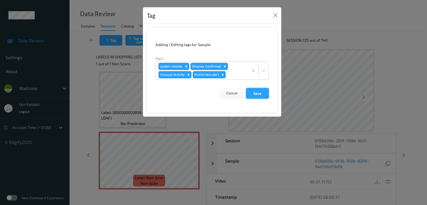
click at [262, 93] on button "Save" at bounding box center [257, 93] width 23 height 11
click at [257, 96] on button "Save" at bounding box center [257, 93] width 23 height 11
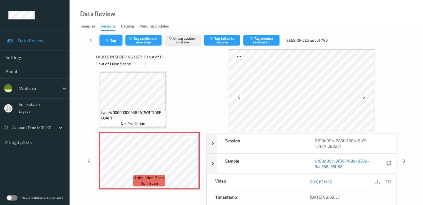
click at [102, 41] on button "Tag" at bounding box center [110, 40] width 23 height 11
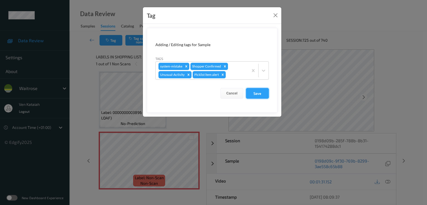
click at [259, 90] on button "Save" at bounding box center [257, 93] width 23 height 11
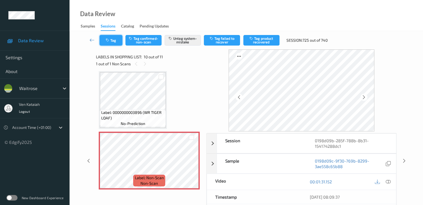
click at [111, 40] on button "Tag" at bounding box center [110, 40] width 23 height 11
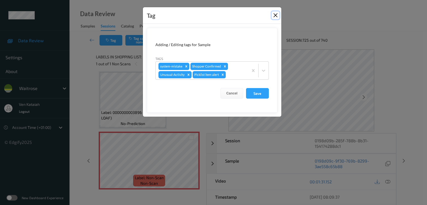
click at [277, 14] on button "Close" at bounding box center [275, 15] width 8 height 8
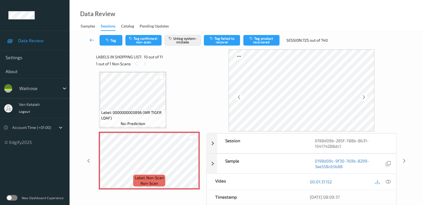
click at [93, 38] on icon at bounding box center [91, 40] width 5 height 6
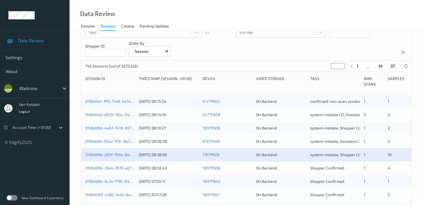
scroll to position [111, 0]
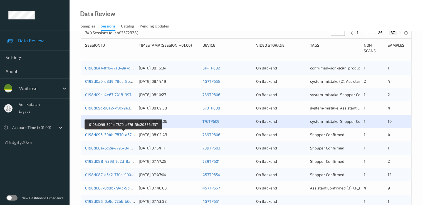
click at [125, 134] on link "0198d096-394b-7870-a676-f8d20856d737" at bounding box center [123, 134] width 76 height 5
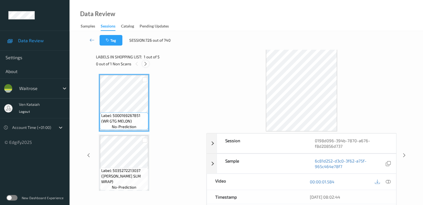
click at [148, 62] on div "0 out of 1 Non Scans" at bounding box center [149, 63] width 106 height 7
click at [148, 64] on icon at bounding box center [145, 63] width 5 height 5
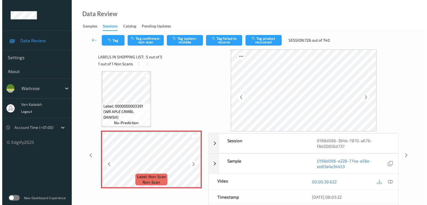
scroll to position [186, 0]
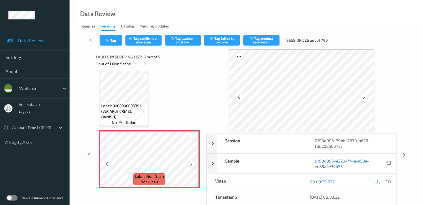
click at [193, 163] on icon at bounding box center [191, 163] width 5 height 5
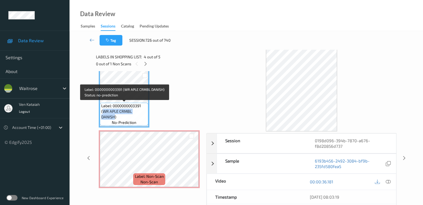
drag, startPoint x: 103, startPoint y: 111, endPoint x: 114, endPoint y: 117, distance: 12.2
click at [114, 117] on span "Label: 0000000003391 (WR APLE CRMBL DANISH)" at bounding box center [124, 111] width 46 height 17
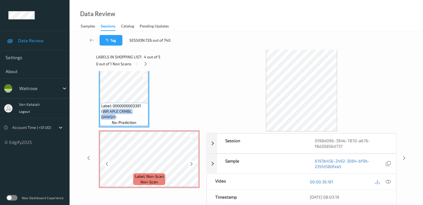
copy span "WR APLE CRMBL DANISH"
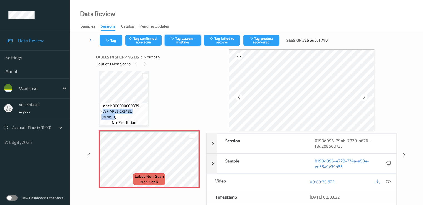
click at [176, 45] on button "Tag system-mistake" at bounding box center [182, 40] width 36 height 11
click at [104, 41] on button "Tag" at bounding box center [110, 40] width 23 height 11
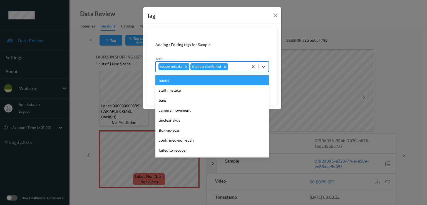
click at [231, 66] on div at bounding box center [237, 66] width 16 height 7
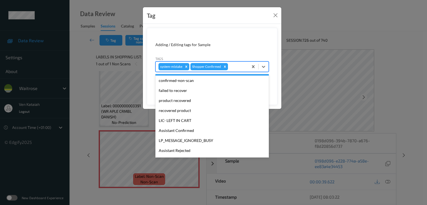
scroll to position [109, 0]
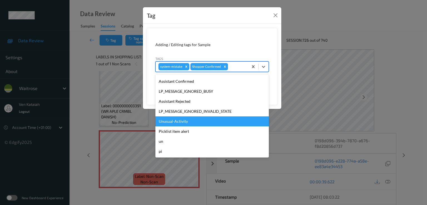
click at [186, 126] on div "Unusual-Activity" at bounding box center [211, 121] width 113 height 10
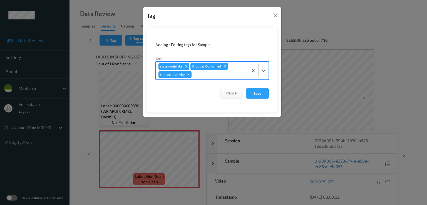
click at [240, 70] on div "system-mistake Shopper Confirmed Unusual-Activity" at bounding box center [202, 71] width 93 height 18
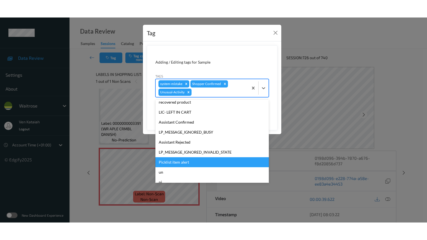
scroll to position [99, 0]
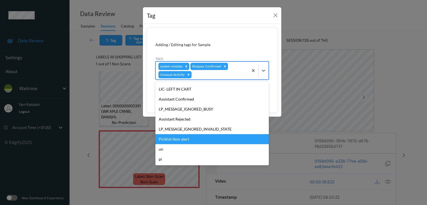
click at [176, 136] on div "Picklist item alert" at bounding box center [211, 139] width 113 height 10
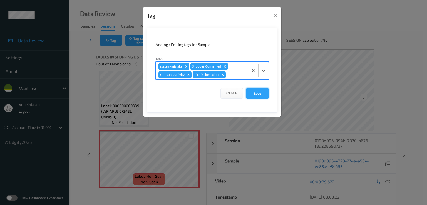
click at [252, 98] on button "Save" at bounding box center [257, 93] width 23 height 11
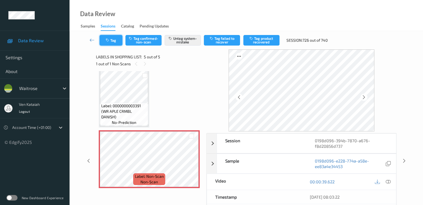
click at [119, 40] on button "Tag" at bounding box center [110, 40] width 23 height 11
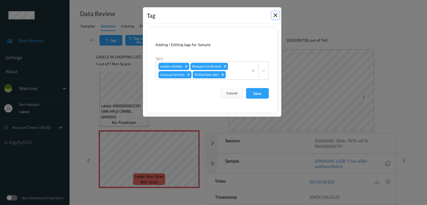
click at [277, 17] on button "Close" at bounding box center [275, 15] width 8 height 8
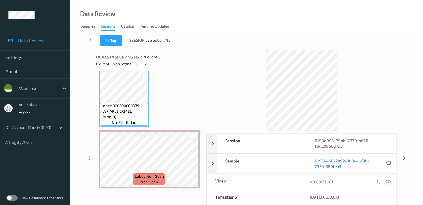
drag, startPoint x: 389, startPoint y: 185, endPoint x: 389, endPoint y: 181, distance: 3.6
click at [389, 185] on div "00:00:36.181" at bounding box center [348, 182] width 94 height 16
click at [389, 180] on icon at bounding box center [387, 181] width 5 height 5
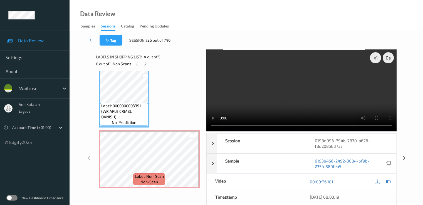
scroll to position [151, 0]
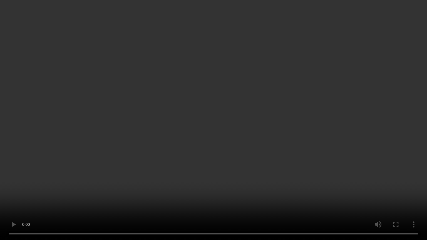
click at [315, 115] on video at bounding box center [213, 120] width 427 height 240
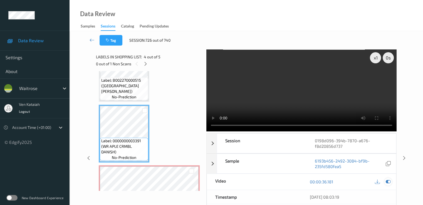
click at [389, 181] on icon at bounding box center [387, 181] width 5 height 5
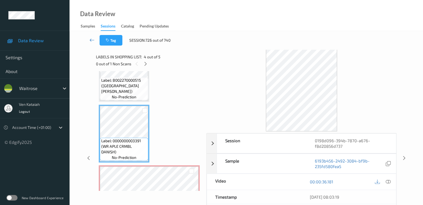
click at [90, 37] on icon at bounding box center [91, 40] width 5 height 6
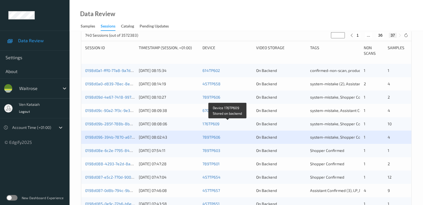
scroll to position [111, 0]
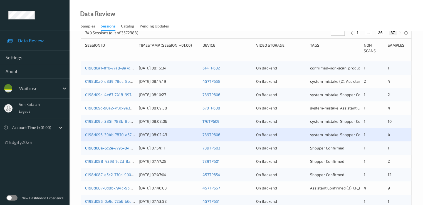
click at [105, 150] on link "0198d08e-6c2e-7795-84ff-71a7144d60fd" at bounding box center [121, 148] width 73 height 5
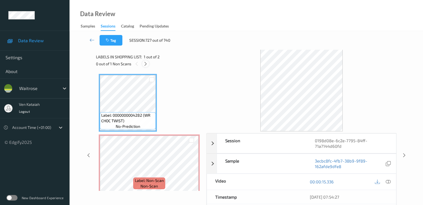
click at [146, 64] on icon at bounding box center [145, 63] width 5 height 5
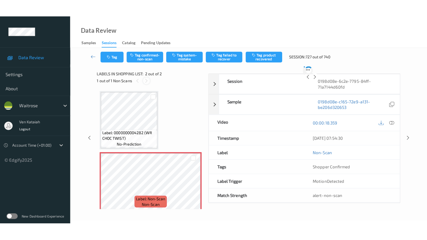
scroll to position [3, 0]
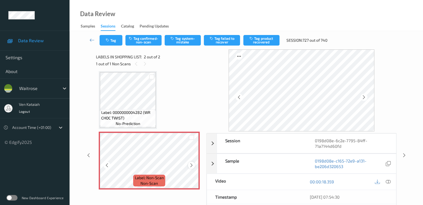
click at [190, 165] on icon at bounding box center [191, 165] width 5 height 5
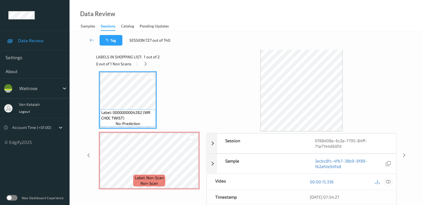
click at [389, 182] on icon at bounding box center [387, 181] width 5 height 5
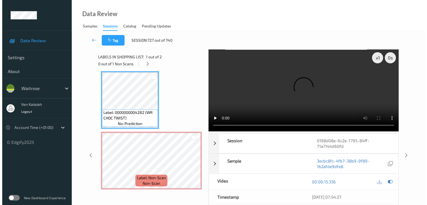
scroll to position [0, 0]
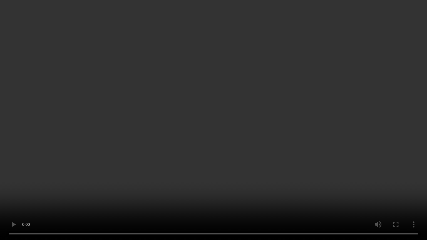
click at [197, 145] on video at bounding box center [213, 120] width 427 height 240
click at [190, 197] on video at bounding box center [213, 120] width 427 height 240
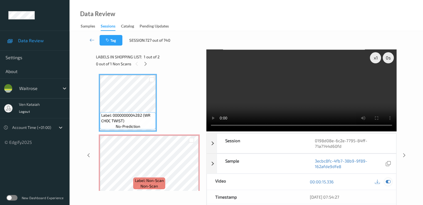
click at [389, 181] on icon at bounding box center [387, 181] width 5 height 5
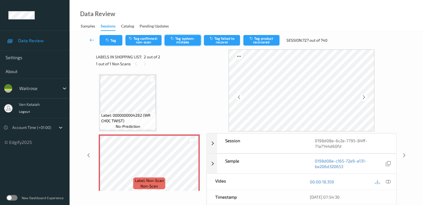
click at [187, 44] on button "Tag system-mistake" at bounding box center [182, 40] width 36 height 11
click at [110, 40] on icon "button" at bounding box center [108, 40] width 5 height 4
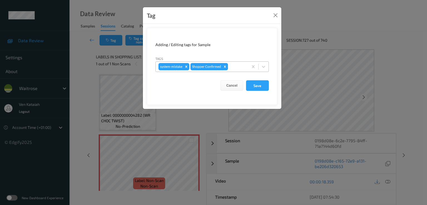
click at [234, 68] on div at bounding box center [237, 66] width 16 height 7
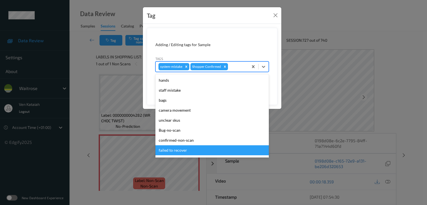
scroll to position [109, 0]
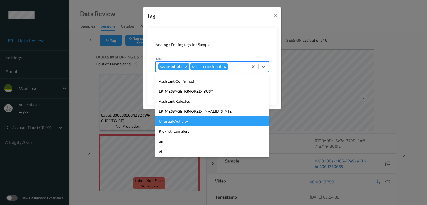
click at [171, 122] on div "Unusual-Activity" at bounding box center [211, 121] width 113 height 10
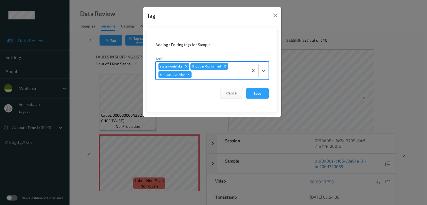
click at [220, 75] on div at bounding box center [219, 74] width 53 height 7
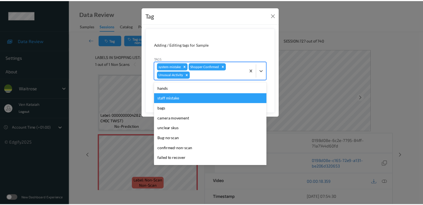
scroll to position [99, 0]
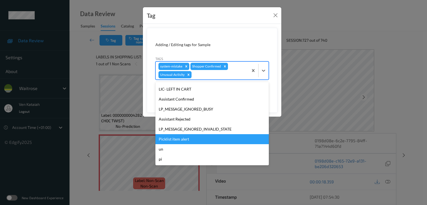
click at [186, 136] on div "Picklist item alert" at bounding box center [211, 139] width 113 height 10
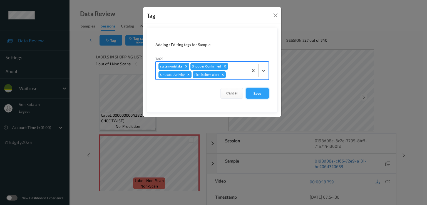
click at [254, 95] on button "Save" at bounding box center [257, 93] width 23 height 11
click at [262, 94] on button "Save" at bounding box center [257, 93] width 23 height 11
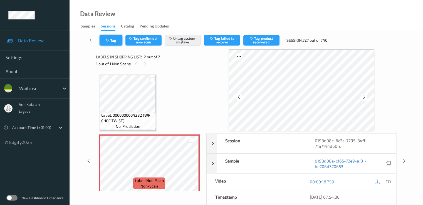
click at [109, 39] on icon "button" at bounding box center [108, 40] width 5 height 4
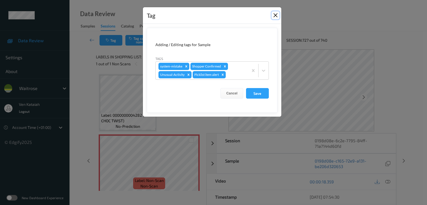
click at [273, 14] on button "Close" at bounding box center [275, 15] width 8 height 8
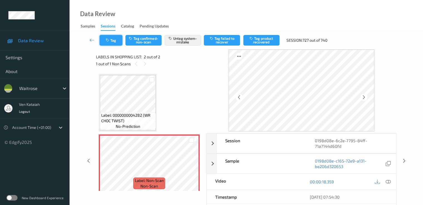
click at [104, 36] on button "Tag" at bounding box center [110, 40] width 23 height 11
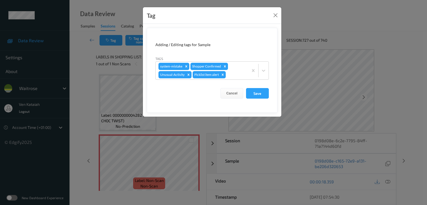
click at [85, 77] on div "Tag Adding / Editing tags for Sample Tags system-mistake Shopper Confirmed Unus…" at bounding box center [213, 102] width 427 height 205
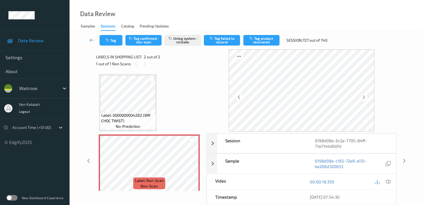
click at [92, 41] on icon at bounding box center [91, 40] width 5 height 6
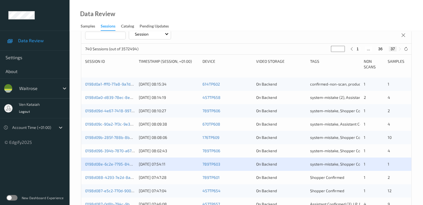
scroll to position [167, 0]
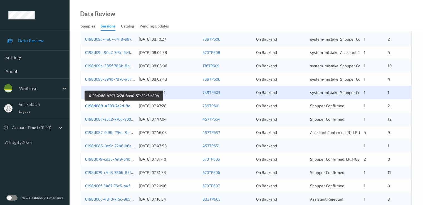
click at [123, 107] on link "0198d088-4293-7e2d-8a40-57e39d31e30b" at bounding box center [124, 105] width 78 height 5
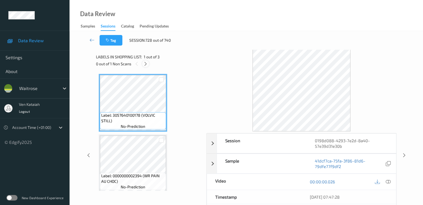
click at [146, 62] on icon at bounding box center [145, 63] width 5 height 5
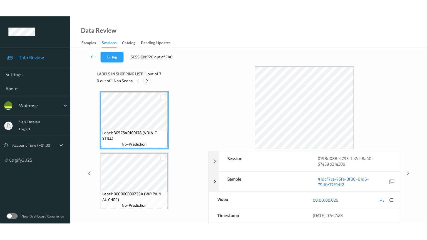
scroll to position [63, 0]
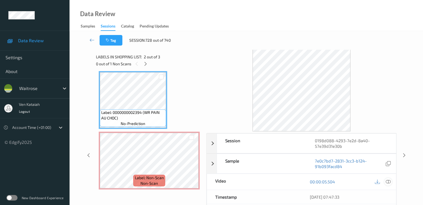
click at [387, 183] on icon at bounding box center [387, 181] width 5 height 5
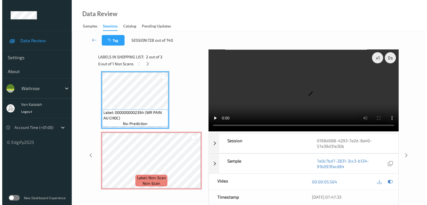
scroll to position [30, 0]
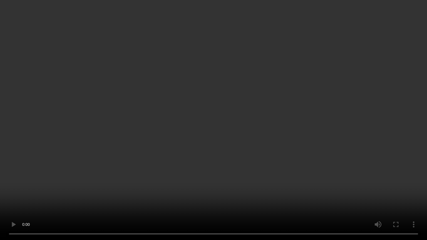
click at [148, 182] on video at bounding box center [213, 120] width 427 height 240
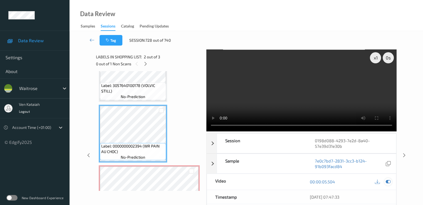
click at [388, 180] on icon at bounding box center [387, 181] width 5 height 5
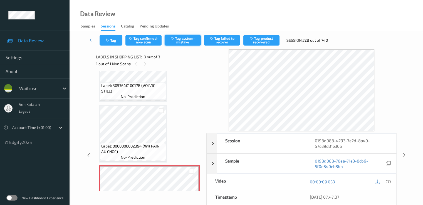
click at [181, 36] on button "Tag system-mistake" at bounding box center [182, 40] width 36 height 11
click at [111, 41] on button "Tag" at bounding box center [110, 40] width 23 height 11
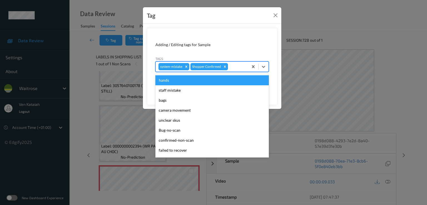
click at [237, 65] on div at bounding box center [237, 66] width 16 height 7
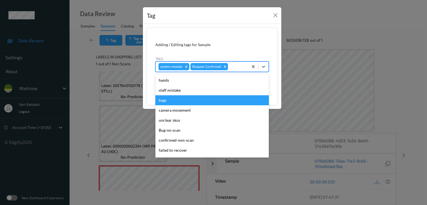
scroll to position [109, 0]
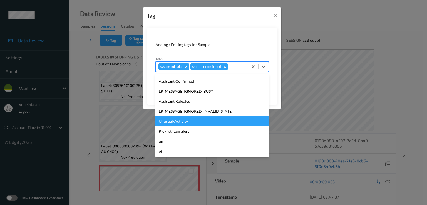
click at [183, 125] on div "Unusual-Activity" at bounding box center [211, 121] width 113 height 10
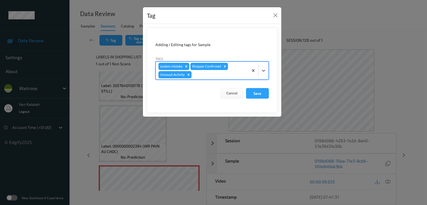
click at [217, 75] on div at bounding box center [219, 74] width 53 height 7
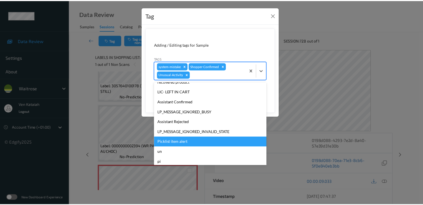
scroll to position [99, 0]
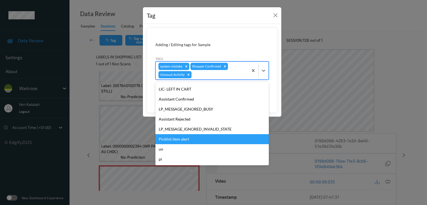
click at [188, 138] on div "Picklist item alert" at bounding box center [211, 139] width 113 height 10
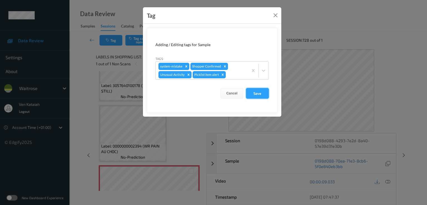
click at [259, 90] on button "Save" at bounding box center [257, 93] width 23 height 11
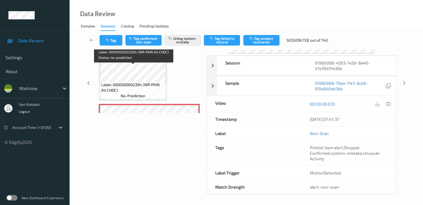
scroll to position [0, 0]
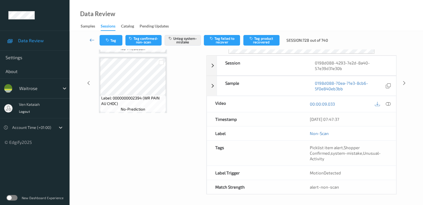
click at [91, 39] on icon at bounding box center [91, 40] width 5 height 6
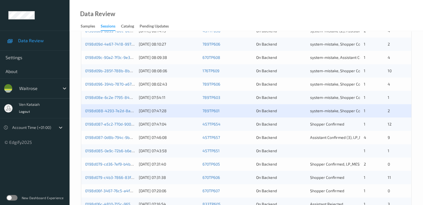
scroll to position [171, 0]
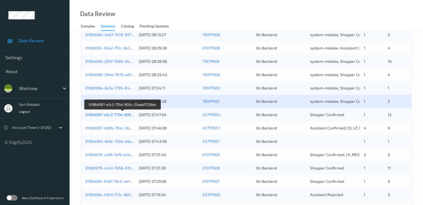
click at [121, 115] on link "0198d087-e5c2-770d-900c-25aab1723bbc" at bounding box center [122, 114] width 75 height 5
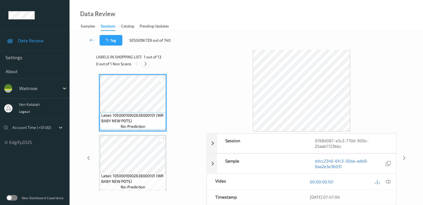
click at [144, 62] on icon at bounding box center [145, 63] width 5 height 5
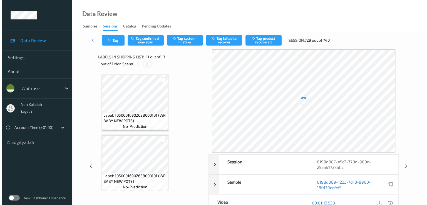
scroll to position [548, 0]
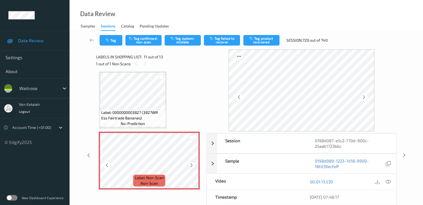
click at [191, 164] on icon at bounding box center [191, 165] width 5 height 5
click at [191, 165] on icon at bounding box center [191, 165] width 5 height 5
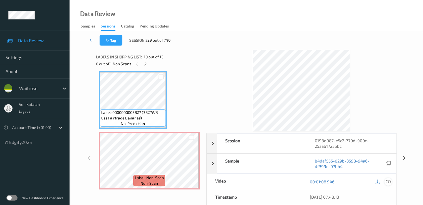
click at [385, 182] on icon at bounding box center [387, 181] width 5 height 5
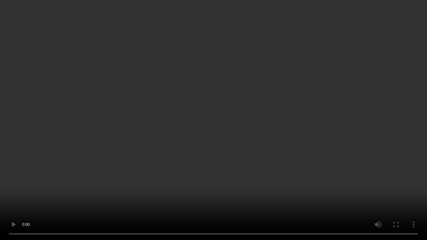
click at [223, 181] on video at bounding box center [213, 120] width 427 height 240
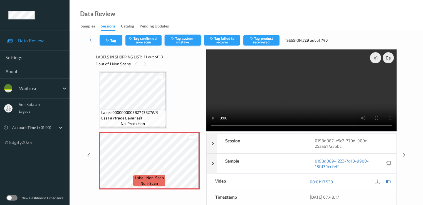
click at [188, 44] on button "Tag system-mistake" at bounding box center [182, 40] width 36 height 11
click at [115, 43] on button "Tag" at bounding box center [110, 40] width 23 height 11
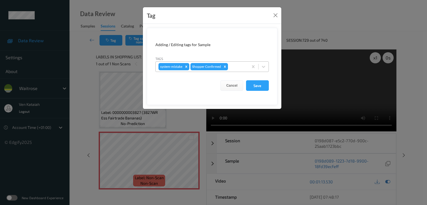
click at [235, 70] on div "system-mistake Shopper Confirmed" at bounding box center [202, 66] width 93 height 9
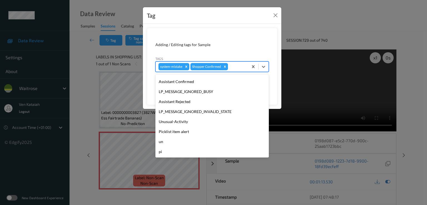
scroll to position [109, 0]
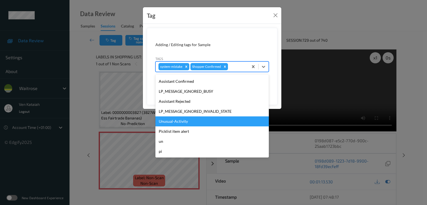
click at [176, 125] on div "Unusual-Activity" at bounding box center [211, 121] width 113 height 10
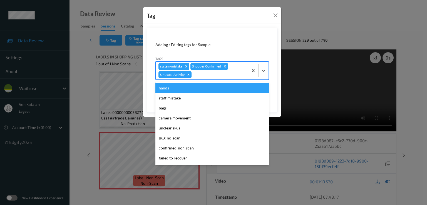
click at [233, 75] on div at bounding box center [219, 74] width 53 height 7
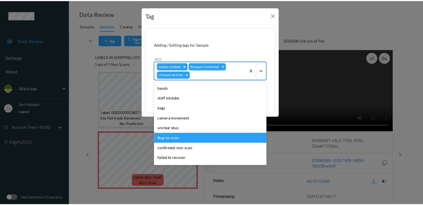
scroll to position [99, 0]
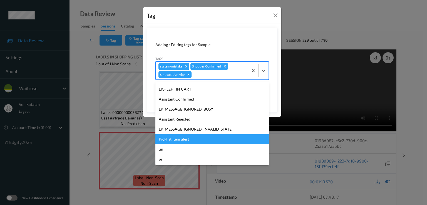
click at [183, 141] on div "Picklist item alert" at bounding box center [211, 139] width 113 height 10
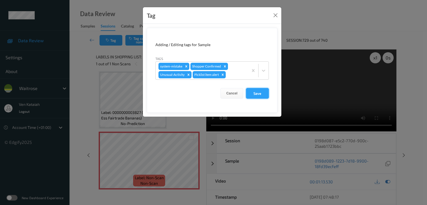
click at [252, 95] on button "Save" at bounding box center [257, 93] width 23 height 11
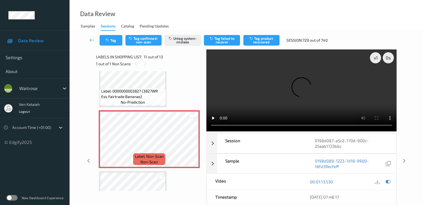
scroll to position [603, 0]
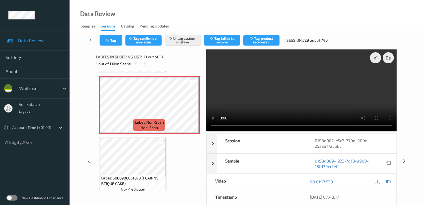
click at [93, 42] on icon at bounding box center [91, 40] width 5 height 6
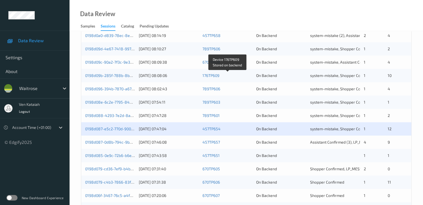
scroll to position [167, 0]
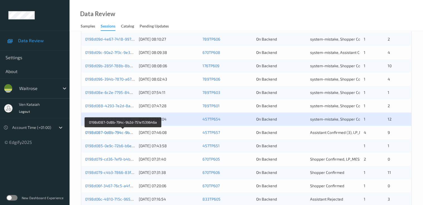
click at [111, 133] on link "0198d087-0d8b-794c-9b2d-751e1539646a" at bounding box center [123, 132] width 76 height 5
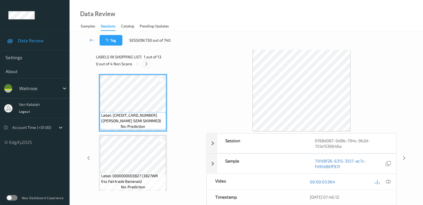
click at [144, 63] on icon at bounding box center [146, 63] width 5 height 5
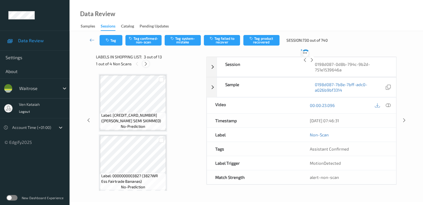
scroll to position [63, 0]
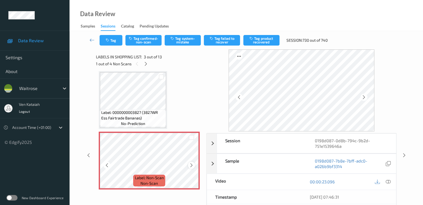
click at [191, 164] on icon at bounding box center [191, 165] width 5 height 5
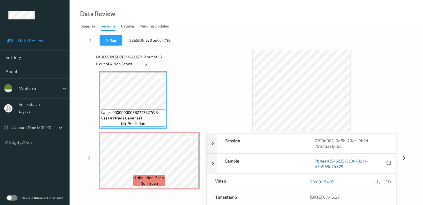
click at [391, 179] on div at bounding box center [388, 182] width 8 height 8
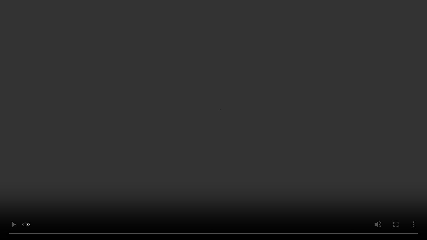
click at [58, 205] on video at bounding box center [213, 120] width 427 height 240
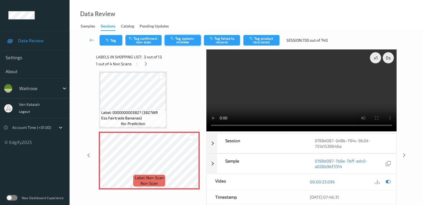
click at [180, 42] on button "Tag system-mistake" at bounding box center [182, 40] width 36 height 11
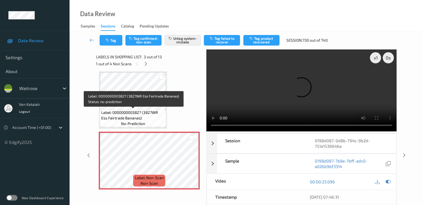
click at [144, 114] on span "Label: 0000000003827 (3827WR Ess Fairtrade Bananas)" at bounding box center [132, 115] width 63 height 11
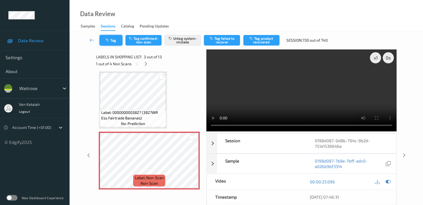
click at [114, 41] on button "Tag" at bounding box center [110, 40] width 23 height 11
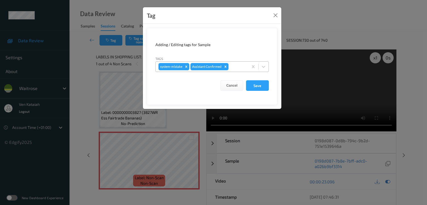
click at [241, 68] on div at bounding box center [237, 66] width 16 height 7
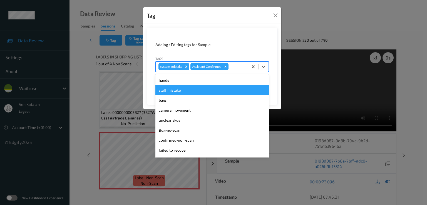
scroll to position [109, 0]
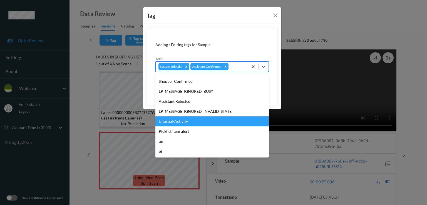
click at [176, 121] on div "Unusual-Activity" at bounding box center [211, 121] width 113 height 10
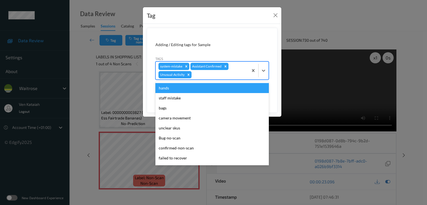
click at [237, 73] on div at bounding box center [219, 74] width 53 height 7
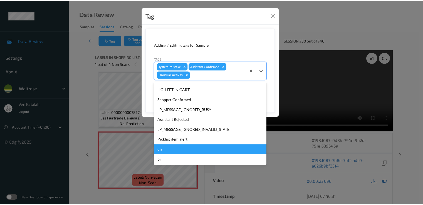
scroll to position [99, 0]
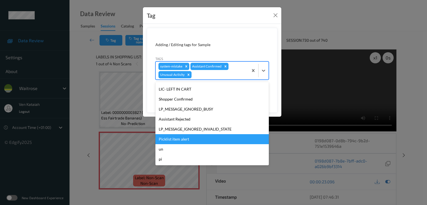
click at [178, 138] on div "Picklist item alert" at bounding box center [211, 139] width 113 height 10
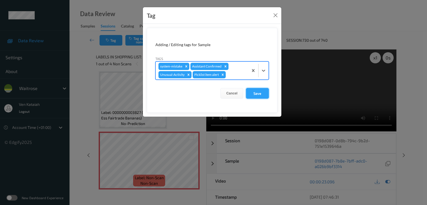
click at [253, 93] on button "Save" at bounding box center [257, 93] width 23 height 11
click at [255, 96] on button "Save" at bounding box center [257, 93] width 23 height 11
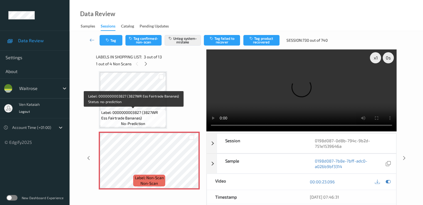
click at [138, 120] on span "Label: 0000000003827 (3827WR Ess Fairtrade Bananas)" at bounding box center [132, 115] width 63 height 11
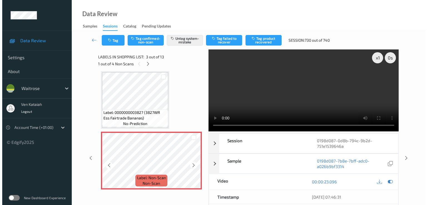
scroll to position [119, 0]
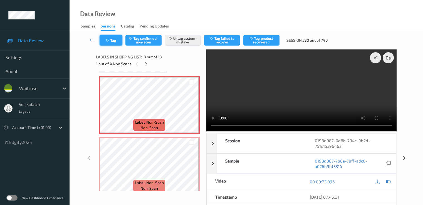
click at [103, 42] on button "Tag" at bounding box center [110, 40] width 23 height 11
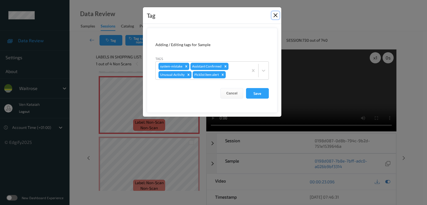
click at [274, 17] on button "Close" at bounding box center [275, 15] width 8 height 8
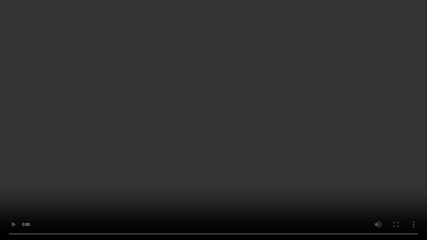
click at [333, 151] on video at bounding box center [213, 120] width 427 height 240
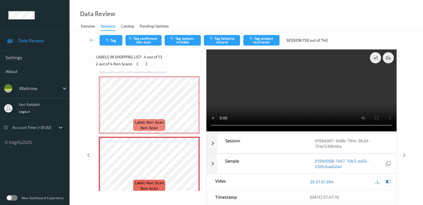
click at [388, 184] on icon at bounding box center [387, 181] width 5 height 5
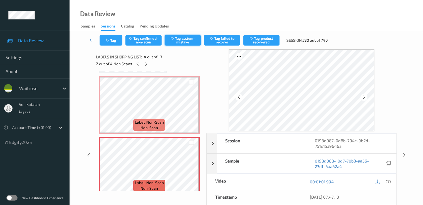
click at [173, 41] on button "Tag system-mistake" at bounding box center [182, 40] width 36 height 11
click at [114, 44] on button "Tag" at bounding box center [110, 40] width 23 height 11
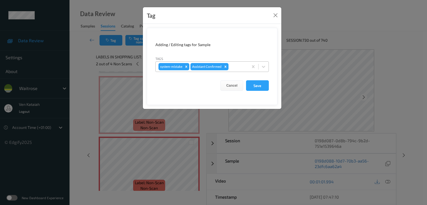
click at [239, 63] on div "system-mistake Assistant Confirmed" at bounding box center [202, 66] width 93 height 9
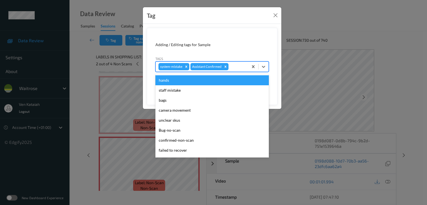
scroll to position [109, 0]
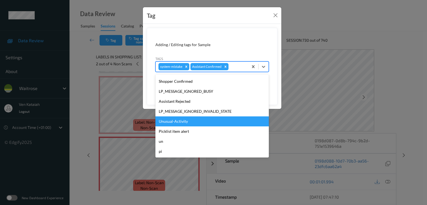
click at [173, 119] on div "Unusual-Activity" at bounding box center [211, 121] width 113 height 10
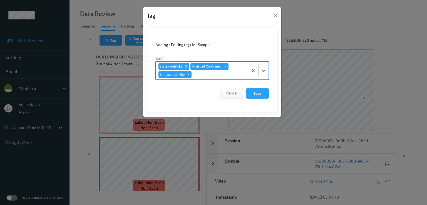
click at [238, 70] on div "system-mistake Assistant Confirmed Unusual-Activity" at bounding box center [202, 71] width 93 height 18
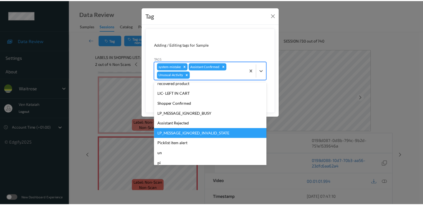
scroll to position [99, 0]
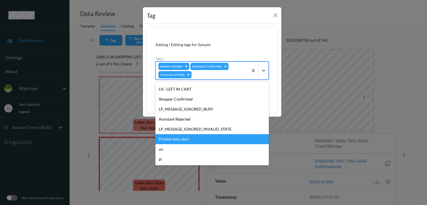
click at [174, 141] on div "Picklist item alert" at bounding box center [211, 139] width 113 height 10
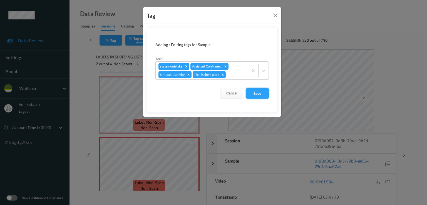
click at [258, 91] on button "Save" at bounding box center [257, 93] width 23 height 11
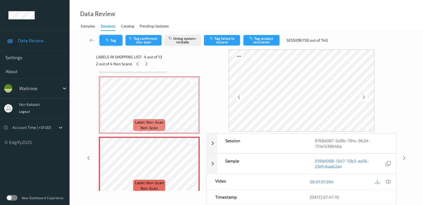
click at [113, 39] on button "Tag" at bounding box center [110, 40] width 23 height 11
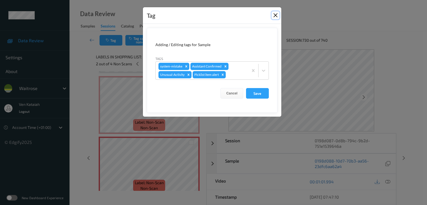
click at [277, 16] on button "Close" at bounding box center [275, 15] width 8 height 8
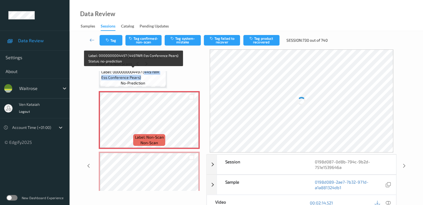
scroll to position [285, 0]
drag, startPoint x: 144, startPoint y: 72, endPoint x: 139, endPoint y: 79, distance: 9.3
click at [139, 79] on span "Label: 0000000004497 (4497WR Ess Conference Pears)" at bounding box center [132, 75] width 63 height 11
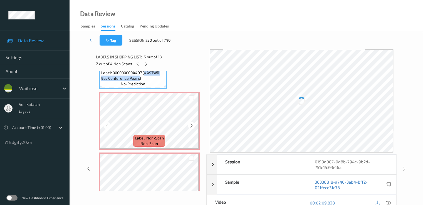
copy span "4497WR Ess Conference Pears"
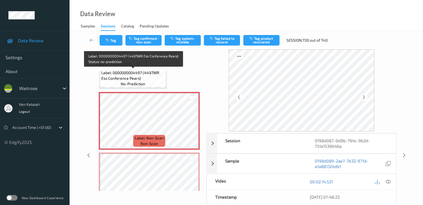
click at [152, 83] on div "Label: 0000000004497 (4497WR Ess Conference Pears) no-prediction" at bounding box center [133, 78] width 66 height 17
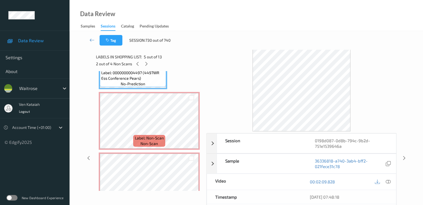
click at [390, 185] on div "00:02:09.828" at bounding box center [348, 182] width 94 height 16
click at [389, 183] on icon at bounding box center [387, 181] width 5 height 5
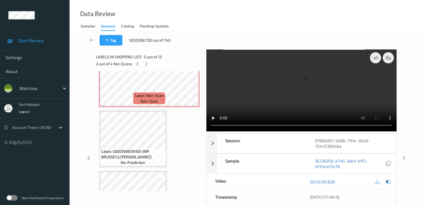
scroll to position [396, 0]
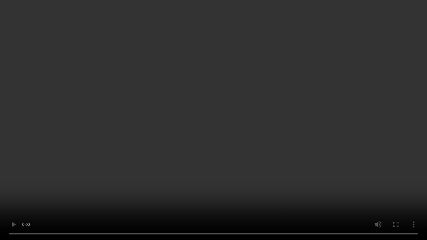
click at [209, 186] on video at bounding box center [213, 120] width 427 height 240
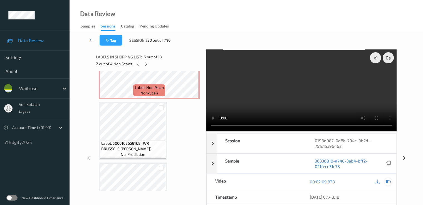
click at [386, 180] on icon at bounding box center [387, 181] width 5 height 5
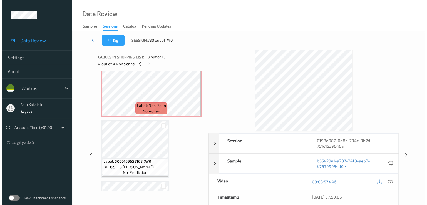
scroll to position [281, 0]
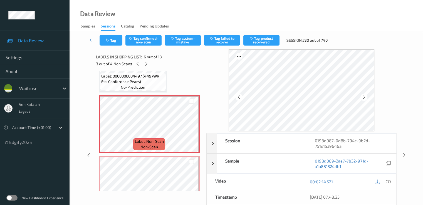
click at [184, 34] on div "Tag Tag confirmed-non-scan Tag system-mistake Tag failed to recover Tag product…" at bounding box center [246, 40] width 330 height 18
click at [181, 37] on button "Tag system-mistake" at bounding box center [182, 40] width 36 height 11
click at [113, 44] on button "Tag" at bounding box center [110, 40] width 23 height 11
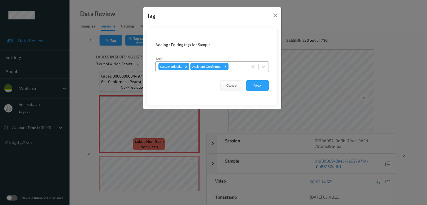
click at [234, 66] on div at bounding box center [237, 66] width 16 height 7
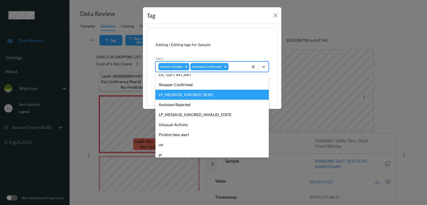
scroll to position [109, 0]
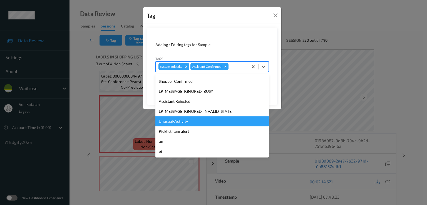
click at [170, 121] on div "Unusual-Activity" at bounding box center [211, 121] width 113 height 10
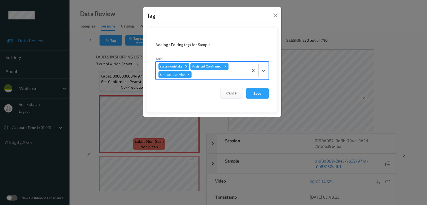
click at [228, 75] on div at bounding box center [219, 74] width 53 height 7
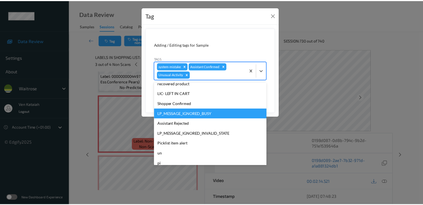
scroll to position [99, 0]
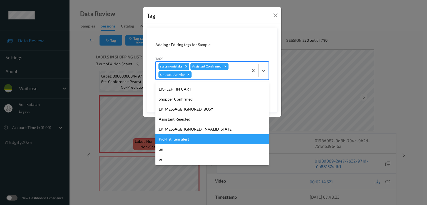
click at [176, 140] on div "Picklist item alert" at bounding box center [211, 139] width 113 height 10
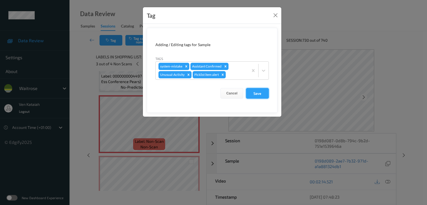
click at [249, 92] on button "Save" at bounding box center [257, 93] width 23 height 11
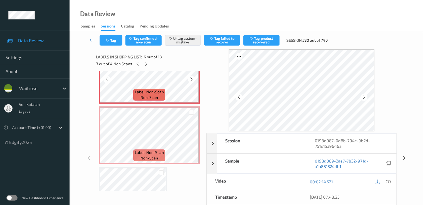
scroll to position [337, 0]
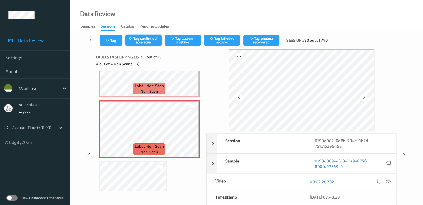
click at [146, 40] on button "Tag confirmed-non-scan" at bounding box center [143, 40] width 36 height 11
click at [220, 43] on button "Tag failed to recover" at bounding box center [222, 40] width 36 height 11
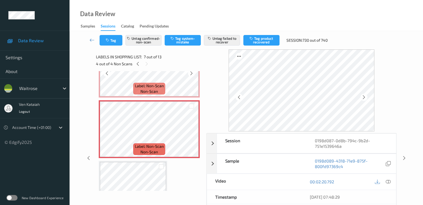
scroll to position [226, 0]
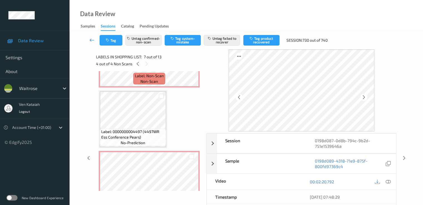
click at [91, 43] on icon at bounding box center [91, 40] width 5 height 6
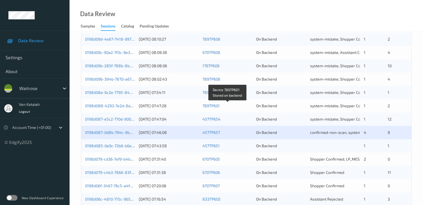
scroll to position [222, 0]
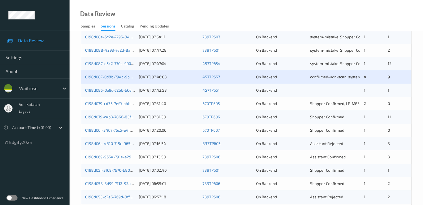
click at [332, 79] on div "0198d087-0d8b-794c-9b2d-751e1539646a 22/08/2025 07:46:08 457TP657 On Backend co…" at bounding box center [246, 76] width 330 height 13
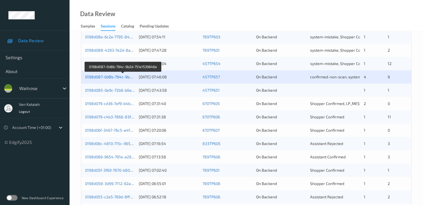
click at [129, 77] on link "0198d087-0d8b-794c-9b2d-751e1539646a" at bounding box center [123, 76] width 76 height 5
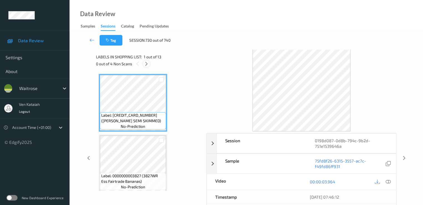
click at [147, 63] on icon at bounding box center [146, 63] width 5 height 5
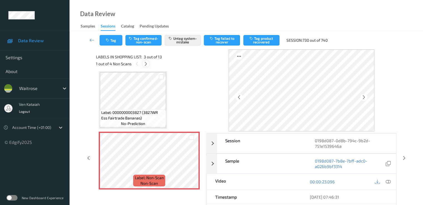
click at [145, 65] on icon at bounding box center [145, 63] width 5 height 5
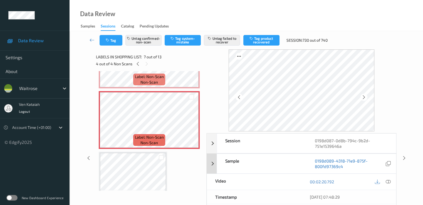
scroll to position [56, 0]
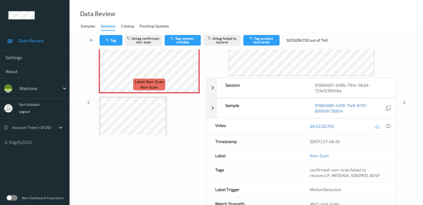
click at [92, 40] on icon at bounding box center [91, 40] width 5 height 6
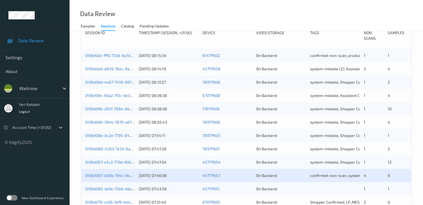
scroll to position [167, 0]
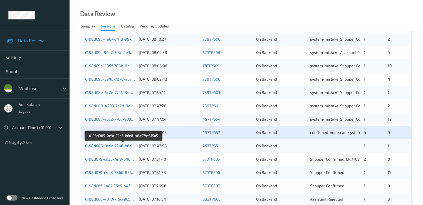
click at [122, 147] on link "0198d085-0e9c-72b6-b6e8-48a57be515a5" at bounding box center [123, 145] width 77 height 5
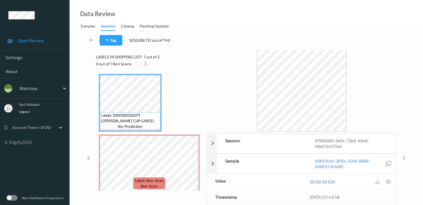
click at [146, 60] on div at bounding box center [145, 63] width 7 height 7
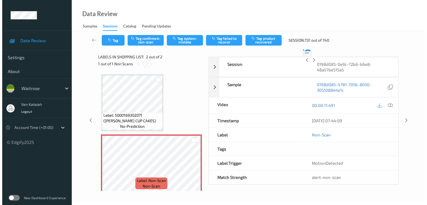
scroll to position [3, 0]
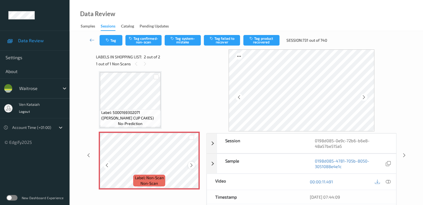
click at [192, 165] on icon at bounding box center [191, 165] width 5 height 5
click at [192, 168] on div at bounding box center [191, 165] width 7 height 7
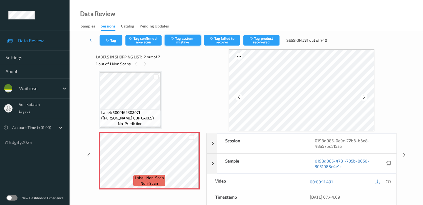
click at [176, 44] on button "Tag system-mistake" at bounding box center [182, 40] width 36 height 11
click at [117, 43] on button "Tag" at bounding box center [110, 40] width 23 height 11
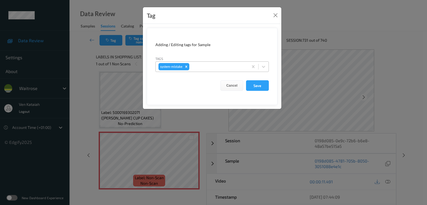
click at [234, 64] on div at bounding box center [217, 66] width 55 height 7
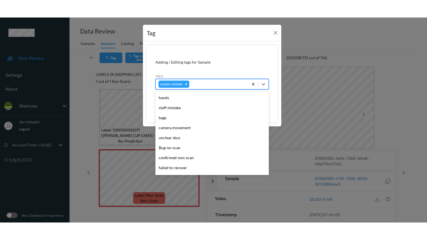
scroll to position [119, 0]
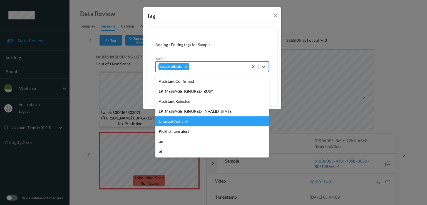
click at [187, 121] on div "Unusual-Activity" at bounding box center [211, 121] width 113 height 10
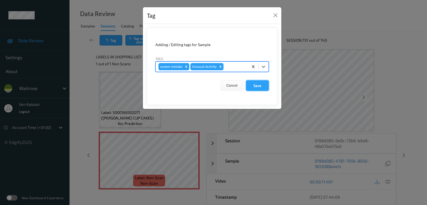
click at [255, 87] on button "Save" at bounding box center [257, 85] width 23 height 11
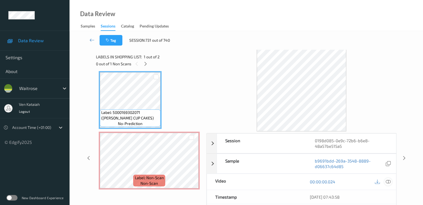
click at [388, 182] on icon at bounding box center [387, 181] width 5 height 5
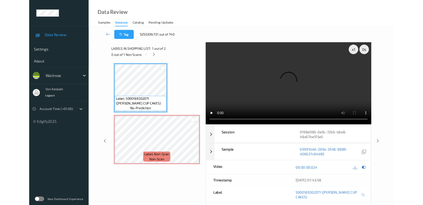
scroll to position [0, 0]
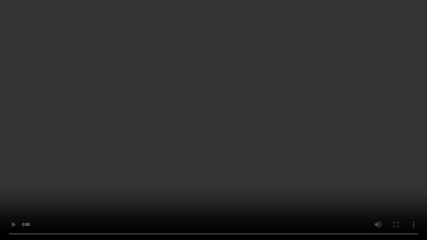
click at [219, 140] on video at bounding box center [213, 120] width 427 height 240
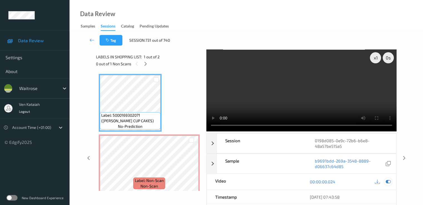
click at [389, 182] on icon at bounding box center [387, 181] width 5 height 5
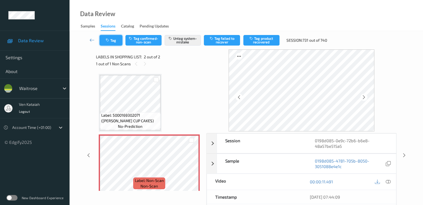
click at [114, 40] on button "Tag" at bounding box center [110, 40] width 23 height 11
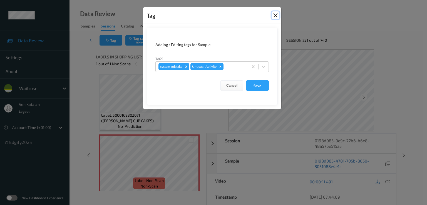
click at [271, 16] on button "Close" at bounding box center [275, 15] width 8 height 8
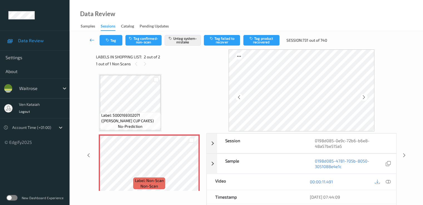
click at [91, 39] on icon at bounding box center [91, 40] width 5 height 6
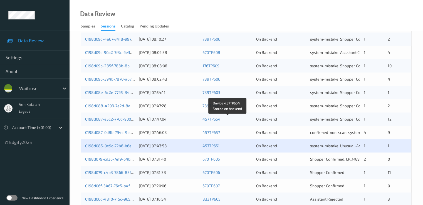
scroll to position [257, 0]
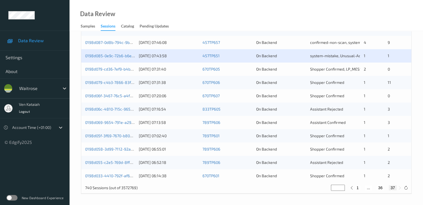
click at [368, 95] on div "1" at bounding box center [373, 96] width 20 height 6
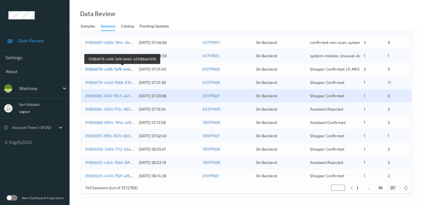
click at [128, 69] on link "0198d079-cd36-7ef9-b4b2-a2318bde7d7b" at bounding box center [122, 69] width 75 height 5
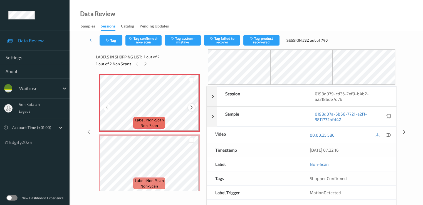
click at [190, 108] on icon at bounding box center [191, 107] width 5 height 5
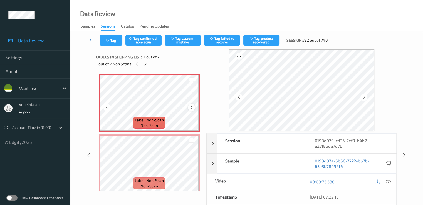
click at [189, 108] on icon at bounding box center [191, 107] width 5 height 5
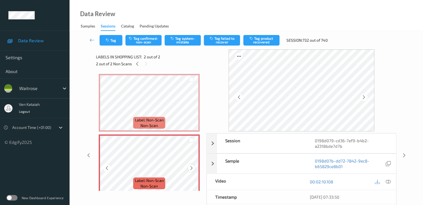
click at [194, 169] on div at bounding box center [191, 167] width 7 height 7
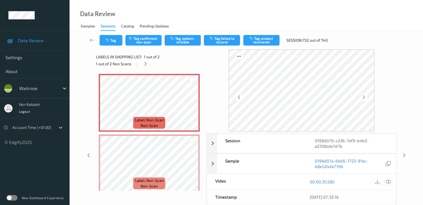
click at [387, 181] on icon at bounding box center [387, 181] width 5 height 5
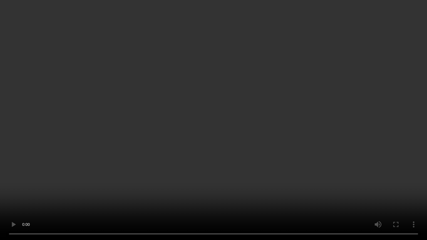
click at [147, 175] on video at bounding box center [213, 120] width 427 height 240
click at [240, 122] on video at bounding box center [213, 120] width 427 height 240
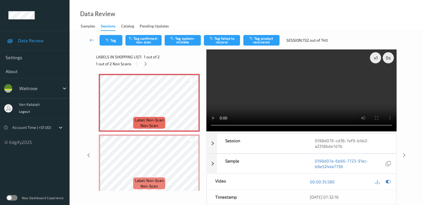
click at [180, 33] on div "Tag Tag confirmed-non-scan Tag system-mistake Tag failed to recover Tag product…" at bounding box center [246, 40] width 330 height 18
click at [180, 38] on button "Tag system-mistake" at bounding box center [182, 40] width 36 height 11
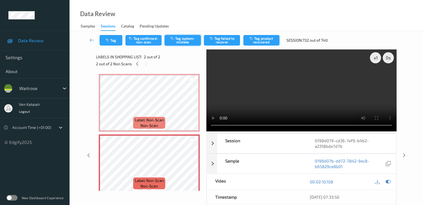
click at [184, 45] on button "Tag system-mistake" at bounding box center [182, 40] width 36 height 11
click at [188, 37] on button "Untag system-mistake" at bounding box center [182, 40] width 36 height 11
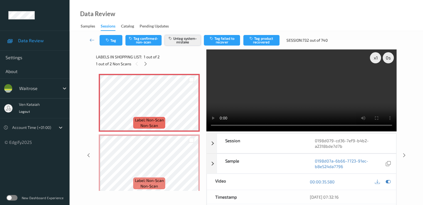
click at [183, 38] on button "Untag system-mistake" at bounding box center [182, 40] width 36 height 11
click at [91, 39] on icon at bounding box center [91, 40] width 5 height 6
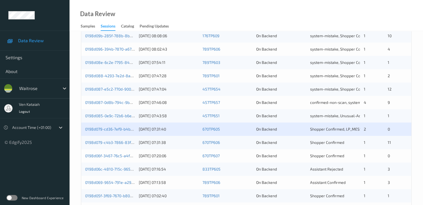
scroll to position [257, 0]
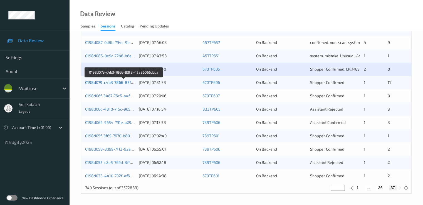
click at [126, 83] on link "0198d079-c4b3-7866-83f8-43a86066dcda" at bounding box center [123, 82] width 77 height 5
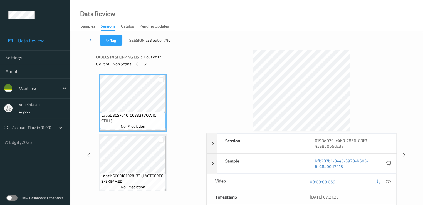
click at [148, 67] on div "0 out of 1 Non Scans" at bounding box center [149, 63] width 106 height 7
click at [147, 66] on icon at bounding box center [145, 63] width 5 height 5
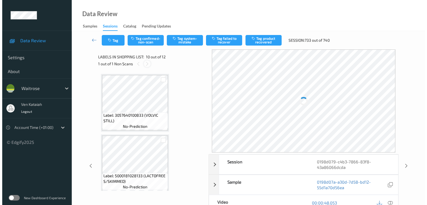
scroll to position [487, 0]
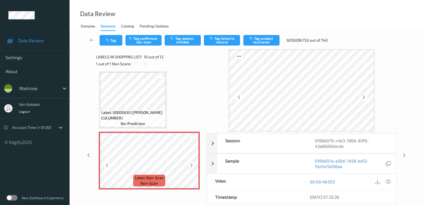
click at [191, 166] on icon at bounding box center [191, 165] width 5 height 5
click at [190, 165] on icon at bounding box center [191, 165] width 5 height 5
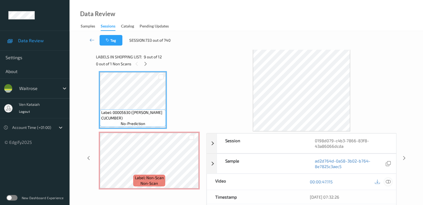
click at [388, 183] on icon at bounding box center [387, 181] width 5 height 5
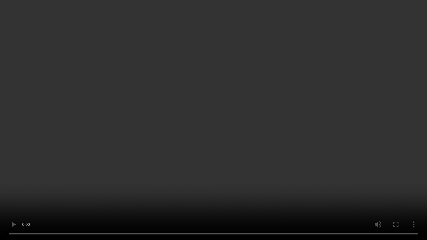
click at [211, 198] on video at bounding box center [213, 120] width 427 height 240
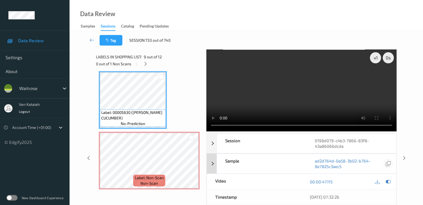
click at [387, 181] on icon at bounding box center [387, 181] width 5 height 5
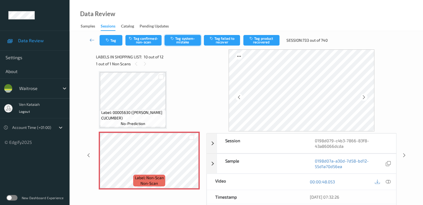
click at [187, 38] on button "Tag system-mistake" at bounding box center [182, 40] width 36 height 11
click at [112, 43] on button "Tag" at bounding box center [110, 40] width 23 height 11
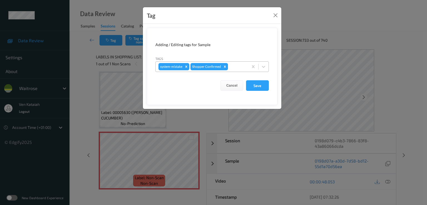
click at [246, 68] on div "system-mistake Shopper Confirmed" at bounding box center [202, 66] width 93 height 9
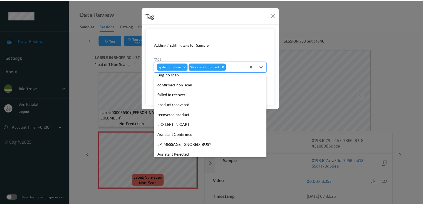
scroll to position [109, 0]
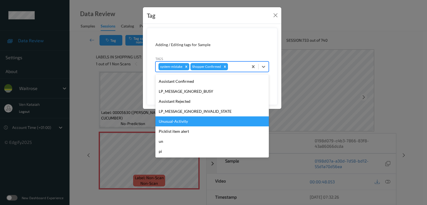
click at [178, 124] on div "Unusual-Activity" at bounding box center [211, 121] width 113 height 10
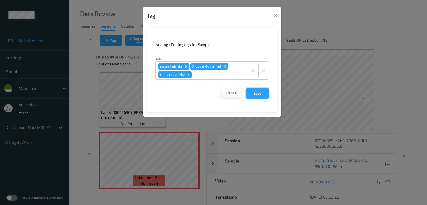
drag, startPoint x: 263, startPoint y: 86, endPoint x: 261, endPoint y: 89, distance: 3.3
click at [263, 86] on form "Adding / Editing tags for Sample Tags system-mistake Shopper Confirmed Unusual-…" at bounding box center [212, 70] width 131 height 85
click at [260, 89] on button "Save" at bounding box center [257, 93] width 23 height 11
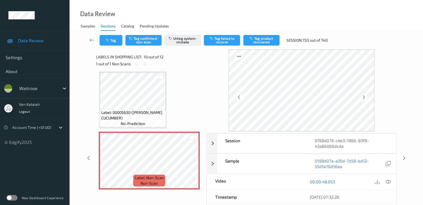
click at [91, 38] on icon at bounding box center [91, 40] width 5 height 6
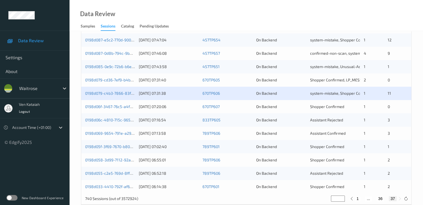
scroll to position [257, 0]
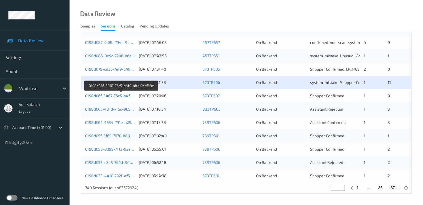
click at [108, 97] on link "0198d06f-3467-76c5-a4f9-affd19ecf49e" at bounding box center [121, 95] width 72 height 5
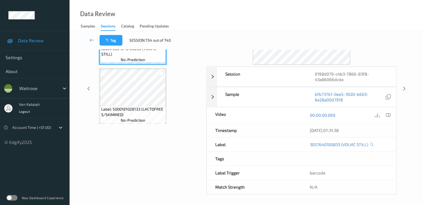
click at [137, 0] on div "Data Review Samples Sessions Catalog Pending Updates" at bounding box center [245, 15] width 353 height 31
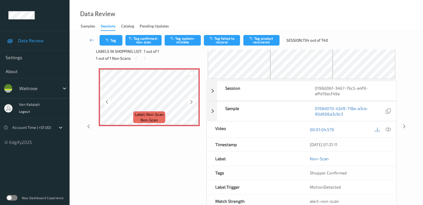
scroll to position [0, 0]
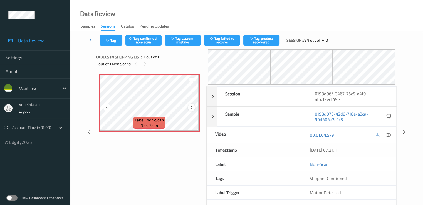
click at [191, 108] on icon at bounding box center [191, 107] width 5 height 5
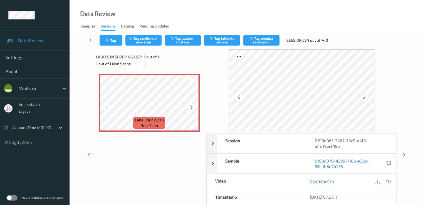
click at [191, 108] on icon at bounding box center [191, 107] width 5 height 5
click at [89, 40] on link at bounding box center [92, 40] width 15 height 11
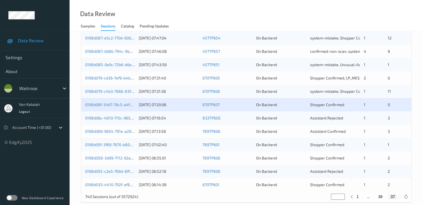
scroll to position [257, 0]
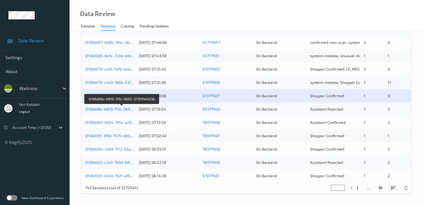
click at [123, 109] on link "0198d06c-4810-715c-9650-12797fafd336" at bounding box center [121, 109] width 73 height 5
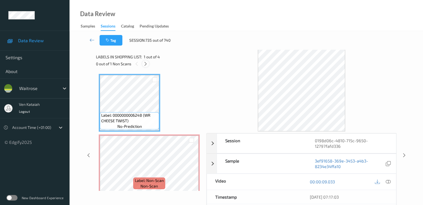
click at [144, 63] on icon at bounding box center [145, 63] width 5 height 5
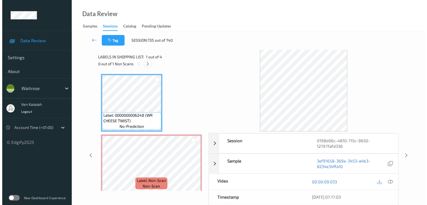
scroll to position [3, 0]
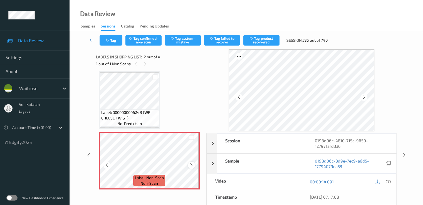
click at [191, 164] on icon at bounding box center [191, 165] width 5 height 5
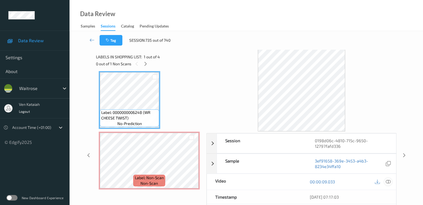
click at [385, 182] on icon at bounding box center [387, 181] width 5 height 5
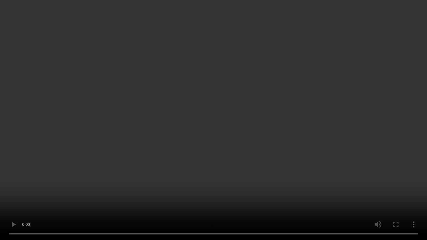
click at [380, 143] on video at bounding box center [213, 120] width 427 height 240
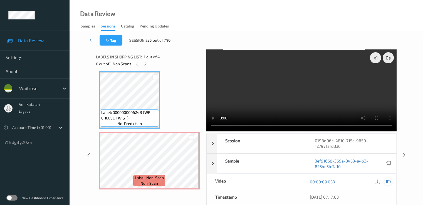
click at [390, 183] on icon at bounding box center [387, 181] width 5 height 5
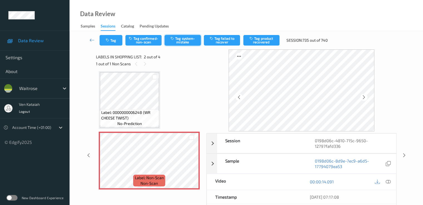
click at [176, 45] on button "Tag system-mistake" at bounding box center [182, 40] width 36 height 11
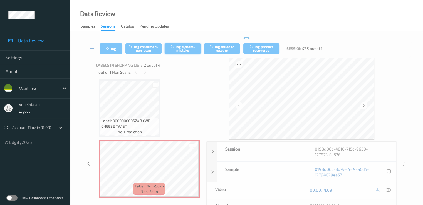
click at [177, 44] on button "Tag system-mistake" at bounding box center [182, 48] width 36 height 11
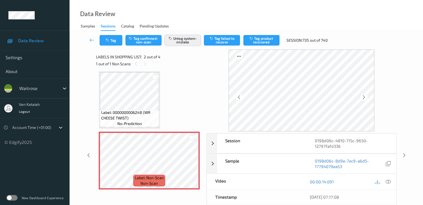
click at [181, 42] on button "Untag system-mistake" at bounding box center [182, 40] width 36 height 11
click at [181, 42] on button "Tag system-mistake" at bounding box center [182, 40] width 36 height 11
click at [112, 47] on div "Tag Tag confirmed-non-scan Untag system-mistake Tag failed to recover Tag produ…" at bounding box center [246, 40] width 330 height 18
click at [112, 45] on button "Tag" at bounding box center [110, 40] width 23 height 11
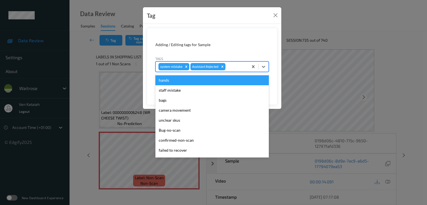
click at [236, 71] on div "system-mistake Assistant Rejected" at bounding box center [202, 66] width 93 height 9
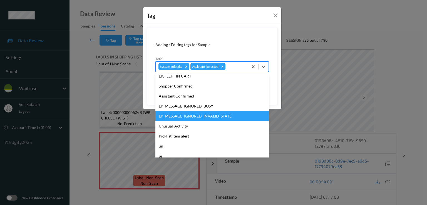
scroll to position [109, 0]
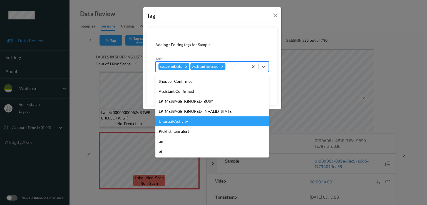
click at [171, 123] on div "Unusual-Activity" at bounding box center [211, 121] width 113 height 10
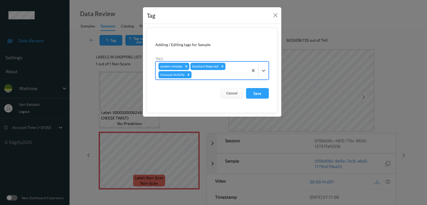
click at [223, 74] on div at bounding box center [219, 74] width 53 height 7
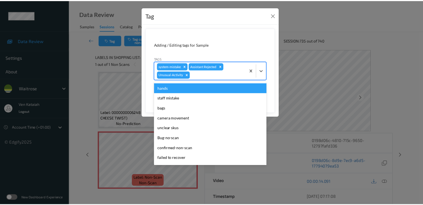
scroll to position [99, 0]
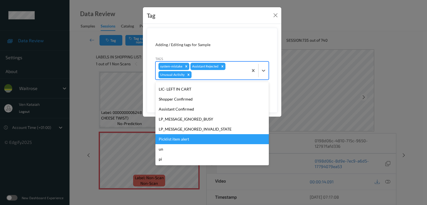
click at [177, 136] on div "Picklist item alert" at bounding box center [211, 139] width 113 height 10
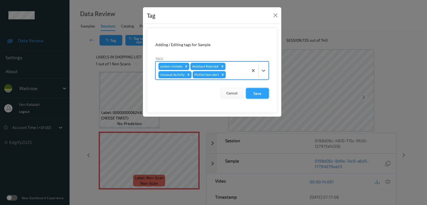
click at [263, 91] on button "Save" at bounding box center [257, 93] width 23 height 11
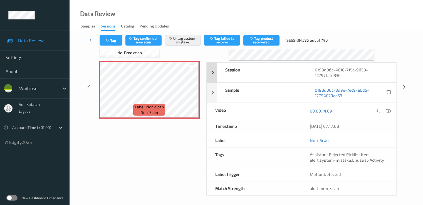
scroll to position [72, 0]
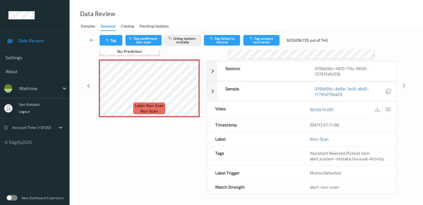
click at [92, 40] on icon at bounding box center [91, 40] width 5 height 6
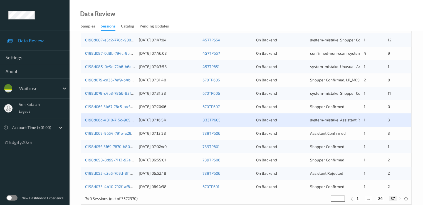
scroll to position [257, 0]
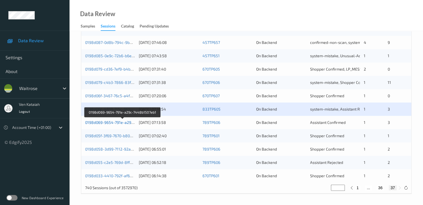
click at [113, 121] on link "0198d069-9654-791e-a29c-7448b1507eb1" at bounding box center [122, 122] width 75 height 5
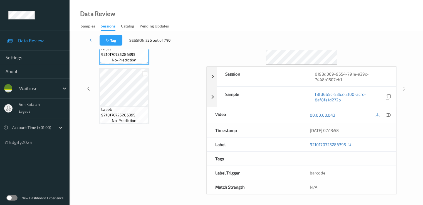
scroll to position [11, 0]
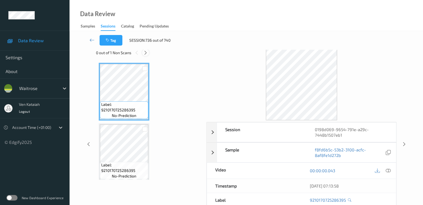
click at [146, 53] on icon at bounding box center [145, 52] width 5 height 5
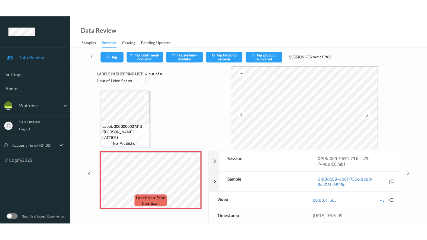
scroll to position [125, 0]
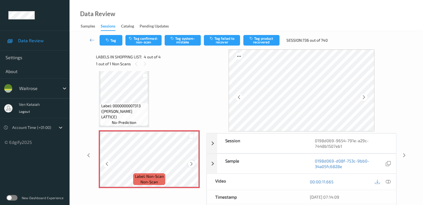
click at [190, 163] on icon at bounding box center [191, 163] width 5 height 5
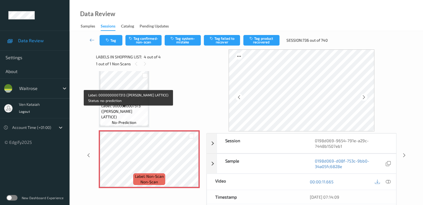
click at [141, 111] on span "Label: 0000000007313 (WR CHERRY LATTICE)" at bounding box center [124, 111] width 46 height 17
click at [110, 111] on span "Label: 0000000007313 (WR CHERRY LATTICE)" at bounding box center [124, 111] width 46 height 17
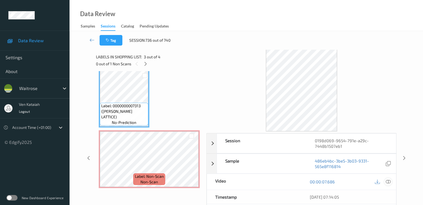
click at [389, 183] on icon at bounding box center [387, 181] width 5 height 5
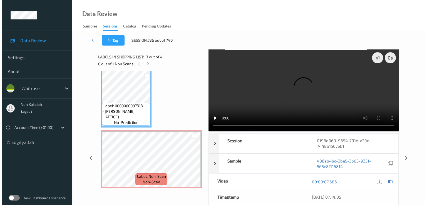
scroll to position [90, 0]
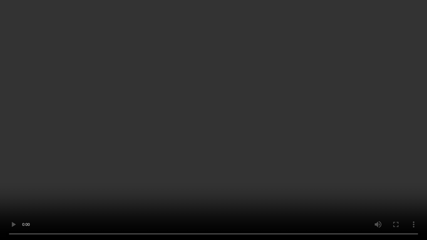
click at [192, 205] on video at bounding box center [213, 120] width 427 height 240
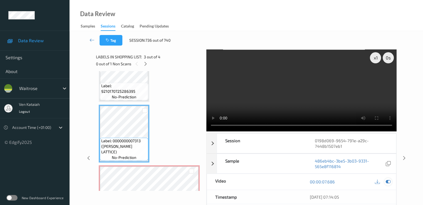
drag, startPoint x: 388, startPoint y: 182, endPoint x: 241, endPoint y: 186, distance: 146.2
click at [387, 182] on icon at bounding box center [387, 181] width 5 height 5
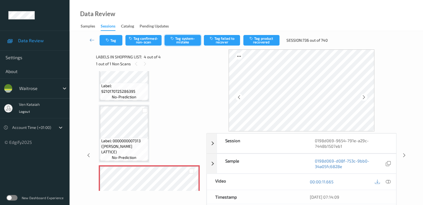
click at [182, 43] on button "Tag system-mistake" at bounding box center [182, 40] width 36 height 11
click at [109, 39] on icon "button" at bounding box center [108, 40] width 5 height 4
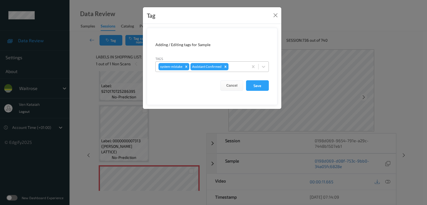
click at [243, 67] on div at bounding box center [237, 66] width 16 height 7
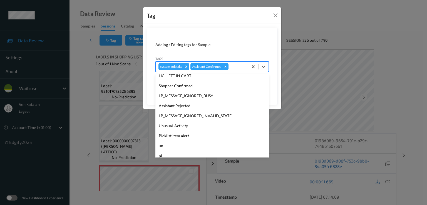
scroll to position [109, 0]
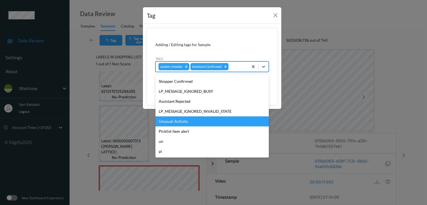
click at [188, 121] on div "Unusual-Activity" at bounding box center [211, 121] width 113 height 10
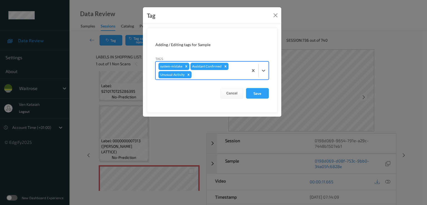
click at [211, 77] on div at bounding box center [219, 74] width 53 height 7
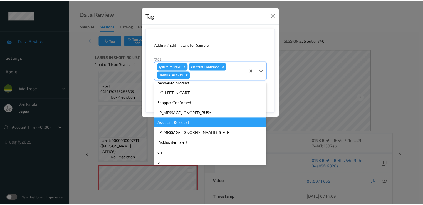
scroll to position [99, 0]
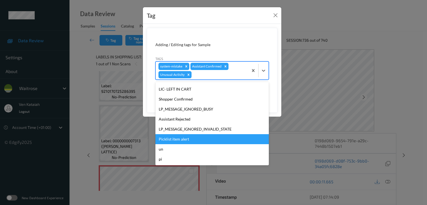
drag, startPoint x: 175, startPoint y: 138, endPoint x: 218, endPoint y: 127, distance: 43.9
click at [175, 139] on div "Picklist item alert" at bounding box center [211, 139] width 113 height 10
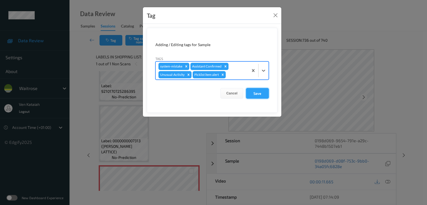
click at [252, 94] on button "Save" at bounding box center [257, 93] width 23 height 11
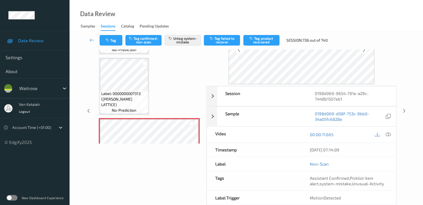
scroll to position [72, 0]
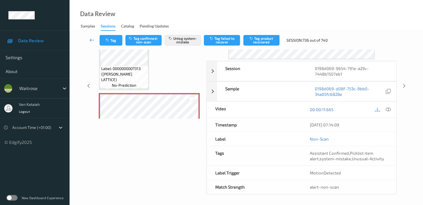
click at [90, 40] on icon at bounding box center [91, 40] width 5 height 6
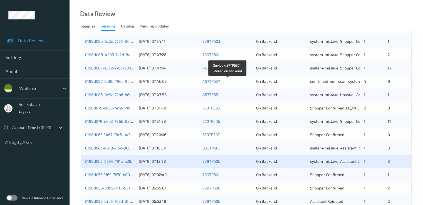
scroll to position [257, 0]
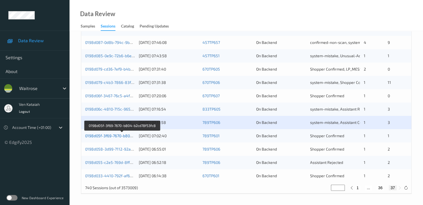
click at [122, 136] on link "0198d05f-3f69-7670-b804-b2cd78f53fc8" at bounding box center [122, 135] width 74 height 5
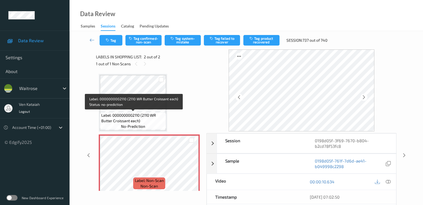
click at [152, 113] on span "Label: 0000000002110 (2110 WR Butter Croissant each)" at bounding box center [132, 118] width 63 height 11
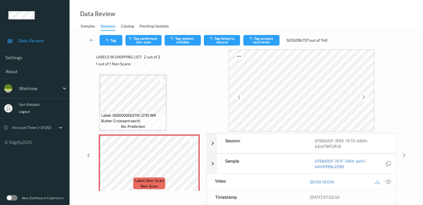
click at [388, 179] on icon at bounding box center [387, 181] width 5 height 5
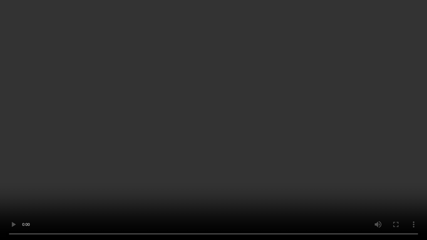
click at [223, 146] on video at bounding box center [213, 120] width 427 height 240
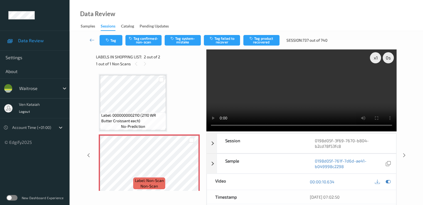
click at [391, 180] on div at bounding box center [382, 182] width 18 height 8
click at [181, 44] on button "Tag system-mistake" at bounding box center [182, 40] width 36 height 11
click at [109, 44] on button "Tag" at bounding box center [110, 40] width 23 height 11
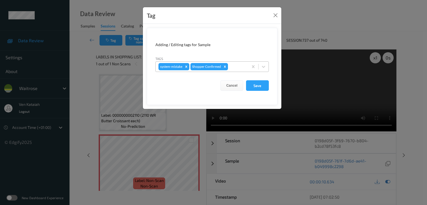
click at [239, 69] on div at bounding box center [237, 66] width 16 height 7
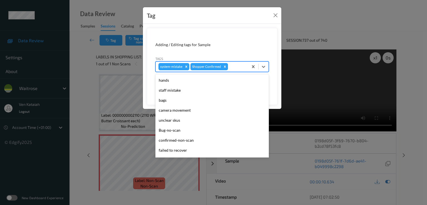
scroll to position [109, 0]
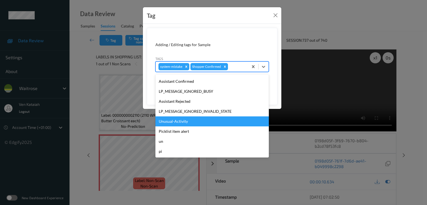
click at [194, 121] on div "Unusual-Activity" at bounding box center [211, 121] width 113 height 10
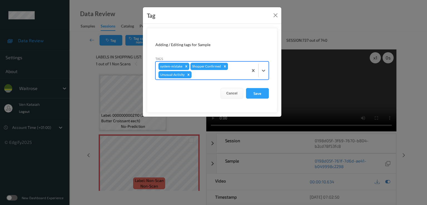
click at [230, 78] on div "system-mistake Shopper Confirmed Unusual-Activity" at bounding box center [202, 71] width 93 height 18
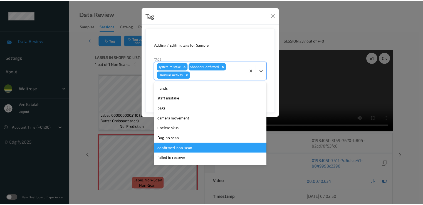
scroll to position [99, 0]
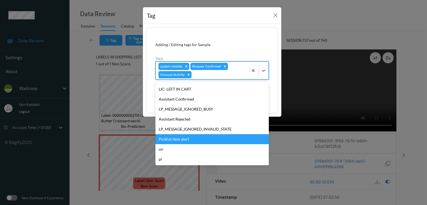
click at [185, 138] on div "Picklist item alert" at bounding box center [211, 139] width 113 height 10
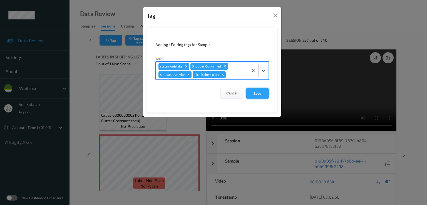
click at [252, 96] on button "Save" at bounding box center [257, 93] width 23 height 11
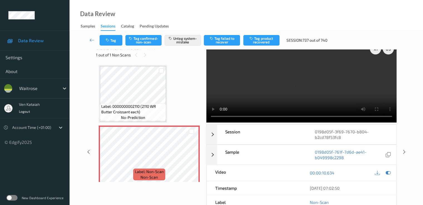
scroll to position [0, 0]
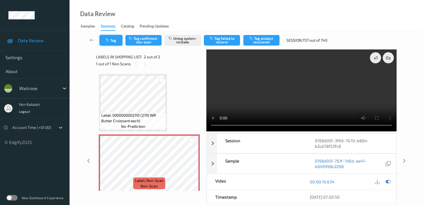
click at [111, 39] on button "Tag" at bounding box center [110, 40] width 23 height 11
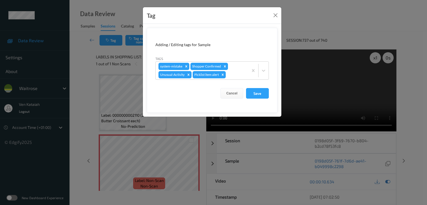
click at [91, 41] on div "Tag Adding / Editing tags for Sample Tags system-mistake Shopper Confirmed Unus…" at bounding box center [213, 102] width 427 height 205
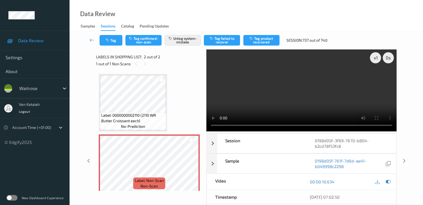
click at [91, 41] on icon at bounding box center [91, 40] width 5 height 6
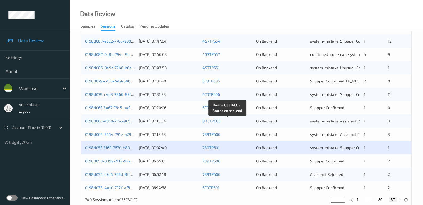
scroll to position [257, 0]
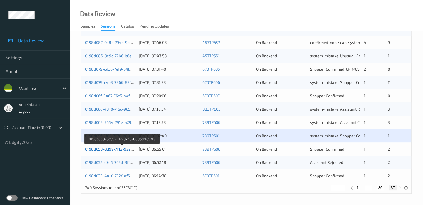
click at [119, 150] on link "0198d058-3d99-7112-92a5-009bdf169715" at bounding box center [122, 149] width 74 height 5
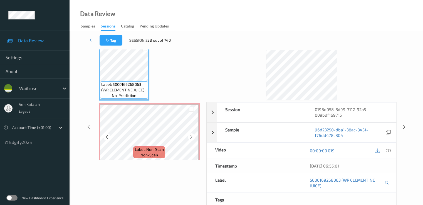
scroll to position [17, 0]
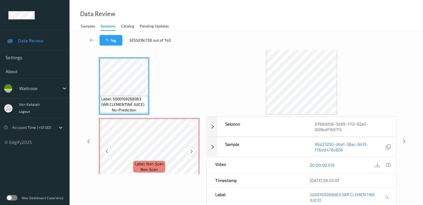
click at [190, 151] on icon at bounding box center [191, 151] width 5 height 5
click at [386, 164] on icon at bounding box center [387, 165] width 5 height 5
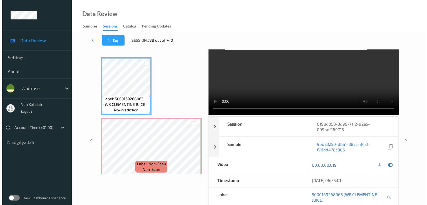
scroll to position [0, 0]
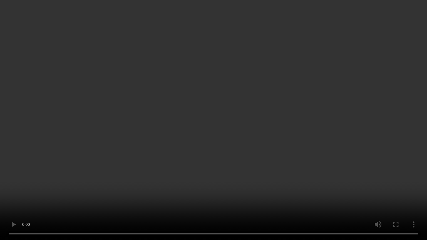
click at [61, 192] on video at bounding box center [213, 120] width 427 height 240
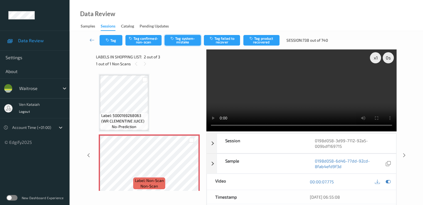
click at [181, 40] on button "Tag system-mistake" at bounding box center [182, 40] width 36 height 11
click at [107, 38] on button "Tag" at bounding box center [110, 40] width 23 height 11
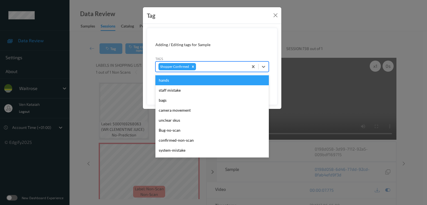
click at [217, 70] on div "Shopper Confirmed" at bounding box center [202, 66] width 93 height 9
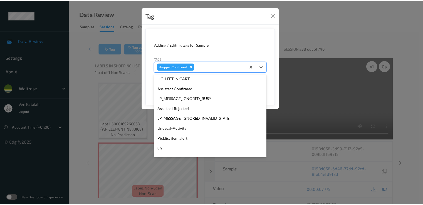
scroll to position [119, 0]
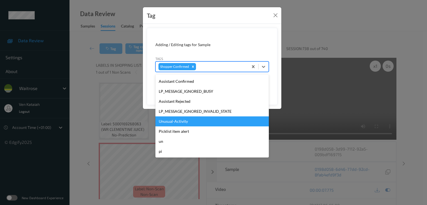
click at [175, 121] on div "Unusual-Activity" at bounding box center [211, 121] width 113 height 10
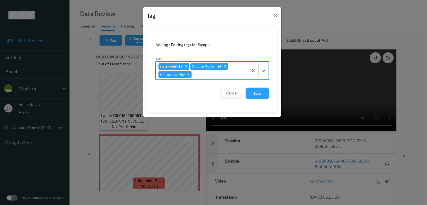
click at [256, 91] on button "Save" at bounding box center [257, 93] width 23 height 11
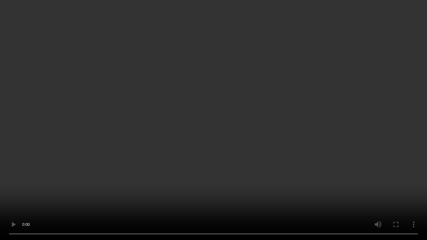
click at [336, 125] on video at bounding box center [213, 120] width 427 height 240
click at [24, 205] on video at bounding box center [213, 120] width 427 height 240
click at [29, 203] on video at bounding box center [213, 120] width 427 height 240
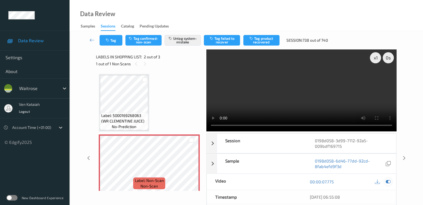
click at [389, 184] on icon at bounding box center [387, 181] width 5 height 5
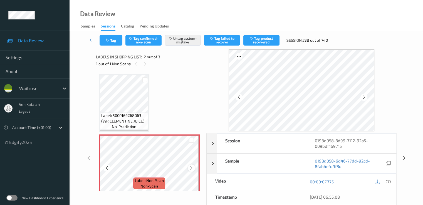
click at [192, 168] on icon at bounding box center [191, 168] width 5 height 5
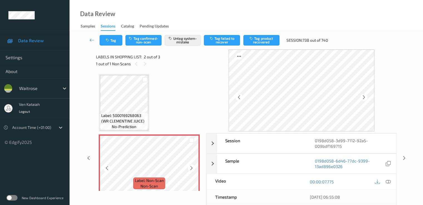
click at [192, 168] on icon at bounding box center [191, 168] width 5 height 5
click at [118, 37] on button "Tag" at bounding box center [110, 40] width 23 height 11
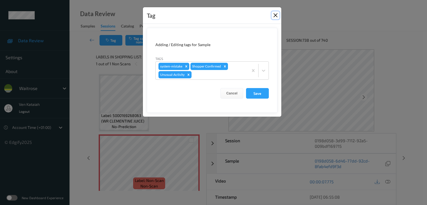
click at [276, 15] on button "Close" at bounding box center [275, 15] width 8 height 8
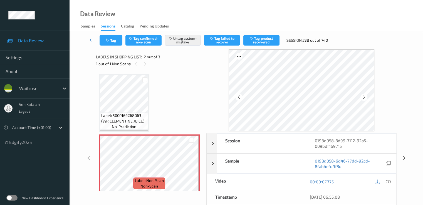
click at [96, 38] on link at bounding box center [92, 40] width 15 height 11
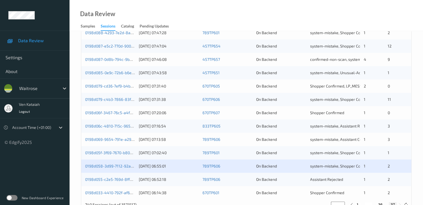
scroll to position [257, 0]
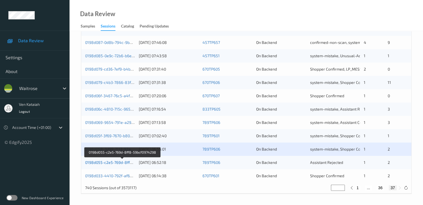
click at [121, 163] on link "0198d055-c2e5-769d-8ff8-59bcf0974298" at bounding box center [122, 162] width 75 height 5
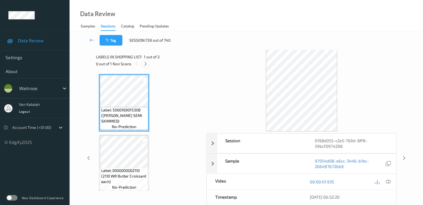
click at [149, 62] on div at bounding box center [145, 63] width 7 height 7
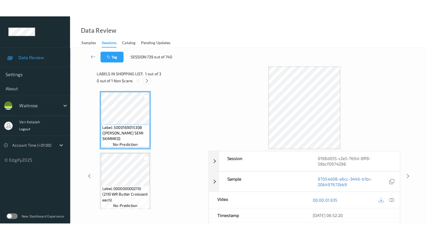
scroll to position [63, 0]
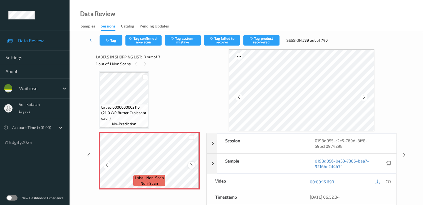
click at [190, 166] on icon at bounding box center [191, 165] width 5 height 5
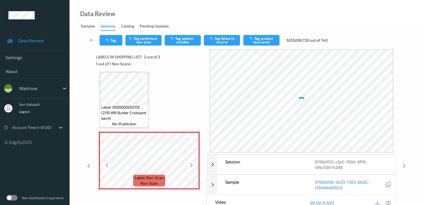
click at [190, 166] on icon at bounding box center [191, 165] width 5 height 5
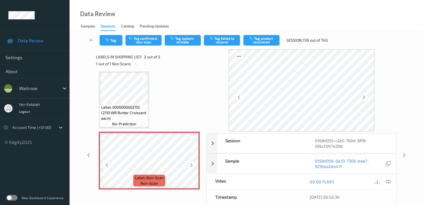
click at [190, 166] on icon at bounding box center [191, 165] width 5 height 5
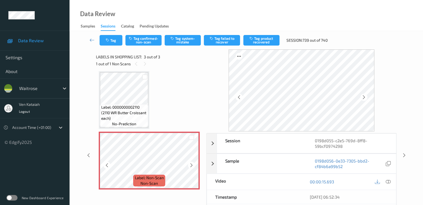
click at [190, 166] on icon at bounding box center [191, 165] width 5 height 5
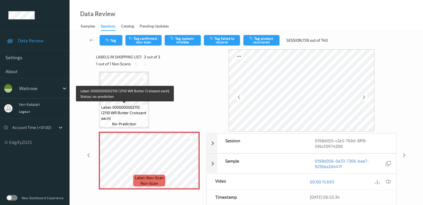
click at [139, 107] on span "Label: 0000000002110 (2110 WR Butter Croissant each)" at bounding box center [124, 112] width 46 height 17
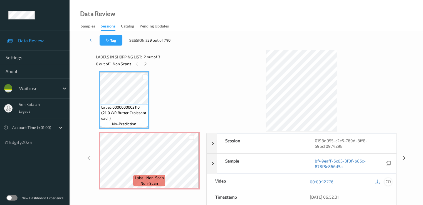
click at [386, 183] on icon at bounding box center [387, 181] width 5 height 5
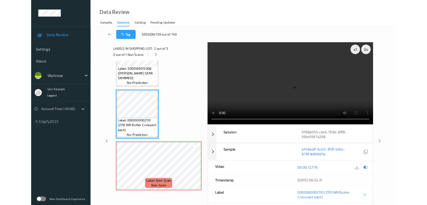
scroll to position [30, 0]
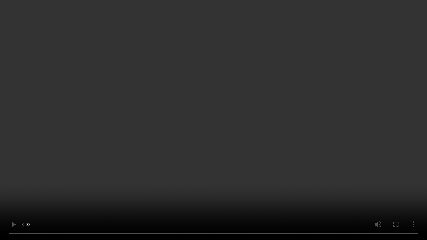
click at [223, 179] on video at bounding box center [213, 120] width 427 height 240
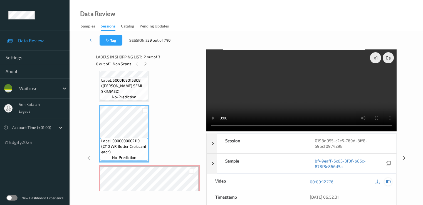
click at [387, 181] on icon at bounding box center [387, 181] width 5 height 5
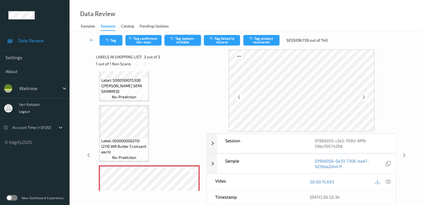
click at [181, 39] on button "Tag system-mistake" at bounding box center [182, 40] width 36 height 11
click at [115, 44] on button "Tag" at bounding box center [110, 40] width 23 height 11
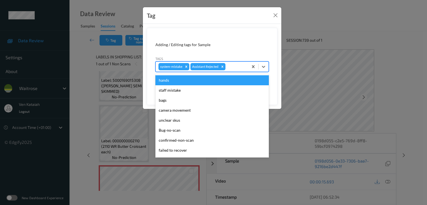
click at [232, 64] on div at bounding box center [235, 66] width 19 height 7
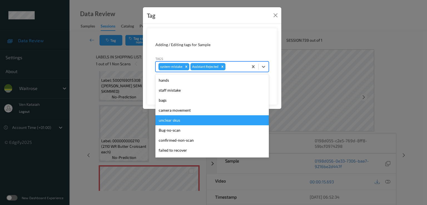
scroll to position [109, 0]
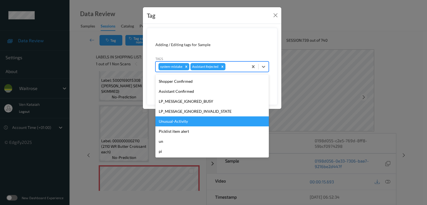
click at [177, 123] on div "Unusual-Activity" at bounding box center [211, 121] width 113 height 10
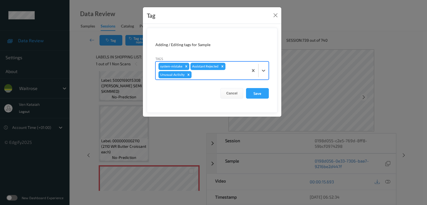
click at [231, 74] on div at bounding box center [219, 74] width 53 height 7
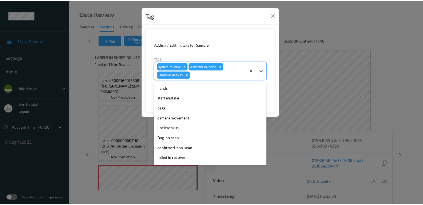
scroll to position [99, 0]
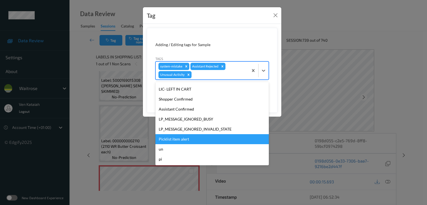
click at [183, 139] on div "Picklist item alert" at bounding box center [211, 139] width 113 height 10
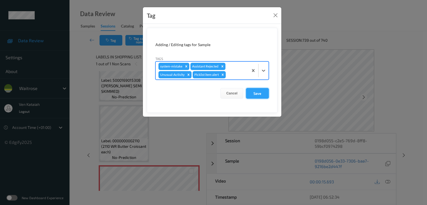
click at [250, 94] on button "Save" at bounding box center [257, 93] width 23 height 11
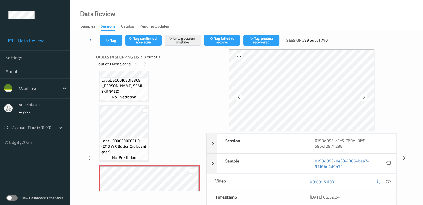
click at [90, 41] on icon at bounding box center [91, 40] width 5 height 6
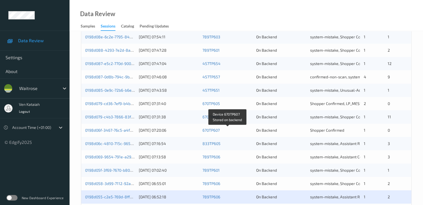
scroll to position [257, 0]
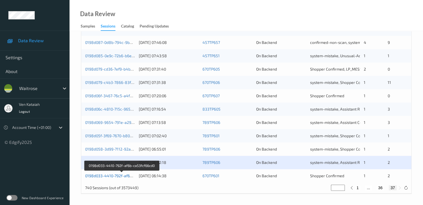
click at [101, 176] on link "0198d033-4410-792f-af6b-ca53fcf66cd0" at bounding box center [121, 175] width 73 height 5
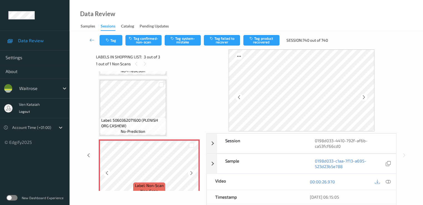
scroll to position [65, 0]
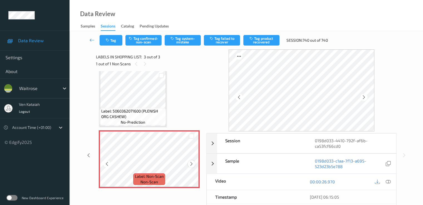
click at [192, 162] on icon at bounding box center [191, 163] width 5 height 5
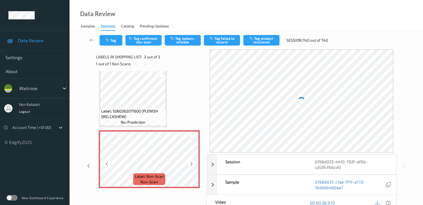
click at [192, 162] on icon at bounding box center [191, 163] width 5 height 5
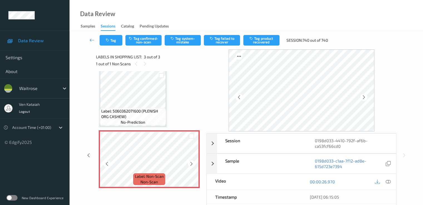
click at [192, 162] on icon at bounding box center [191, 163] width 5 height 5
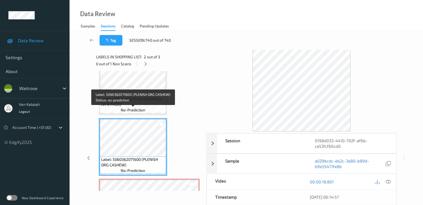
scroll to position [9, 0]
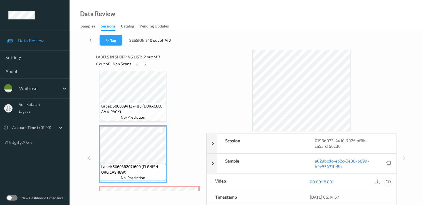
click at [387, 182] on icon at bounding box center [387, 181] width 5 height 5
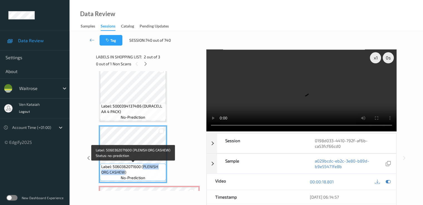
drag, startPoint x: 142, startPoint y: 167, endPoint x: 123, endPoint y: 172, distance: 20.0
click at [123, 172] on span "Label: 5060362071600 (PLENISH ORG CASHEW)" at bounding box center [132, 169] width 63 height 11
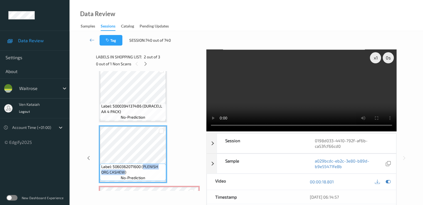
copy span "PLENISH ORG CASHEW"
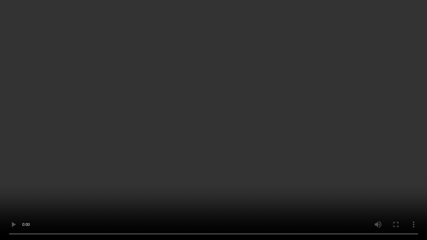
click at [88, 164] on video at bounding box center [213, 120] width 427 height 240
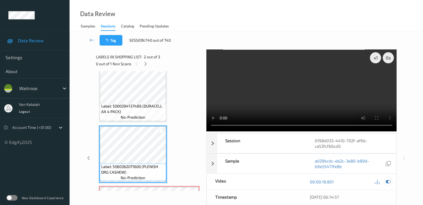
click at [389, 179] on icon at bounding box center [387, 181] width 5 height 5
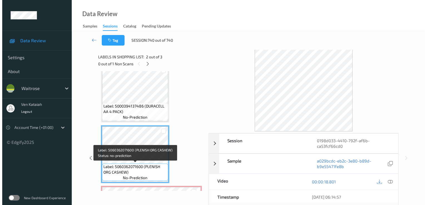
scroll to position [65, 0]
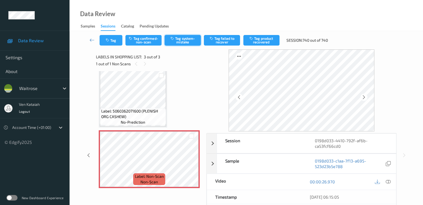
click at [185, 43] on button "Tag system-mistake" at bounding box center [182, 40] width 36 height 11
click at [115, 43] on button "Tag" at bounding box center [110, 40] width 23 height 11
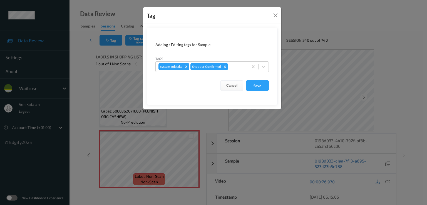
click at [230, 61] on div "Tags system-mistake Shopper Confirmed" at bounding box center [211, 64] width 113 height 16
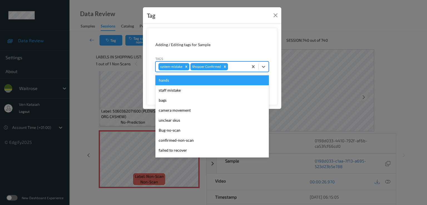
click at [238, 65] on div at bounding box center [237, 66] width 16 height 7
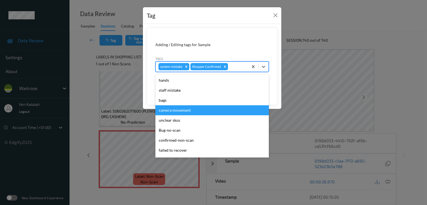
scroll to position [109, 0]
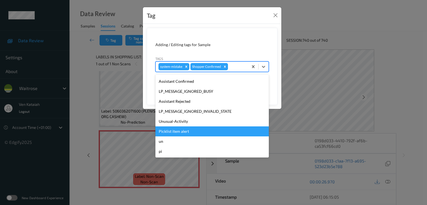
click at [191, 128] on div "Picklist item alert" at bounding box center [211, 131] width 113 height 10
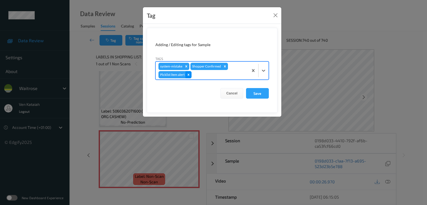
click at [190, 75] on icon "Remove Picklist item alert" at bounding box center [188, 75] width 4 height 4
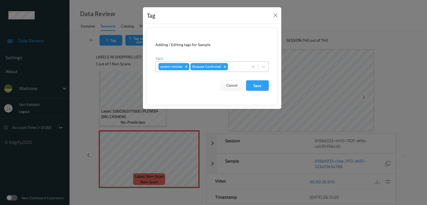
drag, startPoint x: 238, startPoint y: 72, endPoint x: 238, endPoint y: 68, distance: 4.5
click at [238, 71] on form "Adding / Editing tags for Sample Tags system-mistake Shopper Confirmed Cancel S…" at bounding box center [212, 66] width 131 height 77
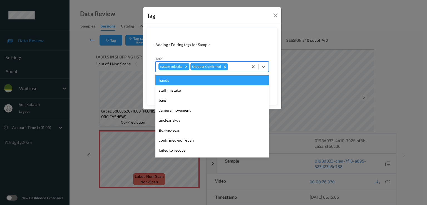
click at [238, 68] on div at bounding box center [237, 66] width 16 height 7
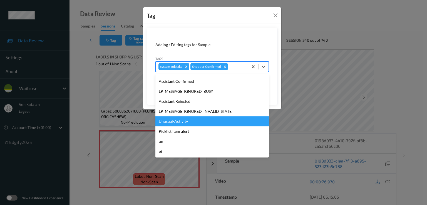
click at [183, 121] on div "Unusual-Activity" at bounding box center [211, 121] width 113 height 10
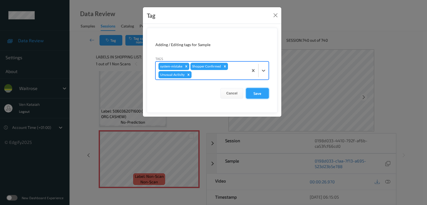
click at [248, 91] on button "Save" at bounding box center [257, 93] width 23 height 11
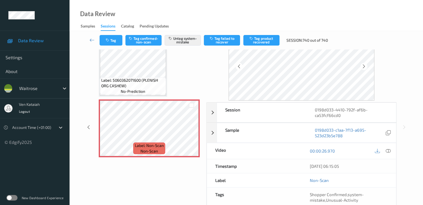
scroll to position [17, 0]
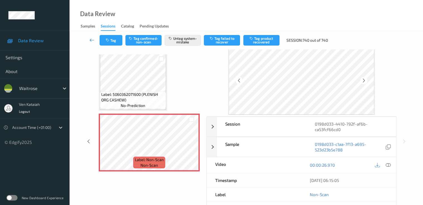
click at [89, 40] on icon at bounding box center [91, 40] width 5 height 6
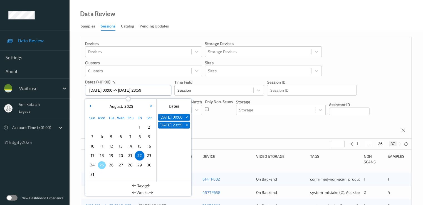
click at [100, 91] on input "22/08/2025 00:00 -> 22/08/2025 23:59" at bounding box center [128, 90] width 86 height 11
click at [150, 156] on span "23" at bounding box center [149, 156] width 8 height 8
type input "23/08/2025 00:00"
type input "*"
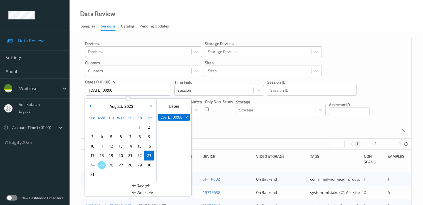
click at [150, 156] on span "23" at bounding box center [149, 156] width 8 height 8
type input "23/08/2025 00:00 -> 23/08/2025 23:59"
click at [216, 131] on div "Devices Devices Storage Devices Storage Devices Clusters Clusters Sites Sites d…" at bounding box center [246, 88] width 330 height 102
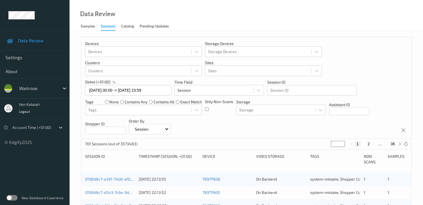
drag, startPoint x: 333, startPoint y: 144, endPoint x: 324, endPoint y: 144, distance: 8.9
click at [325, 145] on div "701 Sessions (out of 3573483) * 1 2 ... 36" at bounding box center [246, 144] width 330 height 11
type input "**"
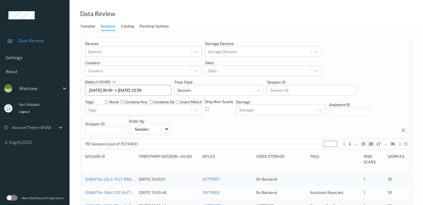
click at [116, 92] on input "23/08/2025 00:00 -> 23/08/2025 23:59" at bounding box center [128, 90] width 86 height 11
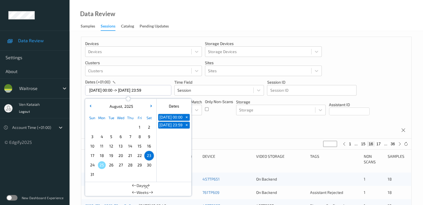
click at [138, 153] on span "22" at bounding box center [140, 156] width 8 height 8
type input "22/08/2025 00:00"
type input "*"
click at [138, 153] on span "22" at bounding box center [140, 156] width 8 height 8
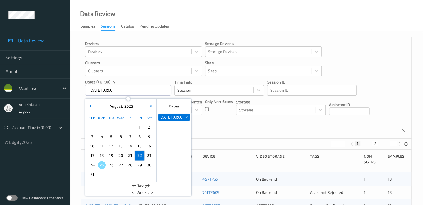
type input "22/08/2025 00:00 -> 22/08/2025 23:59"
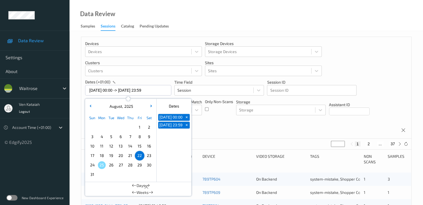
drag, startPoint x: 336, startPoint y: 143, endPoint x: 320, endPoint y: 146, distance: 15.8
click at [320, 146] on div "740 Sessions (out of 3573483) * 1 2 ... 37" at bounding box center [246, 144] width 330 height 11
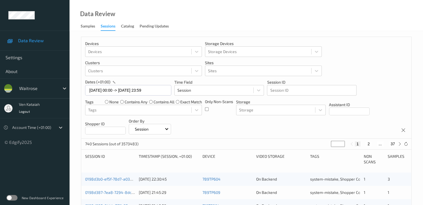
type input "*"
type input "**"
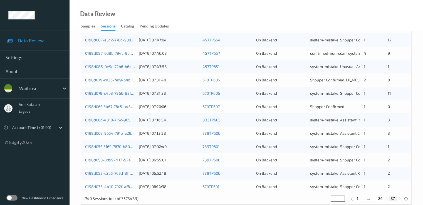
scroll to position [257, 0]
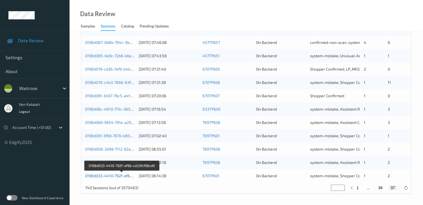
type input "**"
click at [122, 175] on link "0198d033-4410-792f-af6b-ca53fcf66cd0" at bounding box center [121, 175] width 73 height 5
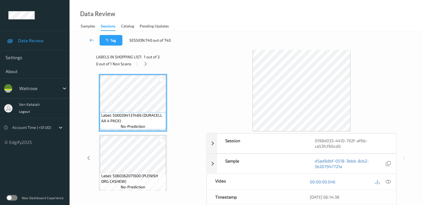
click at [92, 39] on icon at bounding box center [91, 40] width 5 height 6
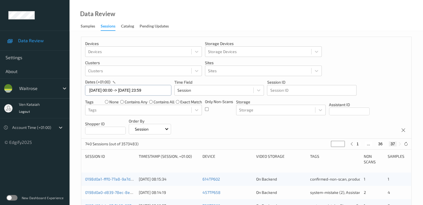
click at [116, 91] on input "22/08/2025 00:00 -> 22/08/2025 23:59" at bounding box center [128, 90] width 86 height 11
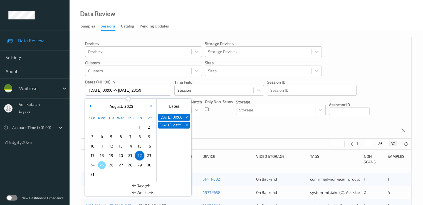
click at [149, 156] on span "23" at bounding box center [149, 156] width 8 height 8
type input "23/08/2025 00:00"
type input "*"
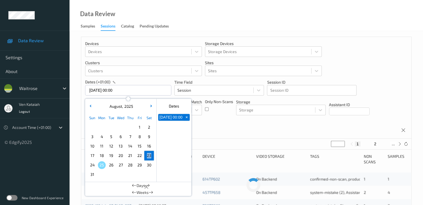
click at [149, 156] on span "23" at bounding box center [149, 156] width 8 height 8
type input "23/08/2025 00:00 -> 23/08/2025 23:59"
click at [207, 125] on div "Devices Devices Storage Devices Storage Devices Clusters Clusters Sites Sites d…" at bounding box center [246, 88] width 330 height 102
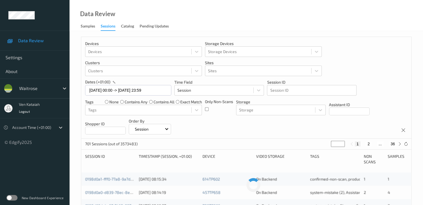
drag, startPoint x: 333, startPoint y: 144, endPoint x: 329, endPoint y: 144, distance: 3.9
click at [329, 144] on div "701 Sessions (out of 3573483) * 1 2 ... 36" at bounding box center [246, 144] width 330 height 11
type input "**"
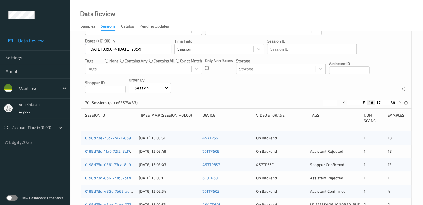
scroll to position [56, 0]
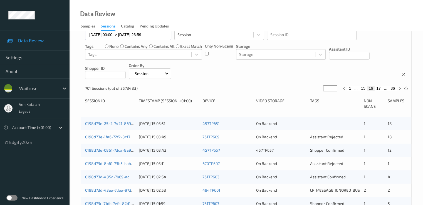
drag, startPoint x: 329, startPoint y: 88, endPoint x: 320, endPoint y: 90, distance: 9.0
click at [320, 90] on div "701 Sessions (out of 3573483) ** 1 ... 15 16 17 ... 36" at bounding box center [246, 88] width 330 height 11
type input "*"
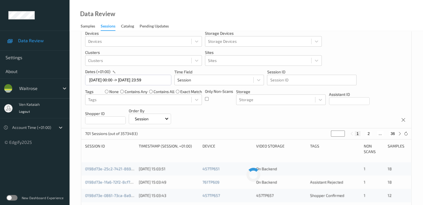
type input "**"
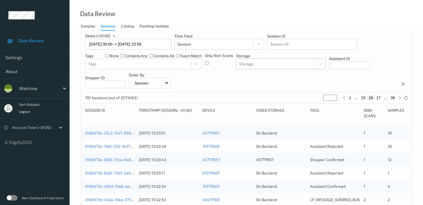
scroll to position [56, 0]
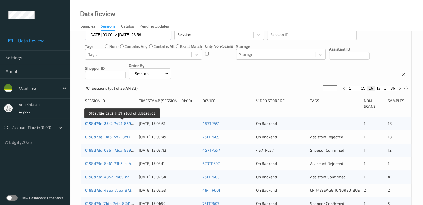
click at [126, 125] on link "0198d73e-25c2-7421-869d-effdd6236a02" at bounding box center [122, 123] width 75 height 5
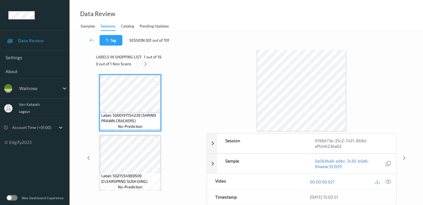
click at [146, 63] on icon at bounding box center [145, 63] width 5 height 5
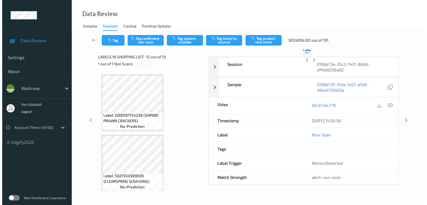
scroll to position [790, 0]
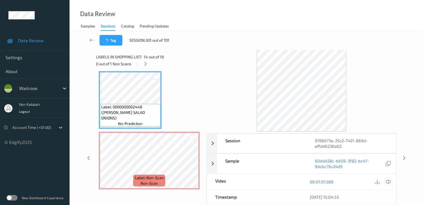
click at [387, 181] on icon at bounding box center [387, 181] width 5 height 5
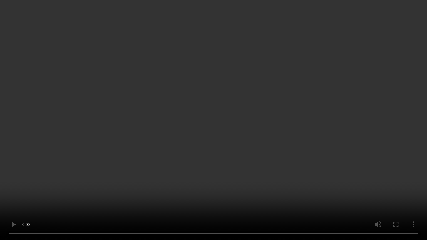
click at [253, 163] on video at bounding box center [213, 120] width 427 height 240
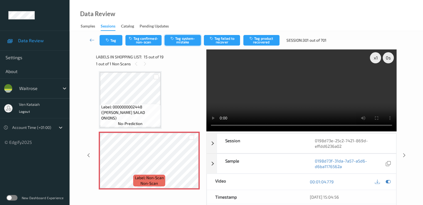
click at [183, 42] on button "Tag system-mistake" at bounding box center [182, 40] width 36 height 11
click at [127, 42] on button "Tag confirmed-non-scan" at bounding box center [143, 40] width 36 height 11
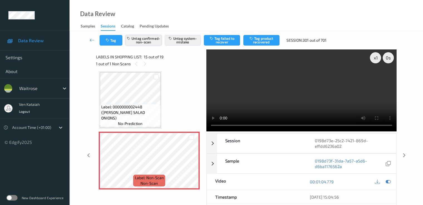
click at [131, 41] on button "Untag confirmed-non-scan" at bounding box center [143, 40] width 36 height 11
click at [119, 45] on button "Tag" at bounding box center [110, 40] width 23 height 11
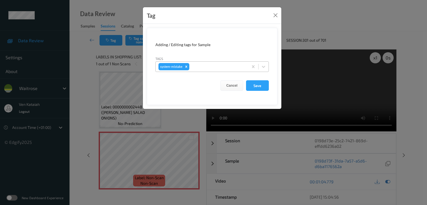
click at [228, 66] on div at bounding box center [217, 66] width 55 height 7
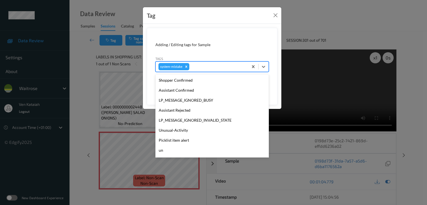
scroll to position [119, 0]
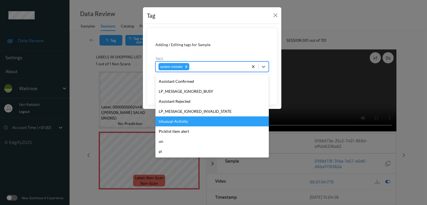
click at [178, 123] on div "Unusual-Activity" at bounding box center [211, 121] width 113 height 10
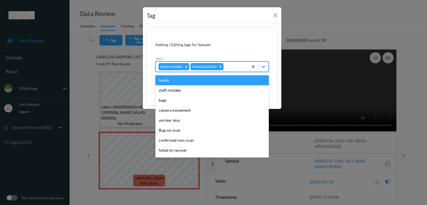
click at [229, 65] on div at bounding box center [234, 66] width 21 height 7
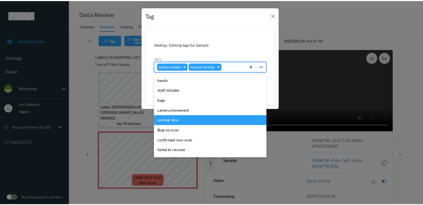
scroll to position [109, 0]
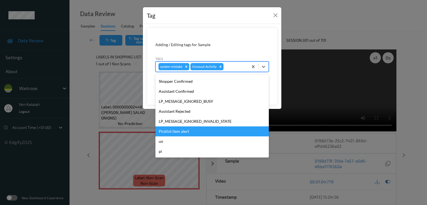
click at [181, 132] on div "Picklist item alert" at bounding box center [211, 131] width 113 height 10
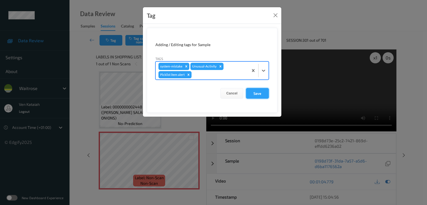
click at [252, 92] on button "Save" at bounding box center [257, 93] width 23 height 11
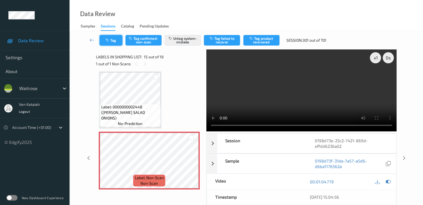
click at [114, 43] on button "Tag" at bounding box center [110, 40] width 23 height 11
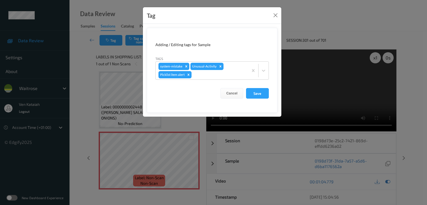
click at [84, 80] on div "Tag Adding / Editing tags for Sample Tags system-mistake Unusual-Activity Pickl…" at bounding box center [213, 102] width 427 height 205
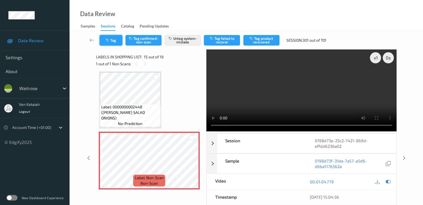
click at [119, 45] on button "Tag" at bounding box center [110, 40] width 23 height 11
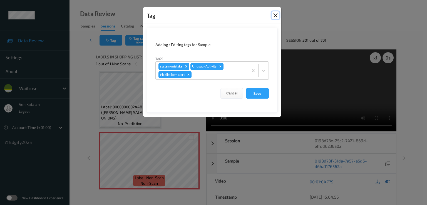
click at [278, 16] on button "Close" at bounding box center [275, 15] width 8 height 8
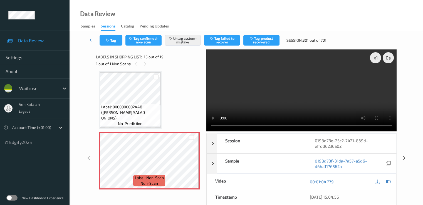
click at [93, 39] on icon at bounding box center [91, 40] width 5 height 6
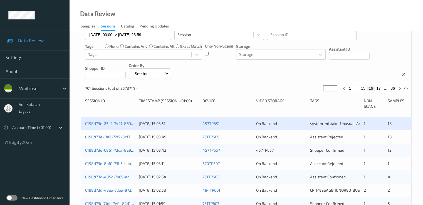
scroll to position [111, 0]
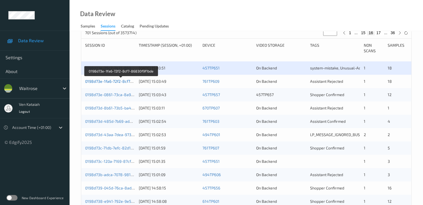
click at [122, 81] on link "0198d73e-1fa6-72f2-8cf7-86830f9f1bde" at bounding box center [121, 81] width 72 height 5
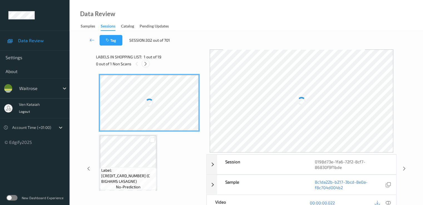
click at [147, 63] on icon at bounding box center [145, 63] width 5 height 5
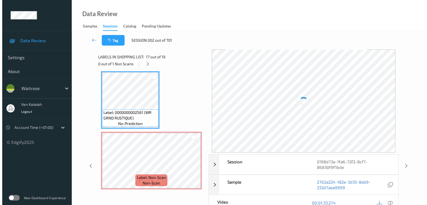
scroll to position [972, 0]
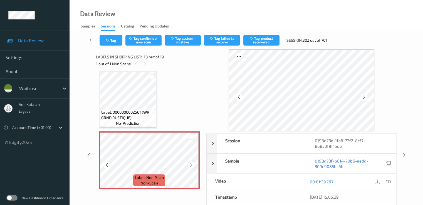
click at [190, 165] on icon at bounding box center [191, 165] width 5 height 5
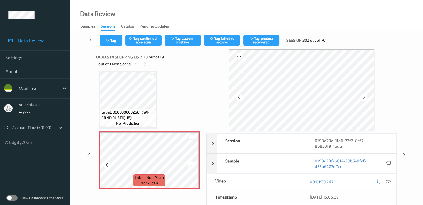
click at [190, 165] on icon at bounding box center [191, 165] width 5 height 5
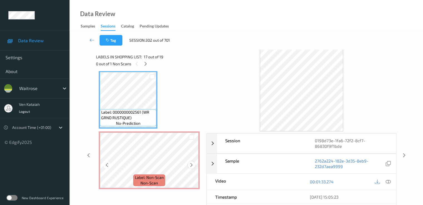
click at [192, 163] on icon at bounding box center [191, 165] width 5 height 5
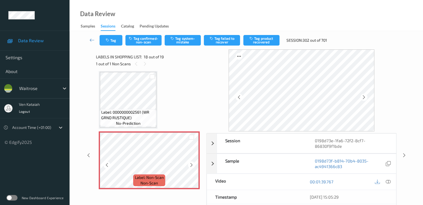
click at [192, 163] on icon at bounding box center [191, 165] width 5 height 5
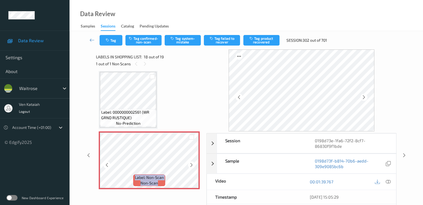
click at [192, 163] on icon at bounding box center [191, 165] width 5 height 5
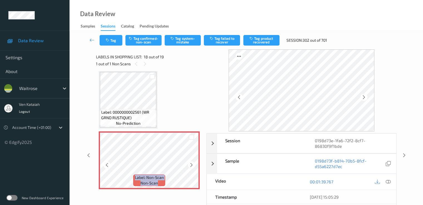
click at [192, 163] on icon at bounding box center [191, 165] width 5 height 5
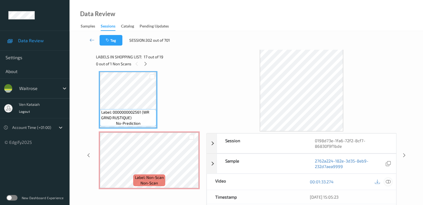
click at [388, 180] on icon at bounding box center [387, 181] width 5 height 5
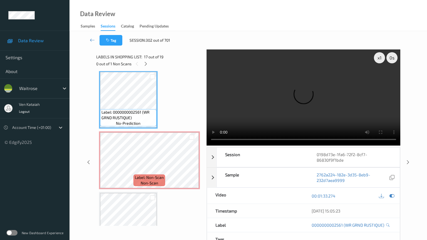
click at [206, 129] on video at bounding box center [303, 97] width 194 height 96
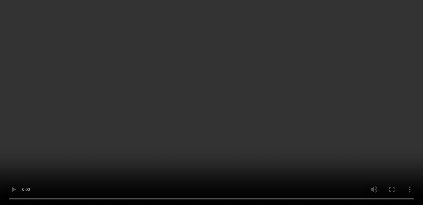
click at [387, 104] on div at bounding box center [388, 100] width 8 height 8
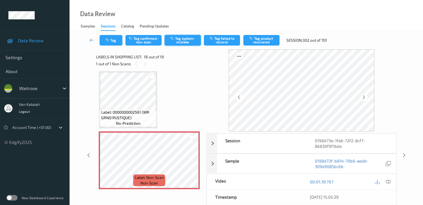
click at [178, 38] on button "Tag system-mistake" at bounding box center [182, 40] width 36 height 11
click at [108, 40] on icon "button" at bounding box center [108, 40] width 5 height 4
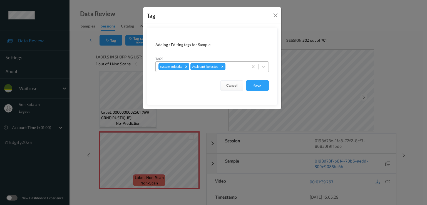
click at [233, 67] on div at bounding box center [235, 66] width 19 height 7
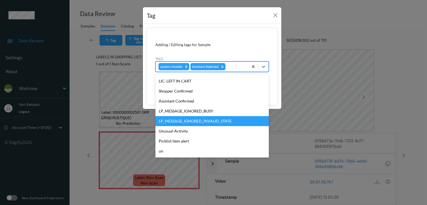
scroll to position [109, 0]
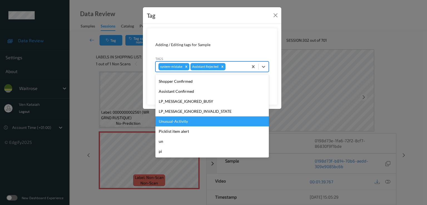
click at [183, 122] on div "Unusual-Activity" at bounding box center [211, 121] width 113 height 10
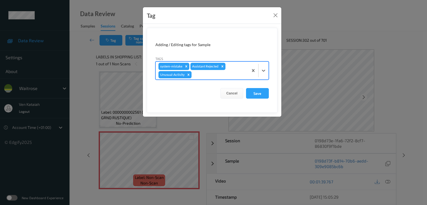
click at [222, 80] on form "Adding / Editing tags for Sample Tags option Unusual-Activity, selected. Select…" at bounding box center [212, 70] width 131 height 85
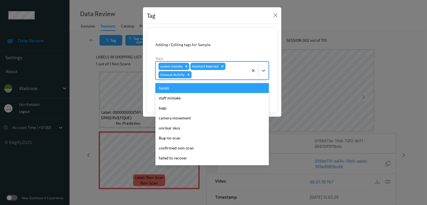
click at [222, 78] on div "system-mistake Assistant Rejected Unusual-Activity" at bounding box center [202, 71] width 93 height 18
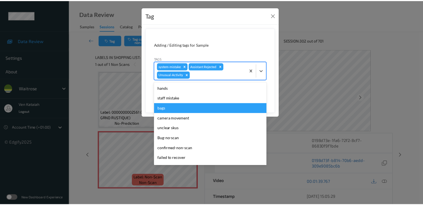
scroll to position [99, 0]
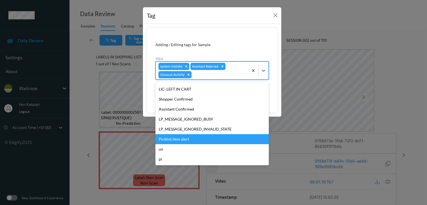
drag, startPoint x: 191, startPoint y: 133, endPoint x: 191, endPoint y: 137, distance: 3.9
click at [191, 137] on div "hands staff mistake bags camera movement unclear skus Bug-no-scan confirmed-non…" at bounding box center [211, 123] width 113 height 83
click at [191, 137] on div "Picklist item alert" at bounding box center [211, 139] width 113 height 10
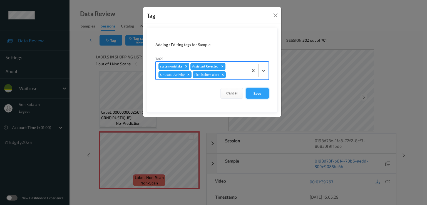
click at [259, 95] on button "Save" at bounding box center [257, 93] width 23 height 11
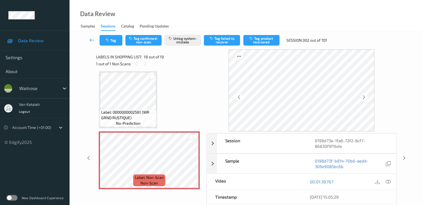
click at [89, 38] on link at bounding box center [92, 40] width 15 height 11
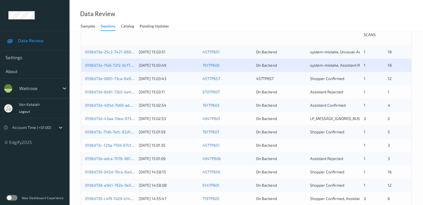
scroll to position [111, 0]
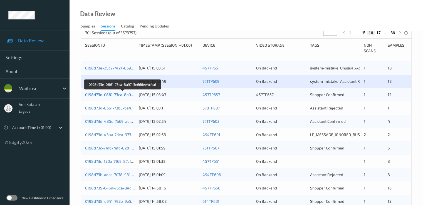
click at [118, 95] on link "0198d73e-0861-73ca-8a97-3e666ee4c4af" at bounding box center [123, 94] width 76 height 5
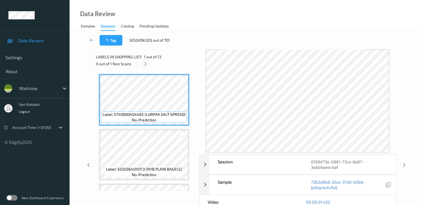
click at [147, 63] on icon at bounding box center [145, 63] width 5 height 5
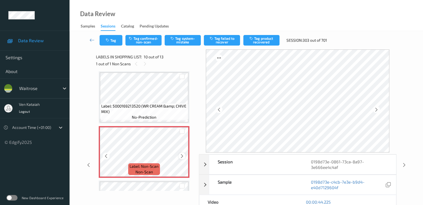
click at [181, 156] on icon at bounding box center [181, 156] width 5 height 5
click at [91, 38] on icon at bounding box center [91, 40] width 5 height 6
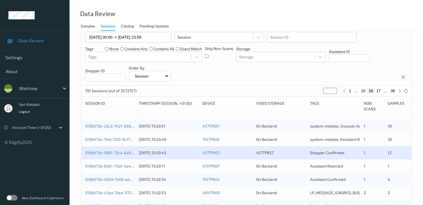
scroll to position [111, 0]
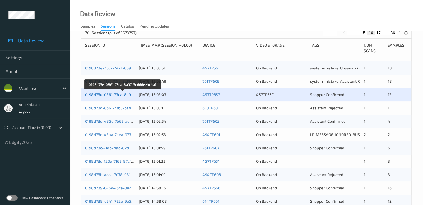
click at [125, 95] on link "0198d73e-0861-73ca-8a97-3e666ee4c4af" at bounding box center [123, 94] width 76 height 5
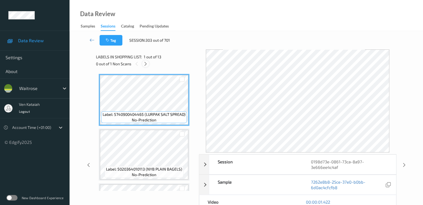
click at [146, 63] on icon at bounding box center [145, 63] width 5 height 5
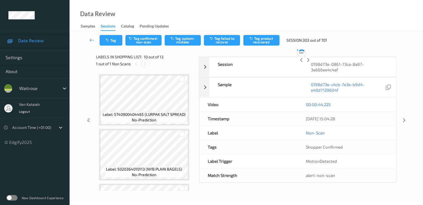
scroll to position [440, 0]
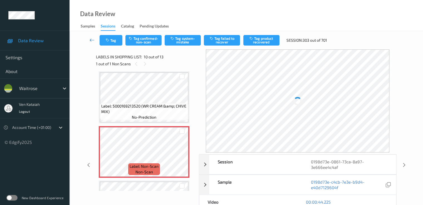
click at [92, 40] on icon at bounding box center [91, 40] width 5 height 6
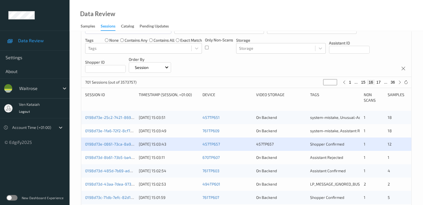
scroll to position [111, 0]
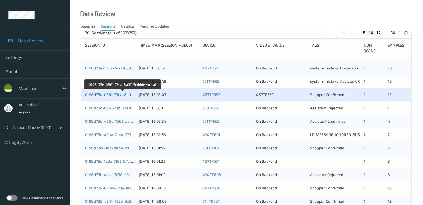
click at [110, 94] on link "0198d73e-0861-73ca-8a97-3e666ee4c4af" at bounding box center [123, 94] width 76 height 5
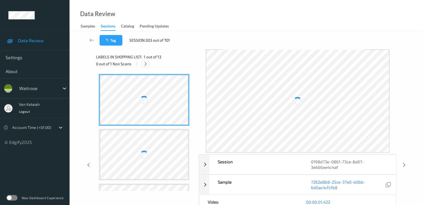
click at [148, 65] on icon at bounding box center [145, 63] width 5 height 5
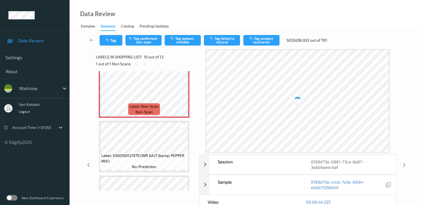
scroll to position [444, 0]
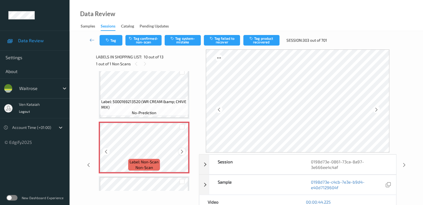
click at [181, 151] on icon at bounding box center [181, 151] width 5 height 5
click at [93, 39] on icon at bounding box center [91, 40] width 5 height 6
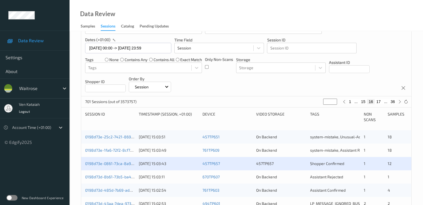
scroll to position [56, 0]
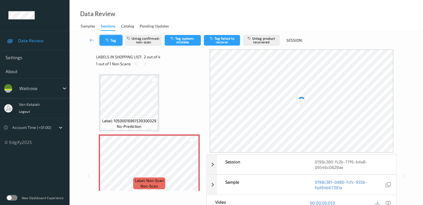
click at [107, 41] on icon "button" at bounding box center [108, 40] width 5 height 4
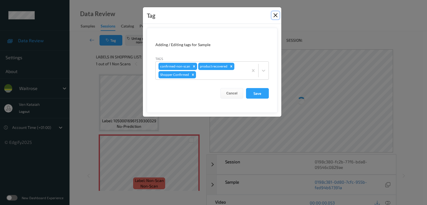
click at [276, 16] on button "Close" at bounding box center [275, 15] width 8 height 8
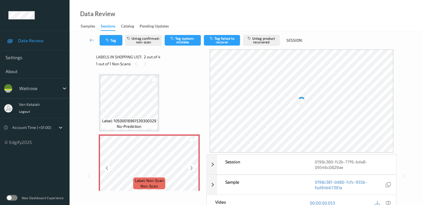
scroll to position [56, 0]
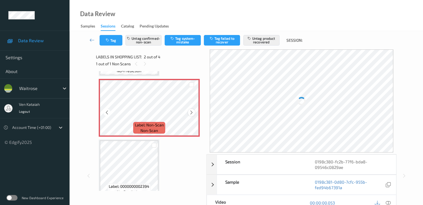
click at [190, 113] on icon at bounding box center [191, 112] width 5 height 5
click at [192, 113] on icon at bounding box center [191, 112] width 5 height 5
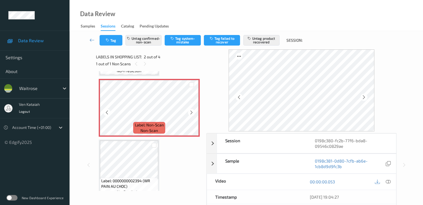
click at [192, 113] on icon at bounding box center [191, 112] width 5 height 5
click at [191, 111] on icon at bounding box center [191, 112] width 5 height 5
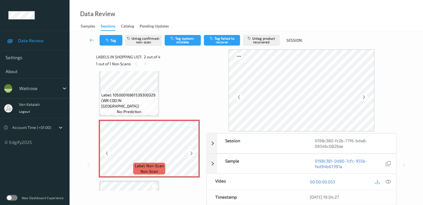
scroll to position [0, 0]
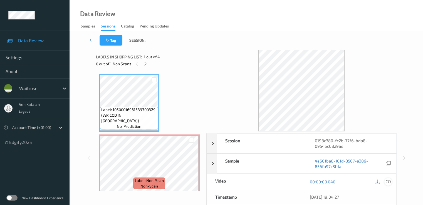
click at [388, 183] on icon at bounding box center [387, 181] width 5 height 5
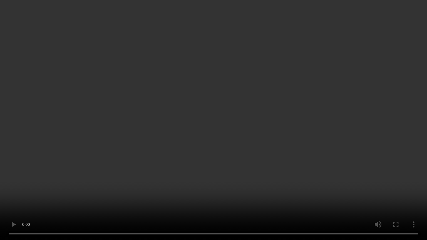
click at [61, 181] on video at bounding box center [213, 120] width 427 height 240
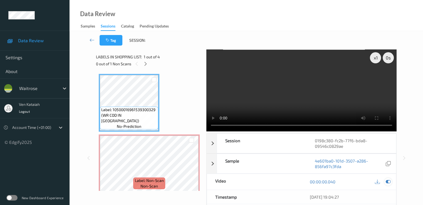
click at [388, 178] on div at bounding box center [388, 182] width 8 height 8
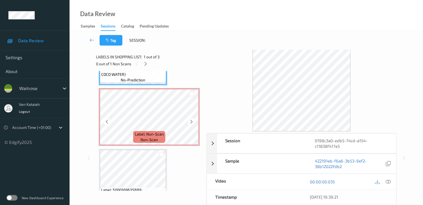
scroll to position [56, 0]
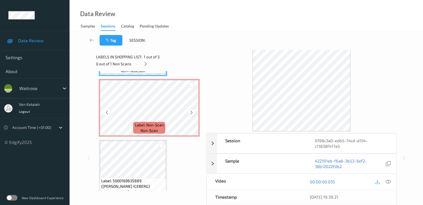
click at [189, 115] on icon at bounding box center [191, 112] width 5 height 5
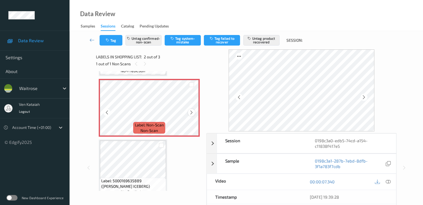
click at [189, 114] on icon at bounding box center [191, 112] width 5 height 5
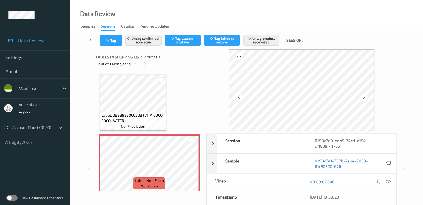
click at [167, 98] on div "Label: 0898999000503 (VITA COCO COCO WATER) no-prediction" at bounding box center [133, 103] width 68 height 58
click at [192, 166] on icon at bounding box center [191, 168] width 5 height 5
click at [191, 167] on icon at bounding box center [191, 168] width 5 height 5
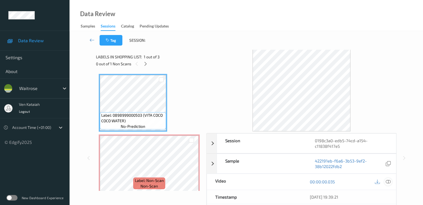
click at [389, 180] on icon at bounding box center [387, 181] width 5 height 5
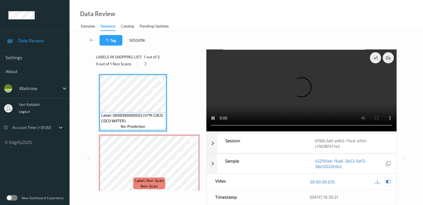
click at [387, 184] on div at bounding box center [388, 182] width 8 height 8
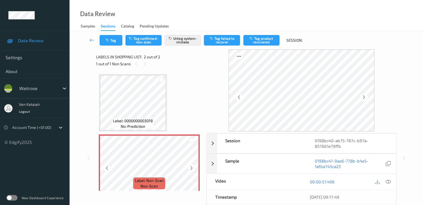
scroll to position [4, 0]
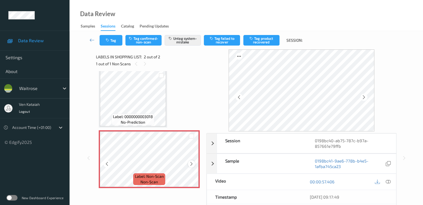
click at [192, 162] on icon at bounding box center [191, 163] width 5 height 5
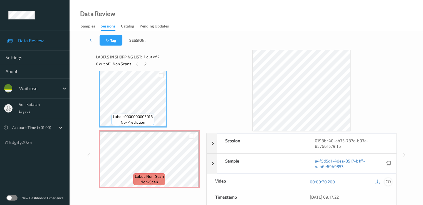
click at [387, 182] on icon at bounding box center [387, 181] width 5 height 5
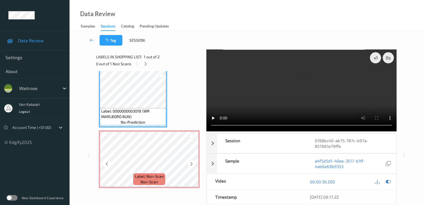
scroll to position [0, 0]
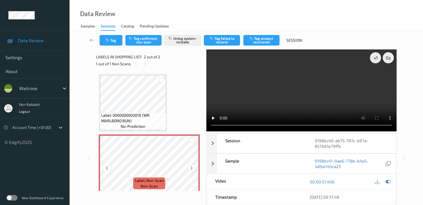
click at [194, 168] on div at bounding box center [191, 167] width 7 height 7
click at [193, 168] on icon at bounding box center [191, 168] width 5 height 5
click at [389, 181] on icon at bounding box center [387, 181] width 5 height 5
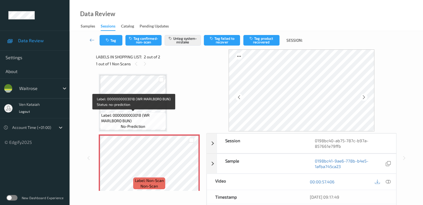
click at [154, 113] on span "Label: 0000000003018 (WR MARLBORO BUN)" at bounding box center [132, 118] width 63 height 11
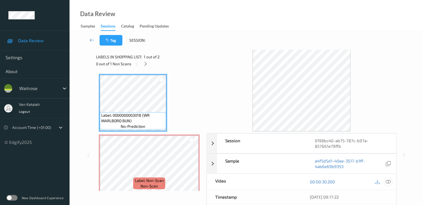
click at [387, 181] on icon at bounding box center [387, 181] width 5 height 5
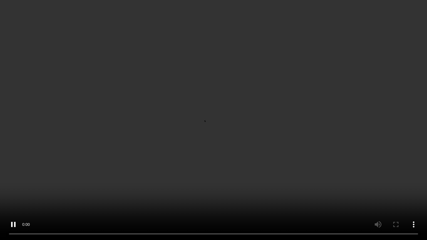
click at [208, 154] on video at bounding box center [213, 120] width 427 height 240
click at [79, 205] on video at bounding box center [213, 120] width 427 height 240
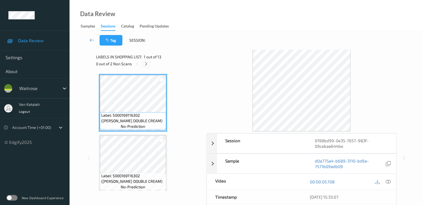
click at [147, 66] on icon at bounding box center [146, 63] width 5 height 5
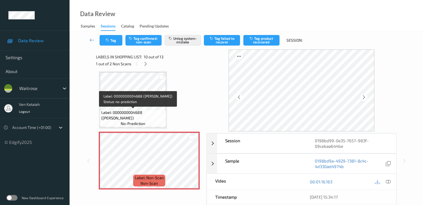
click at [140, 116] on span "Label: 0000000004688 ([PERSON_NAME])" at bounding box center [132, 115] width 63 height 11
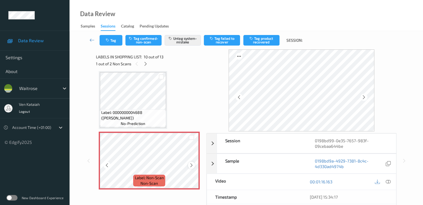
click at [190, 163] on icon at bounding box center [191, 165] width 5 height 5
click at [160, 114] on span "Label: 0000000004688 ([PERSON_NAME])" at bounding box center [132, 115] width 63 height 11
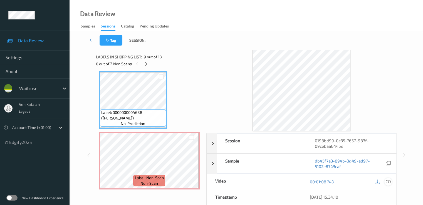
click at [388, 180] on icon at bounding box center [387, 181] width 5 height 5
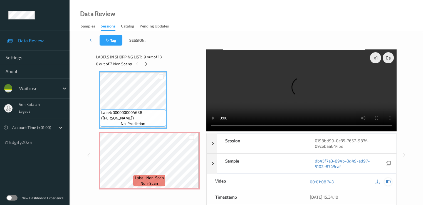
click at [387, 182] on icon at bounding box center [387, 181] width 5 height 5
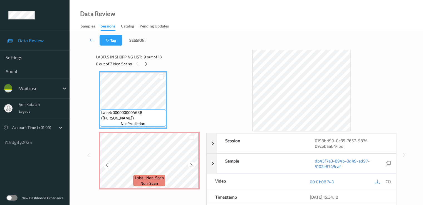
click at [188, 141] on div at bounding box center [191, 137] width 14 height 9
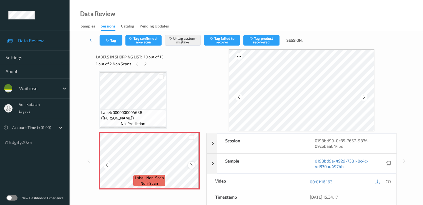
click at [194, 167] on div at bounding box center [191, 165] width 7 height 7
click at [109, 39] on icon "button" at bounding box center [108, 40] width 5 height 4
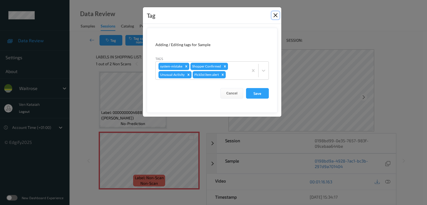
click at [275, 14] on button "Close" at bounding box center [275, 15] width 8 height 8
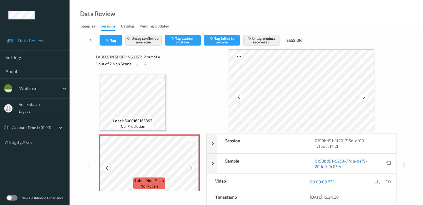
click at [190, 169] on icon at bounding box center [191, 168] width 5 height 5
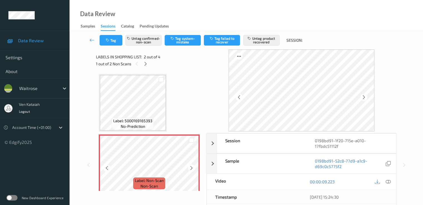
click at [190, 169] on icon at bounding box center [191, 168] width 5 height 5
click at [191, 167] on icon at bounding box center [191, 168] width 5 height 5
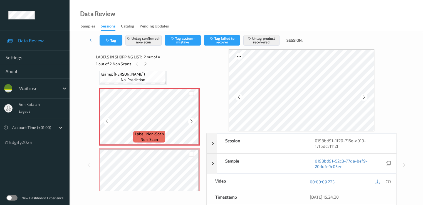
scroll to position [56, 0]
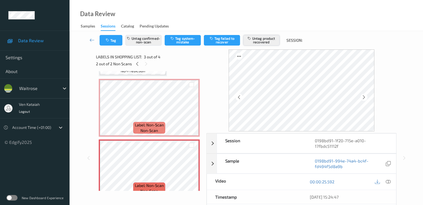
click at [269, 42] on button "Untag product recovered" at bounding box center [261, 40] width 36 height 11
click at [141, 44] on button "Untag confirmed-non-scan" at bounding box center [143, 40] width 36 height 11
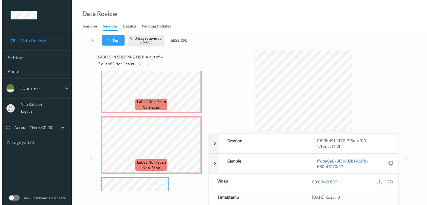
scroll to position [70, 0]
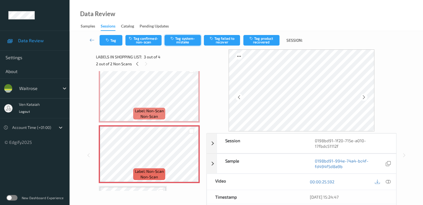
click at [182, 36] on button "Tag system-mistake" at bounding box center [182, 40] width 36 height 11
click at [103, 35] on button "Tag" at bounding box center [110, 40] width 23 height 11
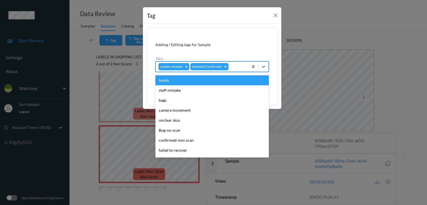
click at [237, 69] on div at bounding box center [237, 66] width 16 height 7
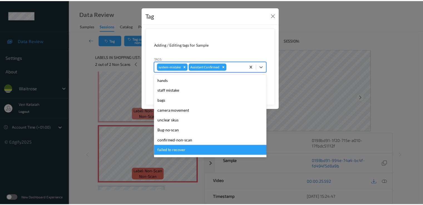
scroll to position [109, 0]
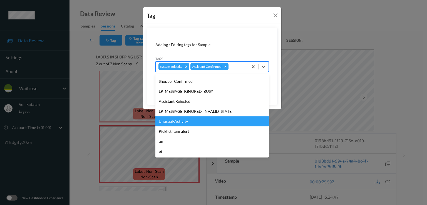
click at [174, 119] on div "Unusual-Activity" at bounding box center [211, 121] width 113 height 10
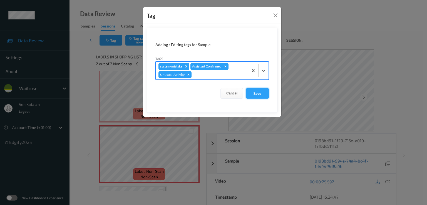
click at [260, 90] on button "Save" at bounding box center [257, 93] width 23 height 11
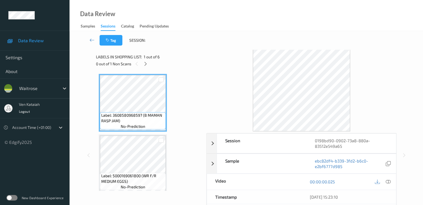
click at [150, 64] on div "0 out of 1 Non Scans" at bounding box center [149, 63] width 106 height 7
click at [143, 64] on div at bounding box center [145, 63] width 7 height 7
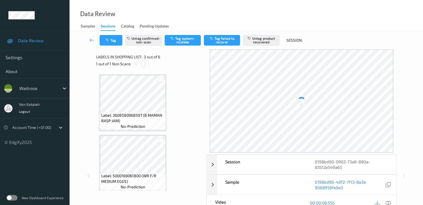
scroll to position [63, 0]
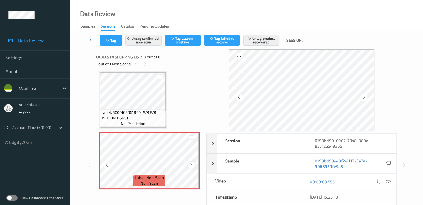
click at [189, 167] on icon at bounding box center [191, 165] width 5 height 5
click at [189, 166] on icon at bounding box center [191, 165] width 5 height 5
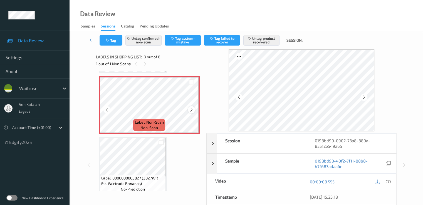
scroll to position [174, 0]
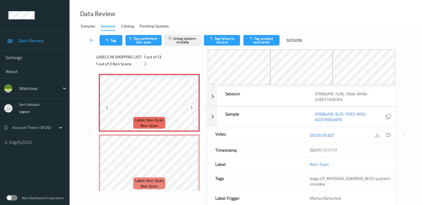
click at [188, 107] on div at bounding box center [191, 107] width 7 height 7
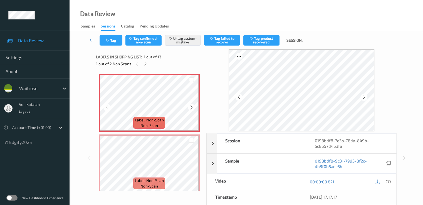
click at [188, 107] on div at bounding box center [191, 107] width 7 height 7
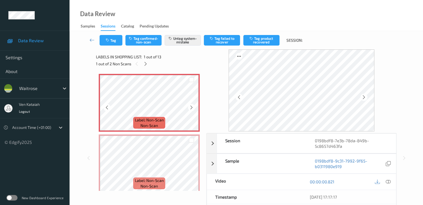
click at [188, 107] on div at bounding box center [191, 107] width 7 height 7
click at [189, 106] on icon at bounding box center [191, 107] width 5 height 5
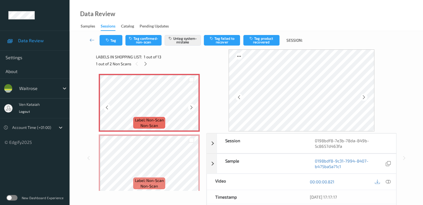
click at [189, 106] on icon at bounding box center [191, 107] width 5 height 5
click at [106, 38] on icon "button" at bounding box center [108, 40] width 5 height 4
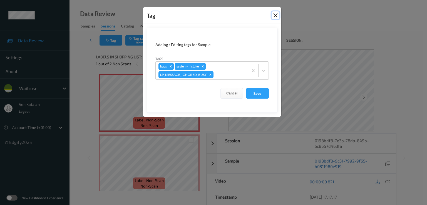
click at [273, 16] on button "Close" at bounding box center [275, 15] width 8 height 8
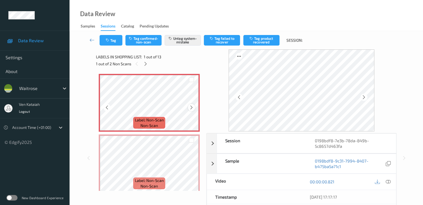
click at [191, 109] on icon at bounding box center [191, 107] width 5 height 5
click at [190, 106] on icon at bounding box center [191, 107] width 5 height 5
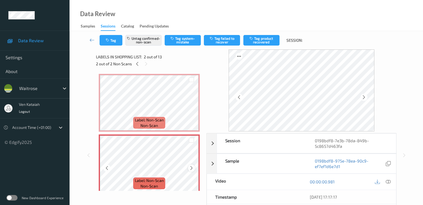
click at [189, 165] on div at bounding box center [191, 167] width 7 height 7
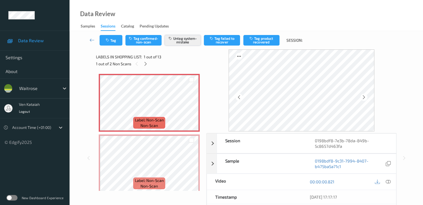
click at [172, 39] on icon "button" at bounding box center [170, 38] width 5 height 4
click at [178, 38] on button "Tag system-mistake" at bounding box center [182, 40] width 36 height 11
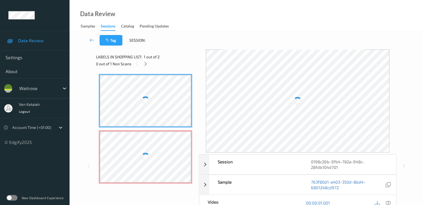
click at [157, 153] on div at bounding box center [145, 156] width 91 height 51
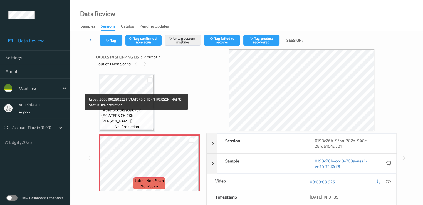
click at [135, 115] on span "Label: 5060190390232 (F/LATERS CHICKN [PERSON_NAME])" at bounding box center [126, 115] width 51 height 17
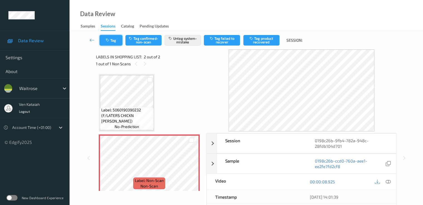
click at [110, 43] on button "Tag" at bounding box center [110, 40] width 23 height 11
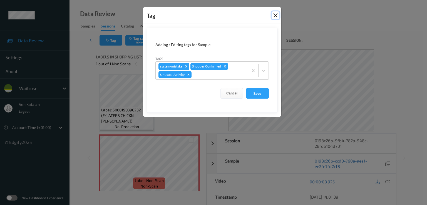
click at [276, 15] on button "Close" at bounding box center [275, 15] width 8 height 8
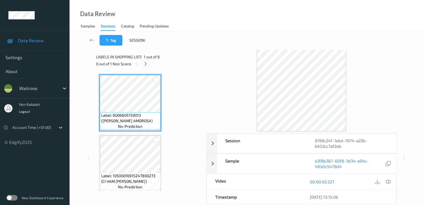
click at [148, 64] on icon at bounding box center [145, 63] width 5 height 5
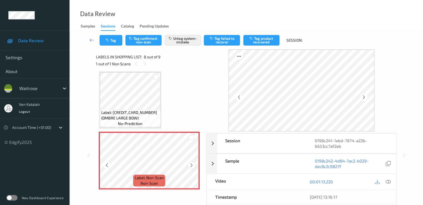
click at [189, 164] on icon at bounding box center [191, 165] width 5 height 5
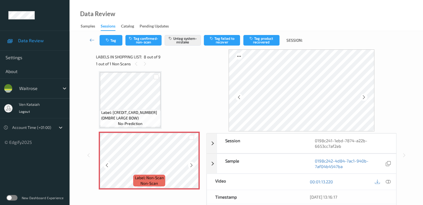
click at [189, 164] on icon at bounding box center [191, 165] width 5 height 5
click at [114, 39] on button "Tag" at bounding box center [110, 40] width 23 height 11
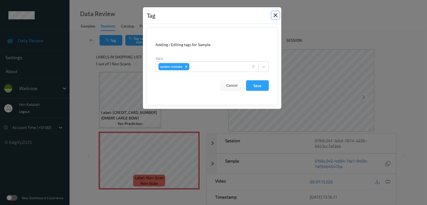
click at [274, 17] on button "Close" at bounding box center [275, 15] width 8 height 8
